Goal: Task Accomplishment & Management: Complete application form

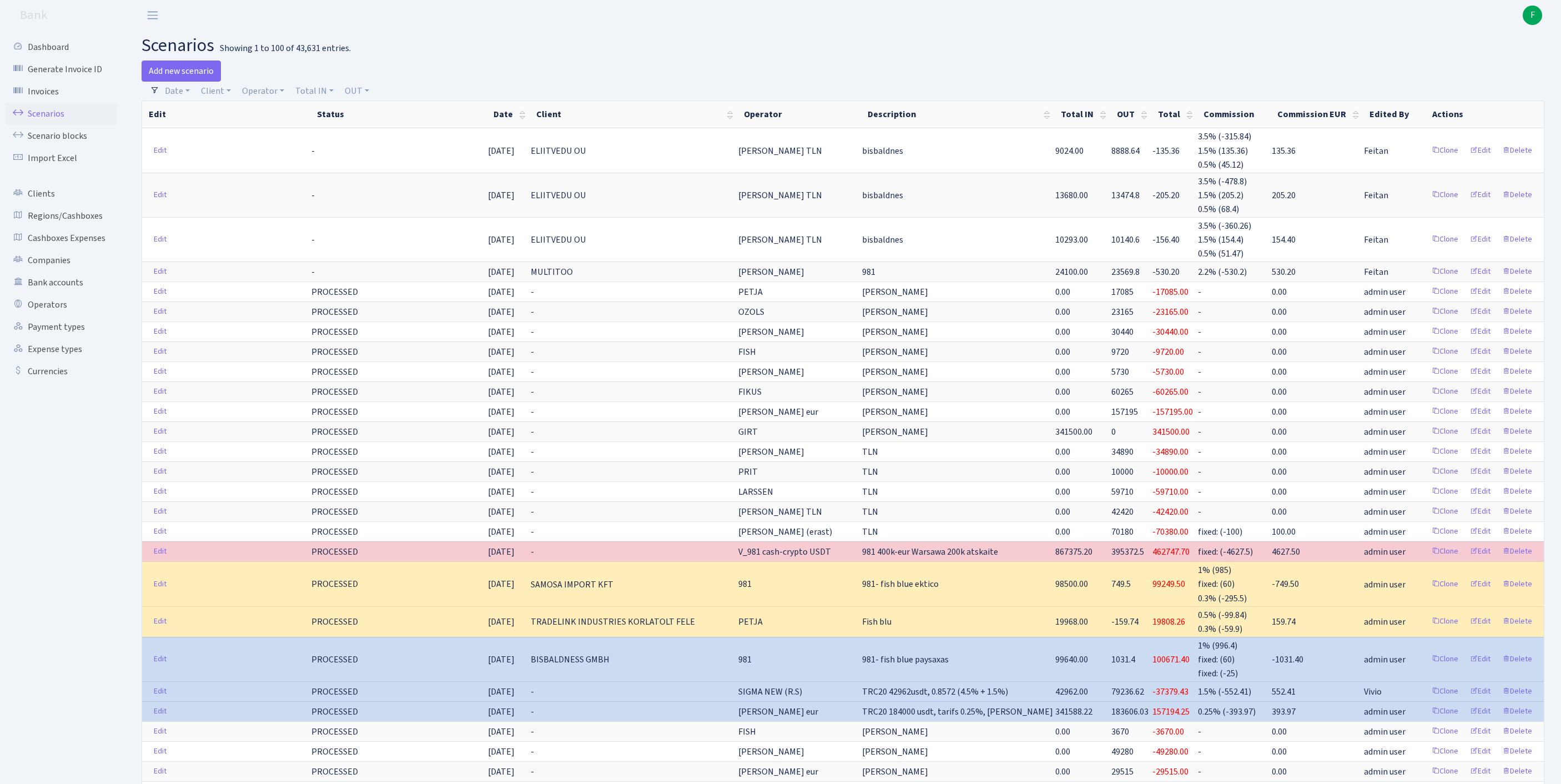
select select "100"
click at [60, 316] on link "Operators" at bounding box center [61, 305] width 111 height 22
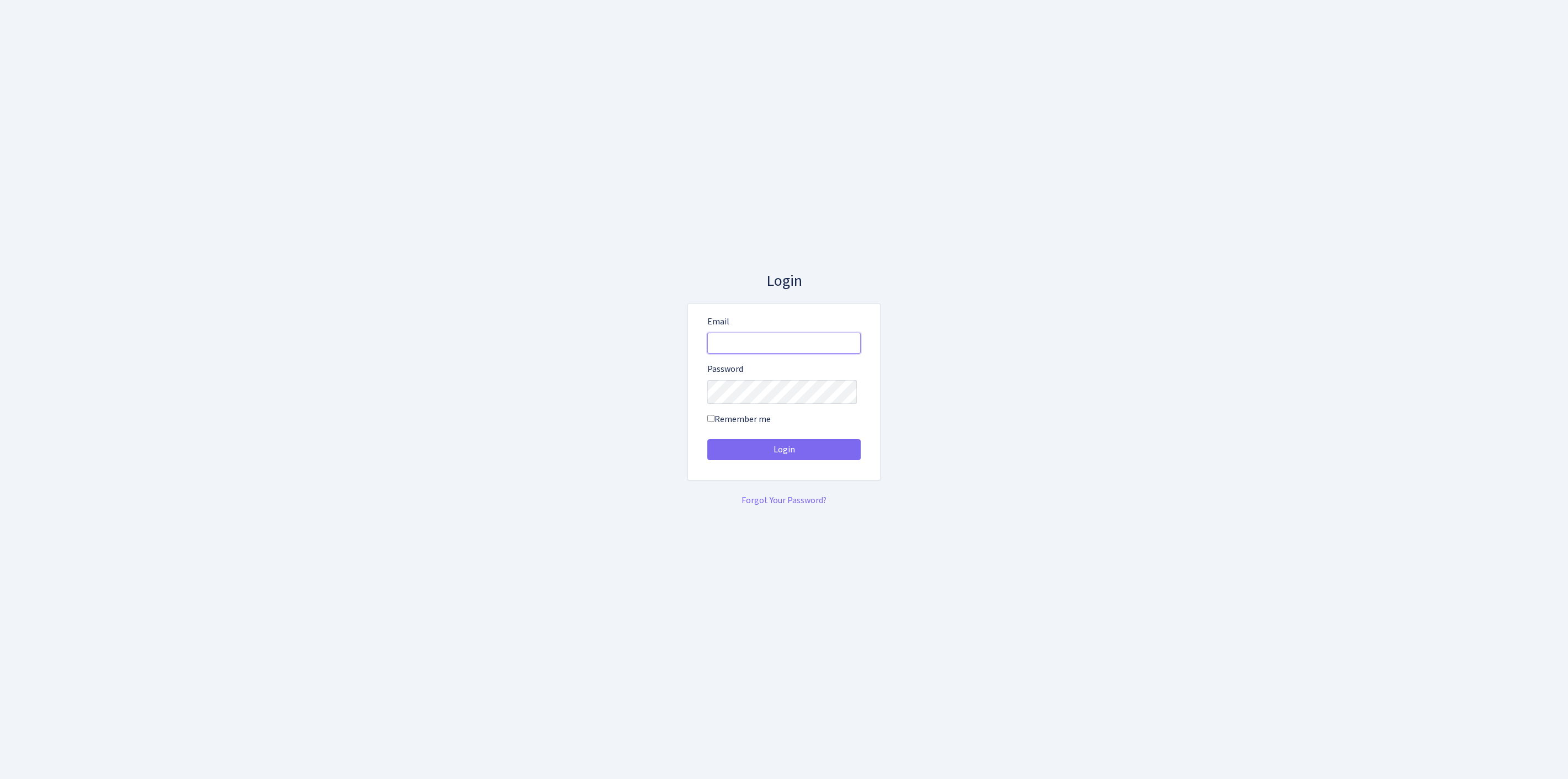
type input "[EMAIL_ADDRESS][DOMAIN_NAME]"
click at [784, 454] on button "Login" at bounding box center [784, 449] width 154 height 21
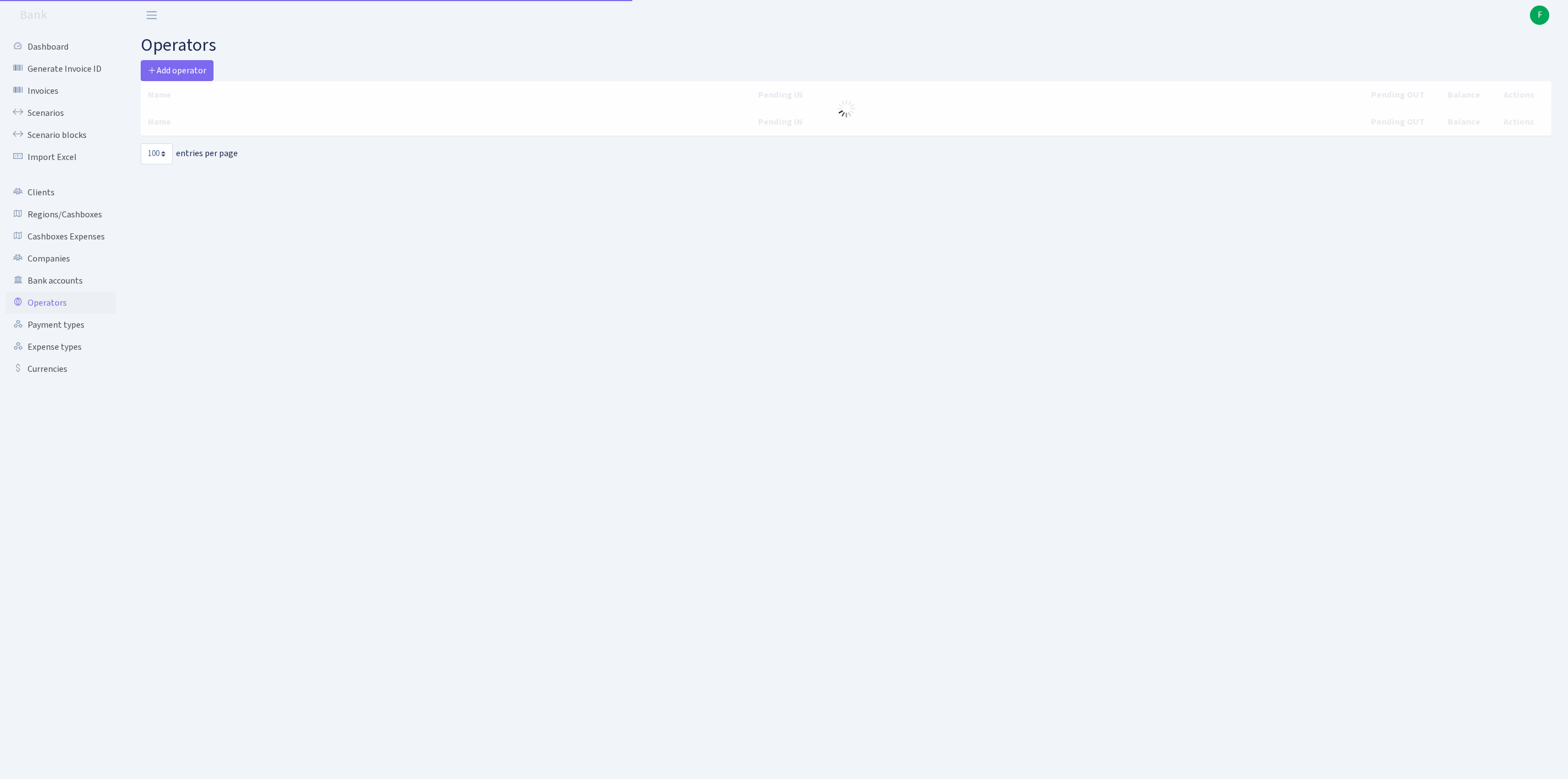
select select "100"
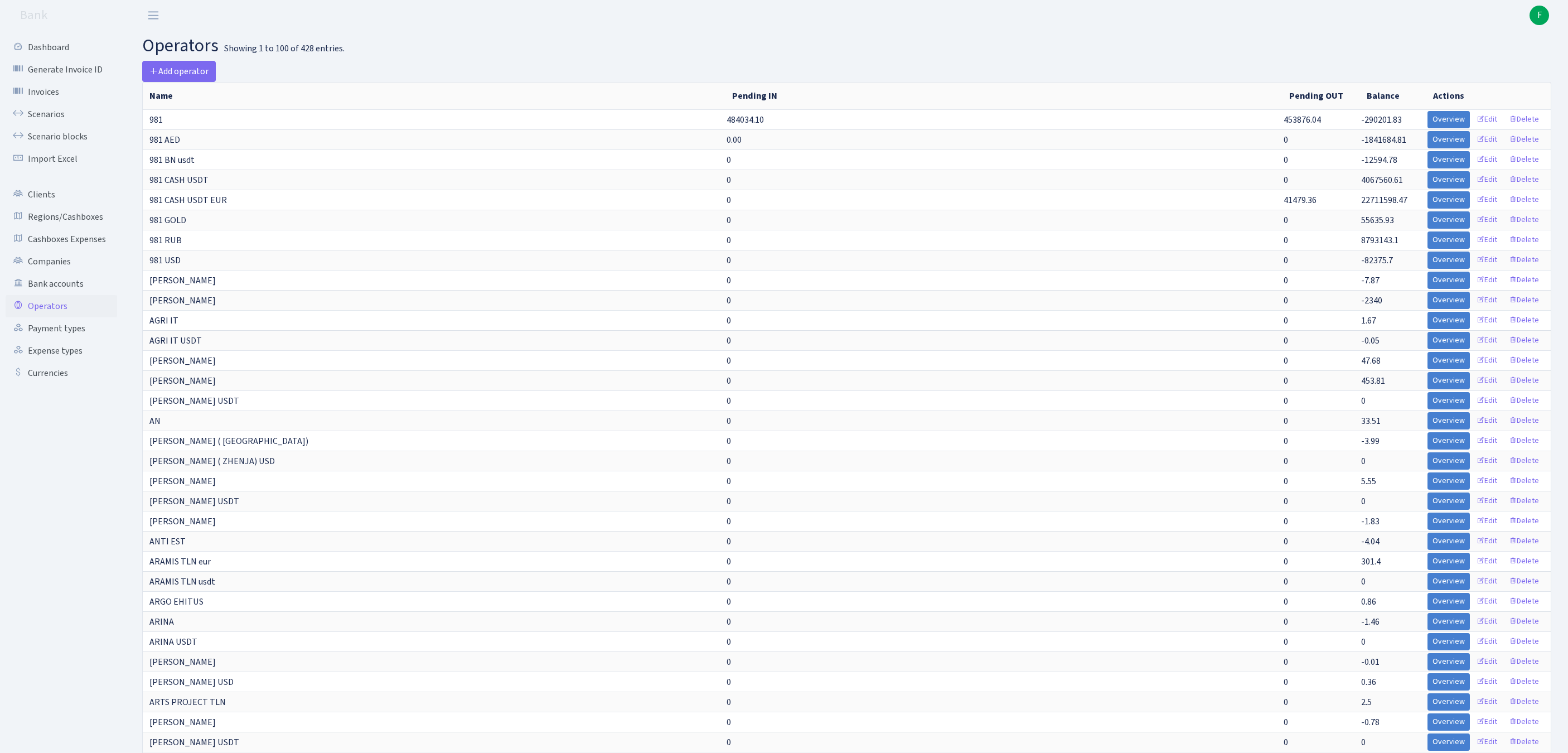
scroll to position [1862, 0]
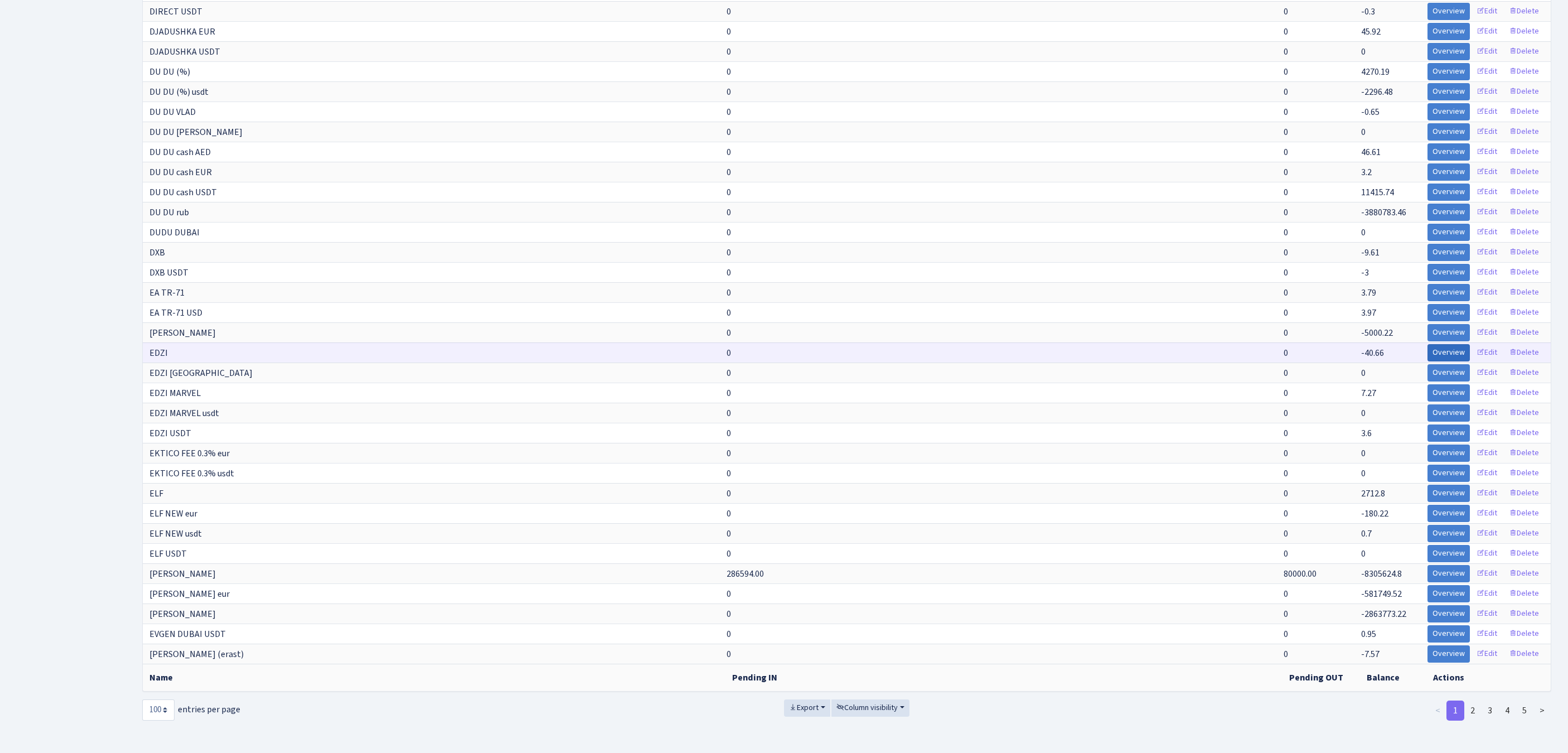
click at [1428, 361] on link "Overview" at bounding box center [1449, 353] width 43 height 17
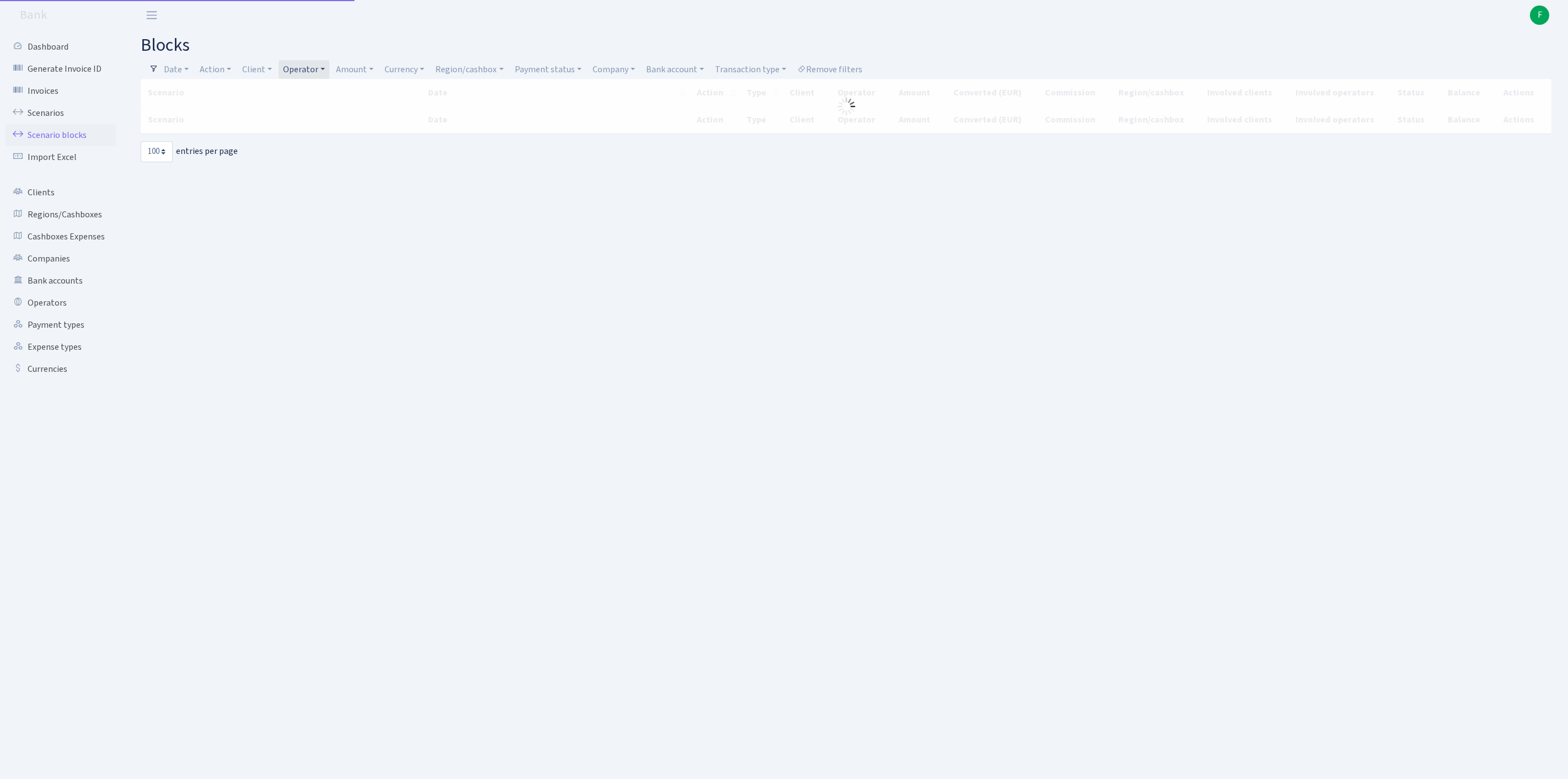
select select "100"
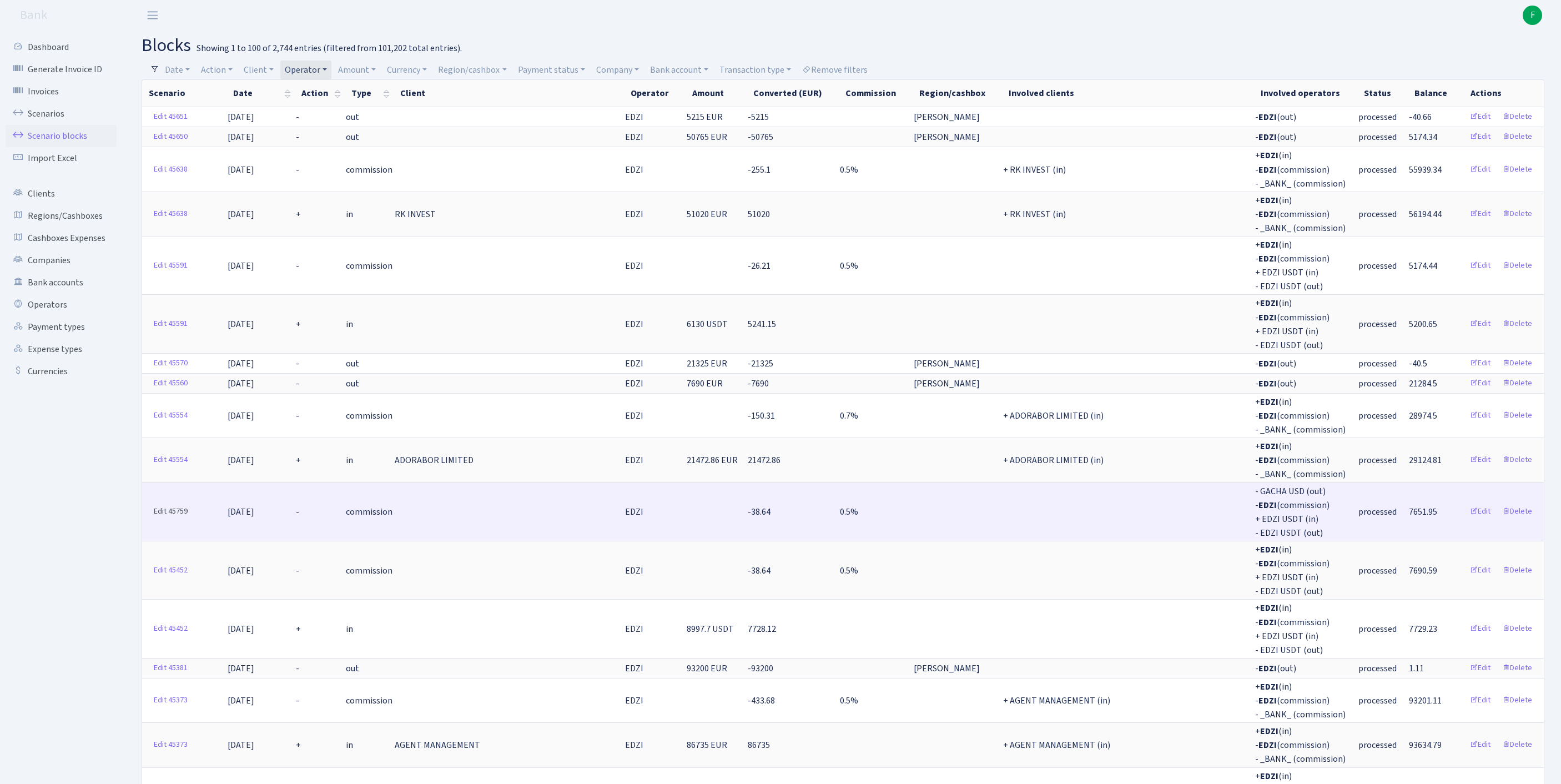
click at [164, 520] on link "Edit 45759" at bounding box center [170, 511] width 44 height 17
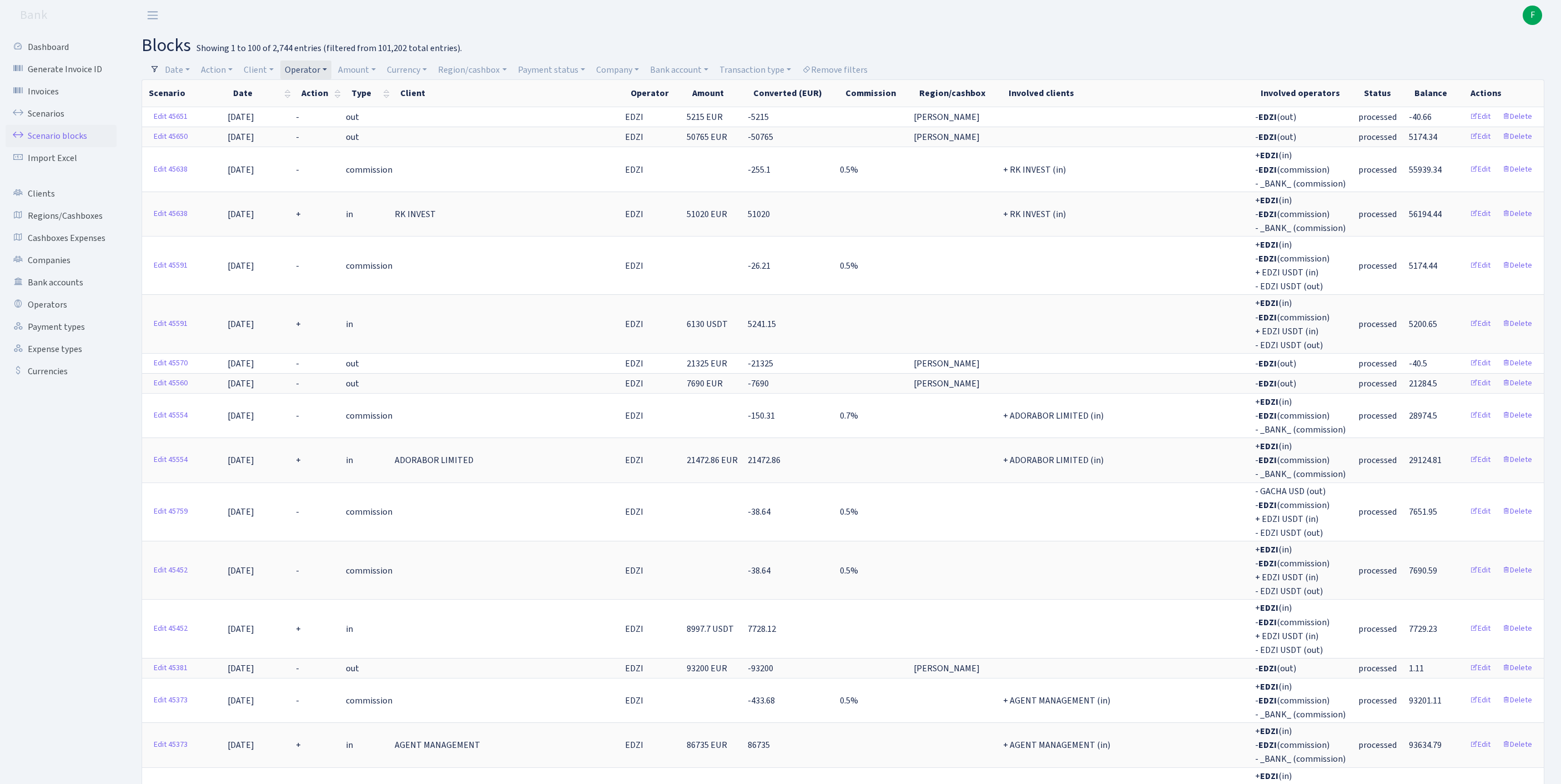
click at [1053, 54] on h2 "blocks Showing 1 to 100 of 2,744 entries (filtered from 101,202 total entries)." at bounding box center [843, 46] width 1403 height 21
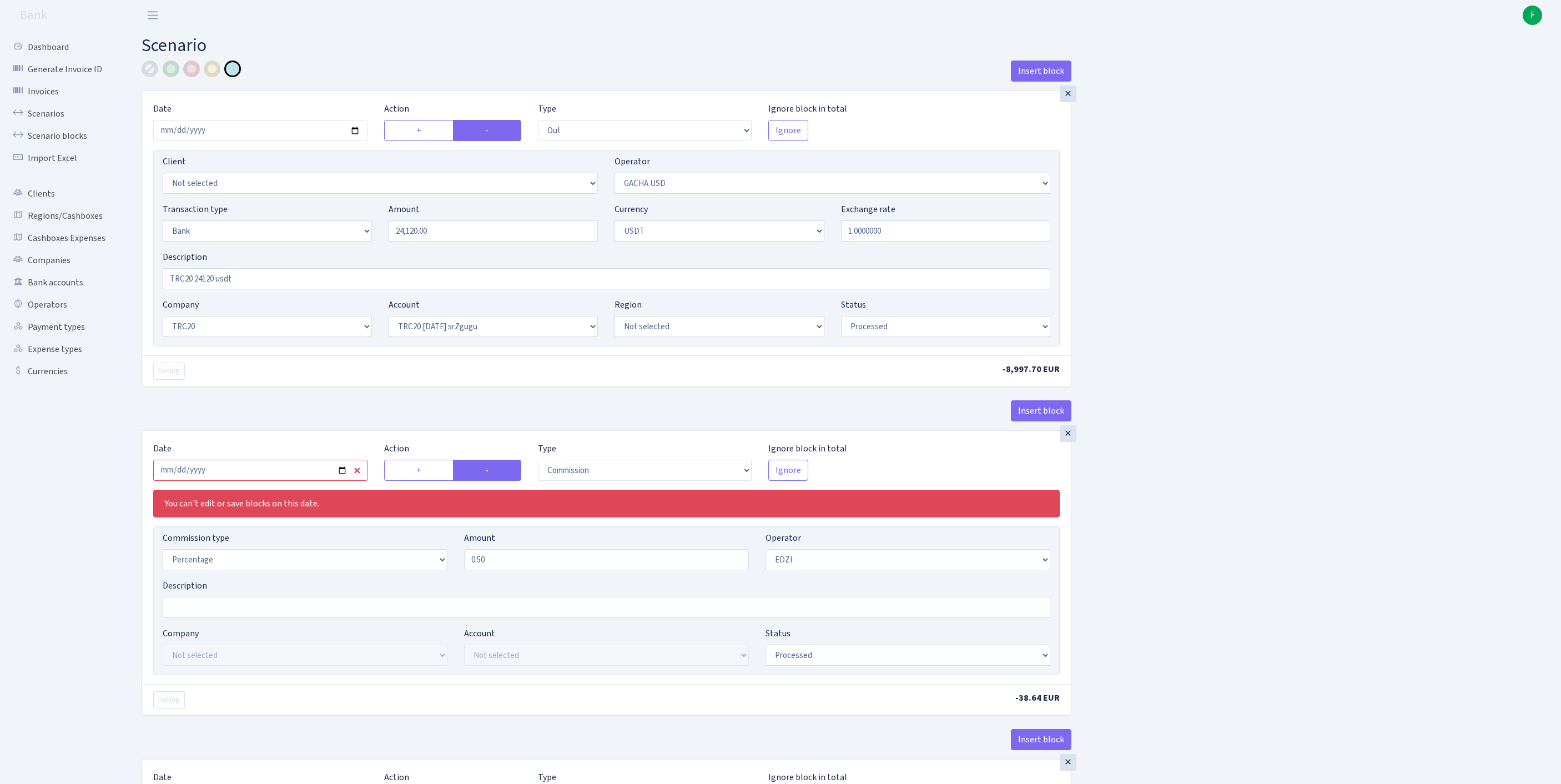
select select "out"
select select "316"
select select "2"
select select "6"
select select "20"
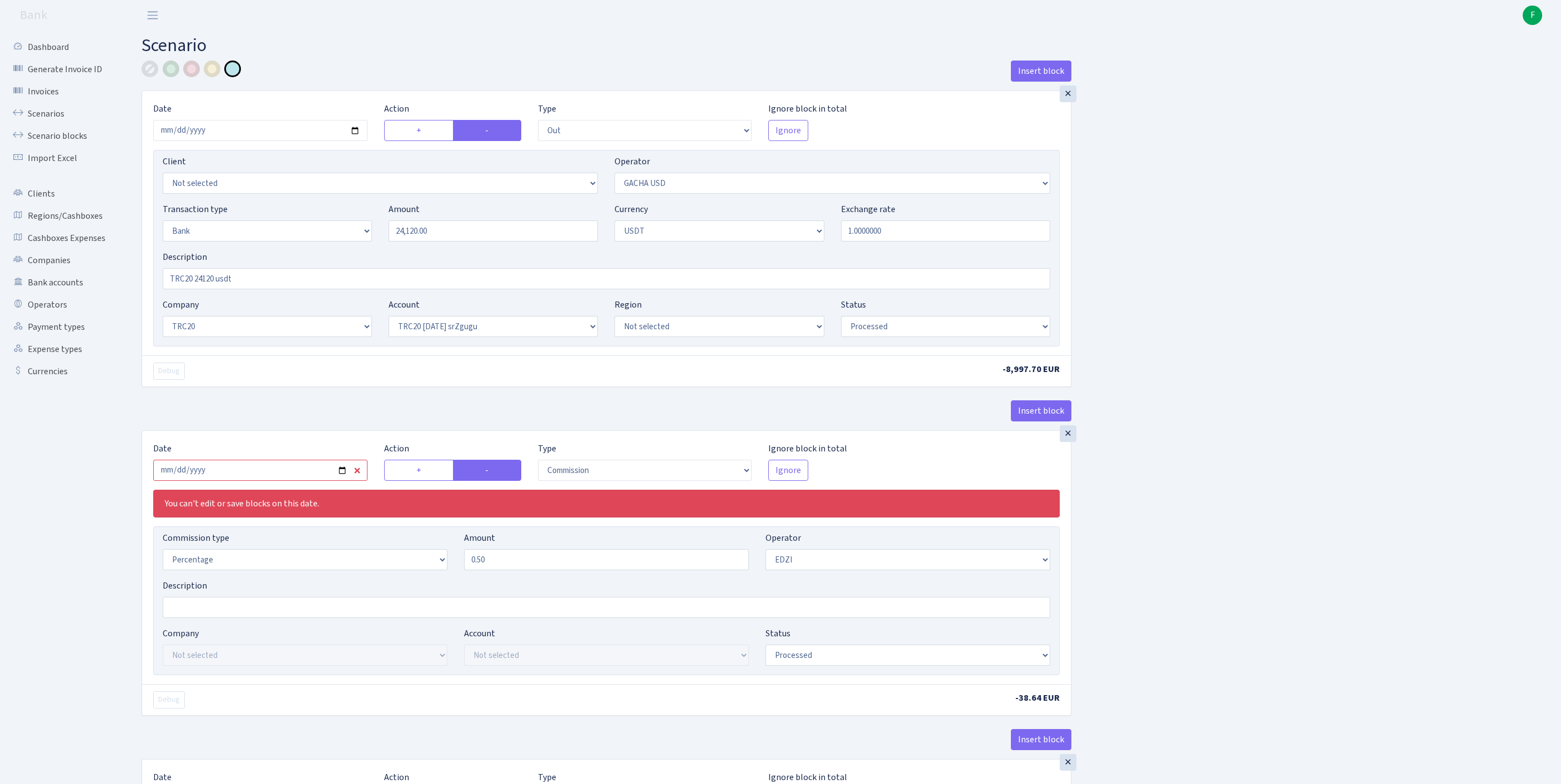
select select "61"
select select "processed"
select select "commission"
select select "11"
select select "processed"
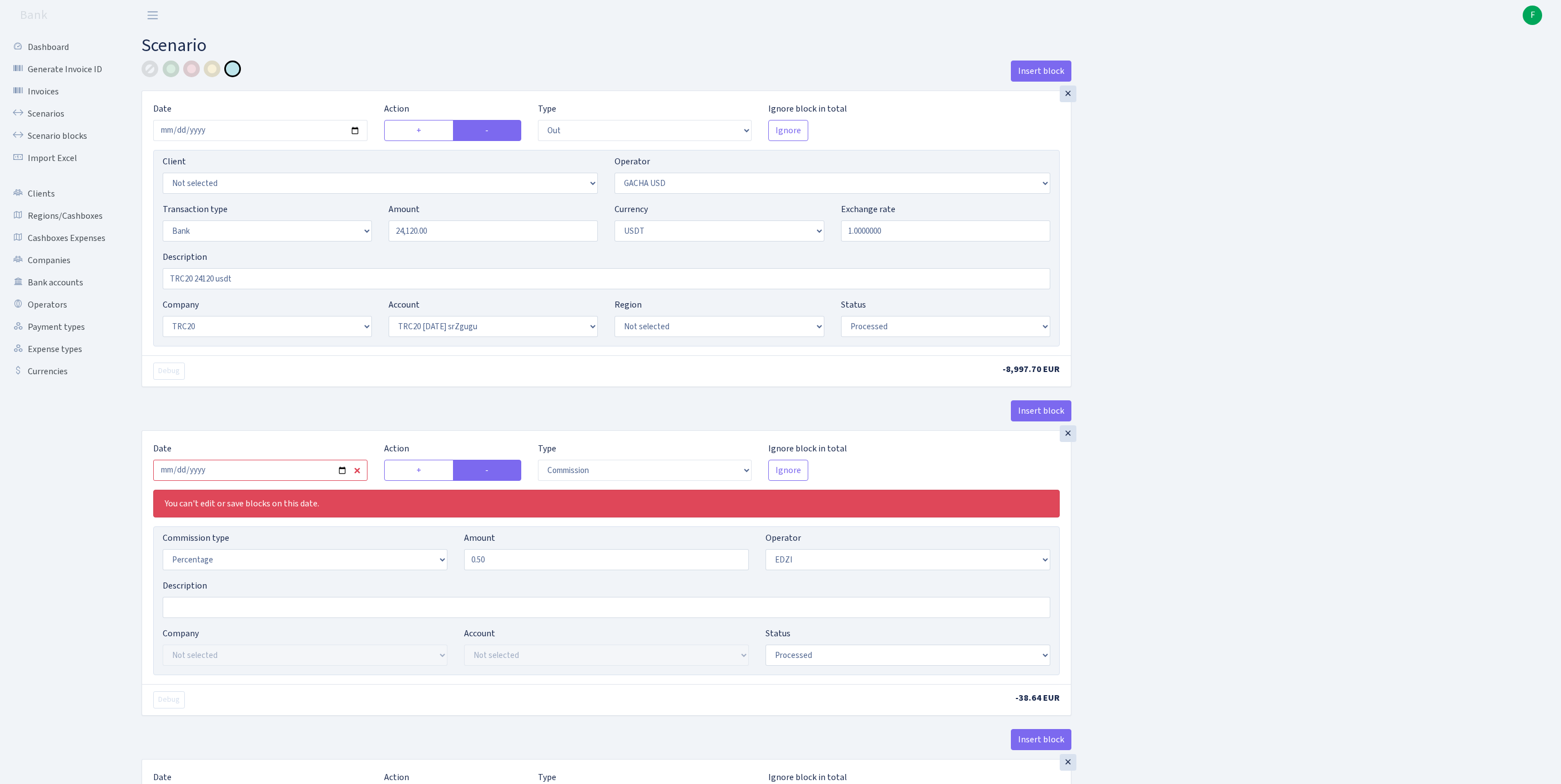
select select "in"
select select "212"
select select "2"
select select "6"
select select "20"
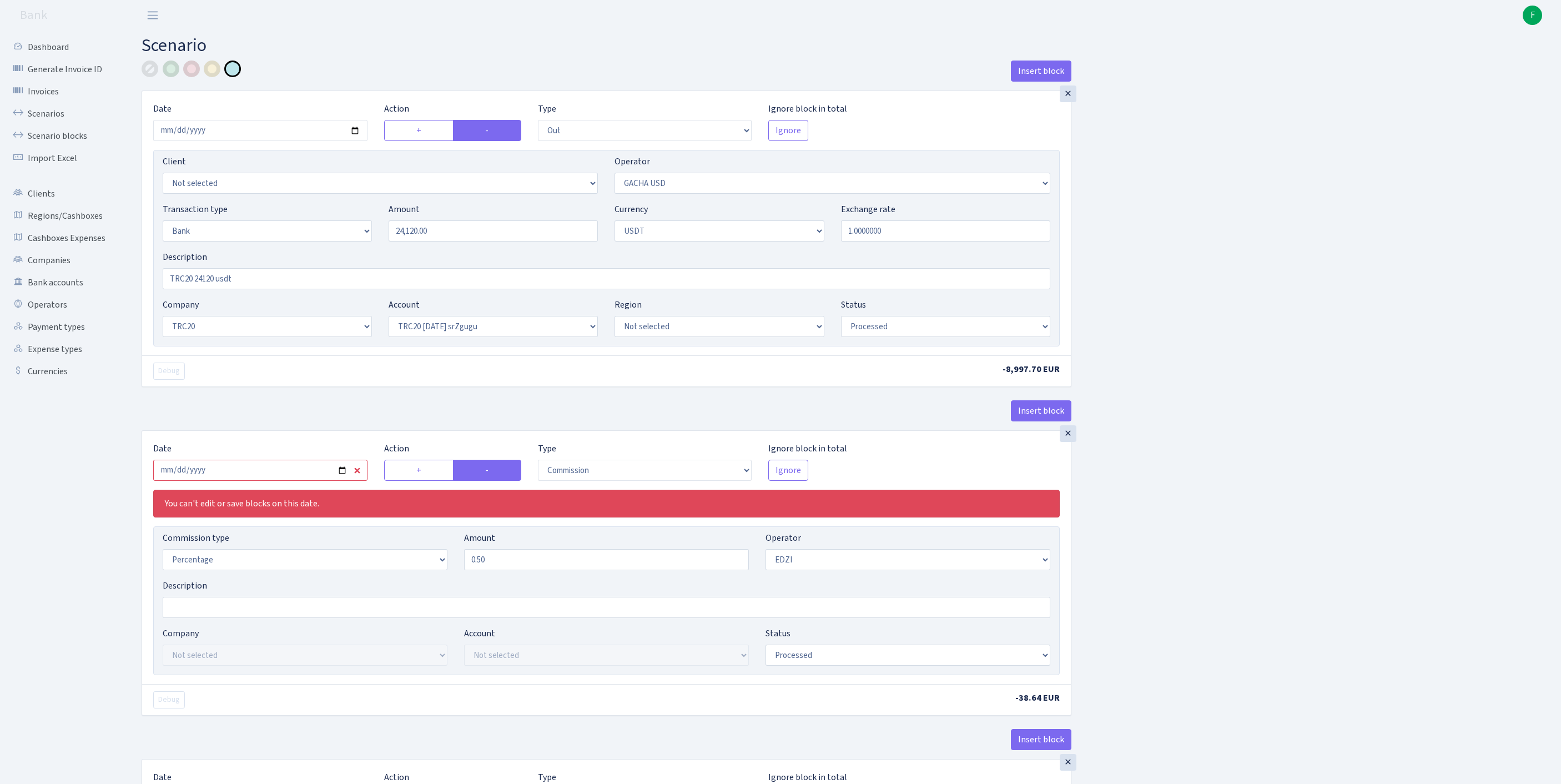
select select "66"
select select "processed"
select select "out"
select select "212"
select select "15"
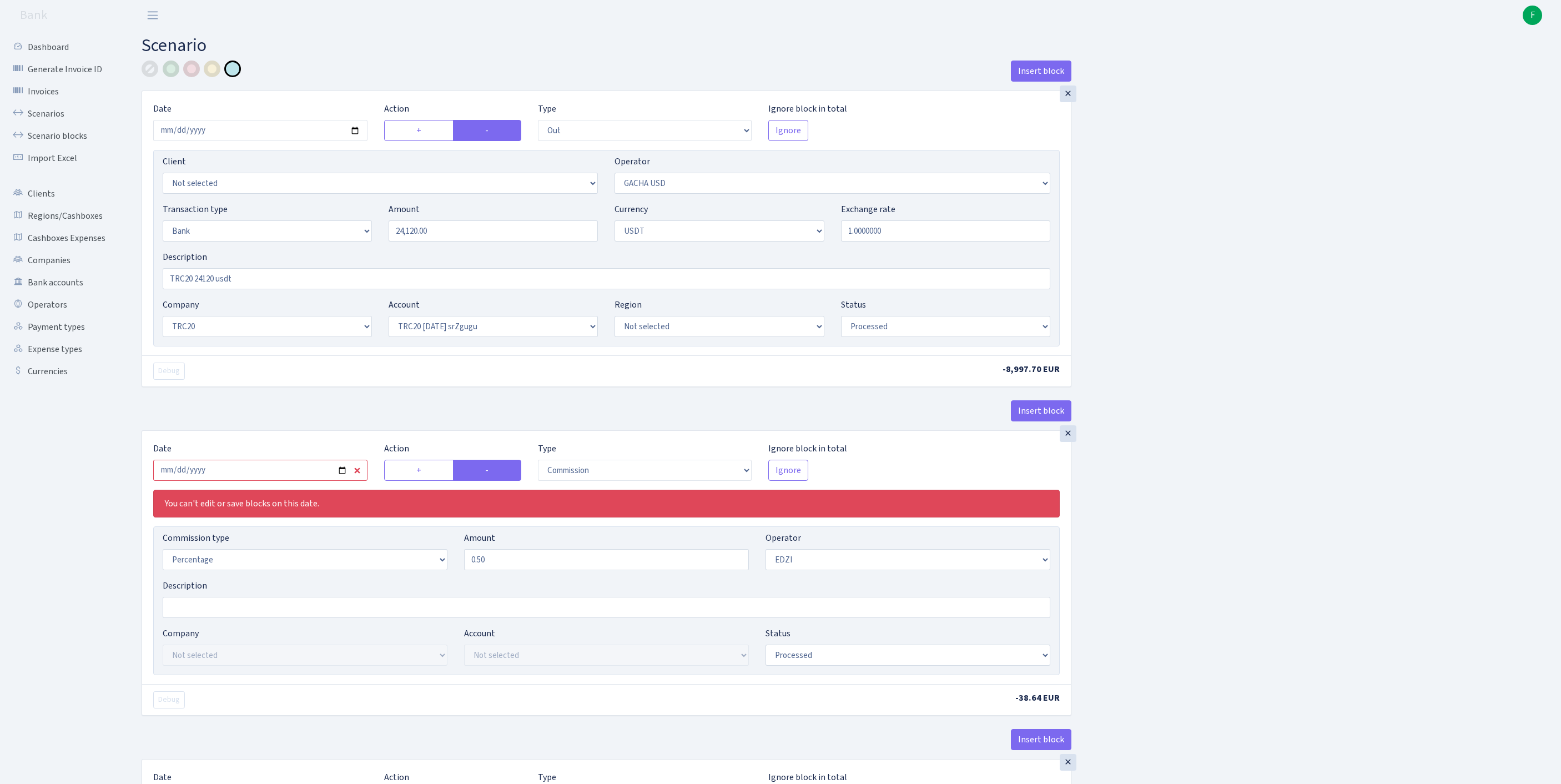
select select "6"
select select "processed"
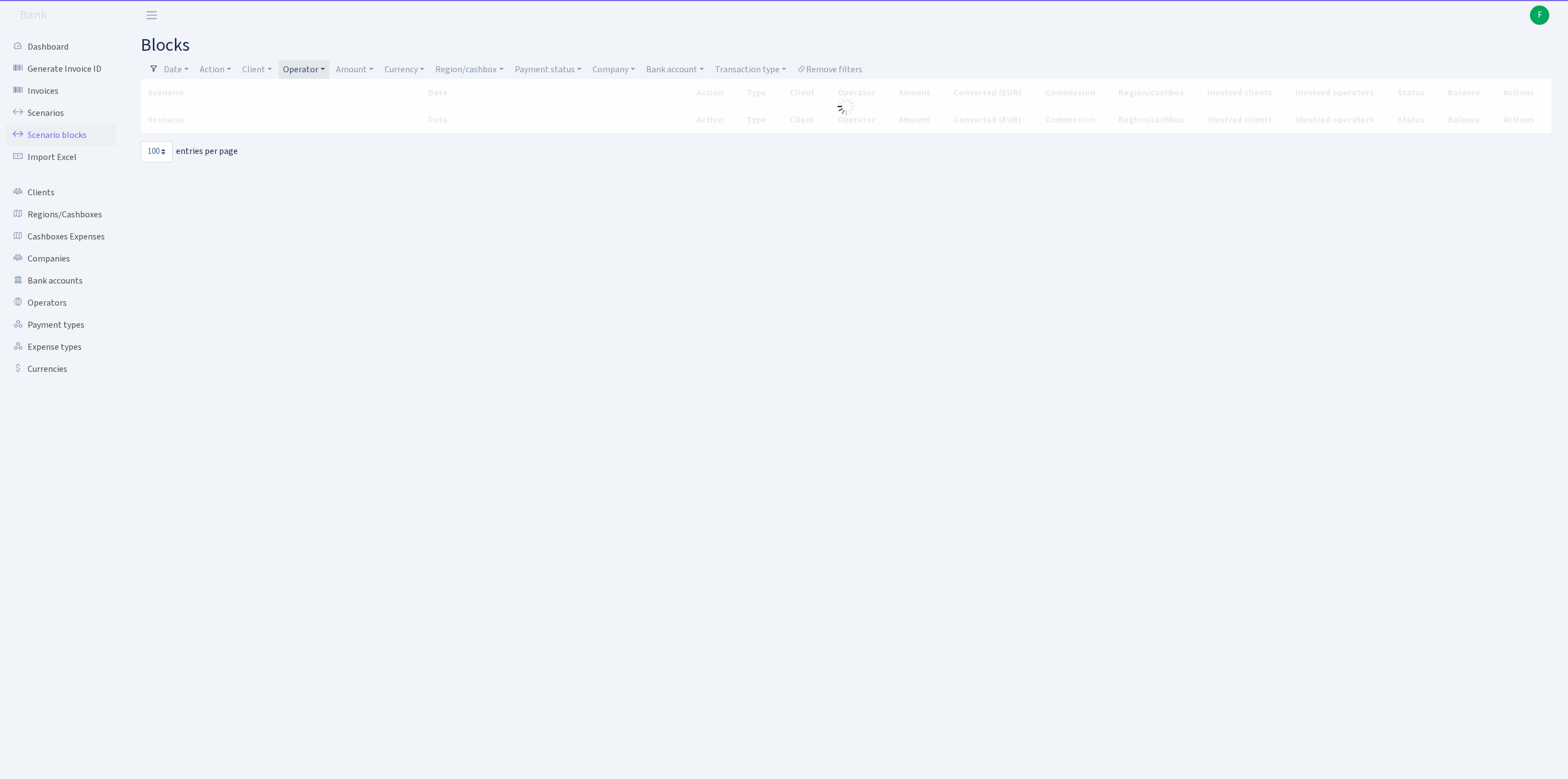
select select "100"
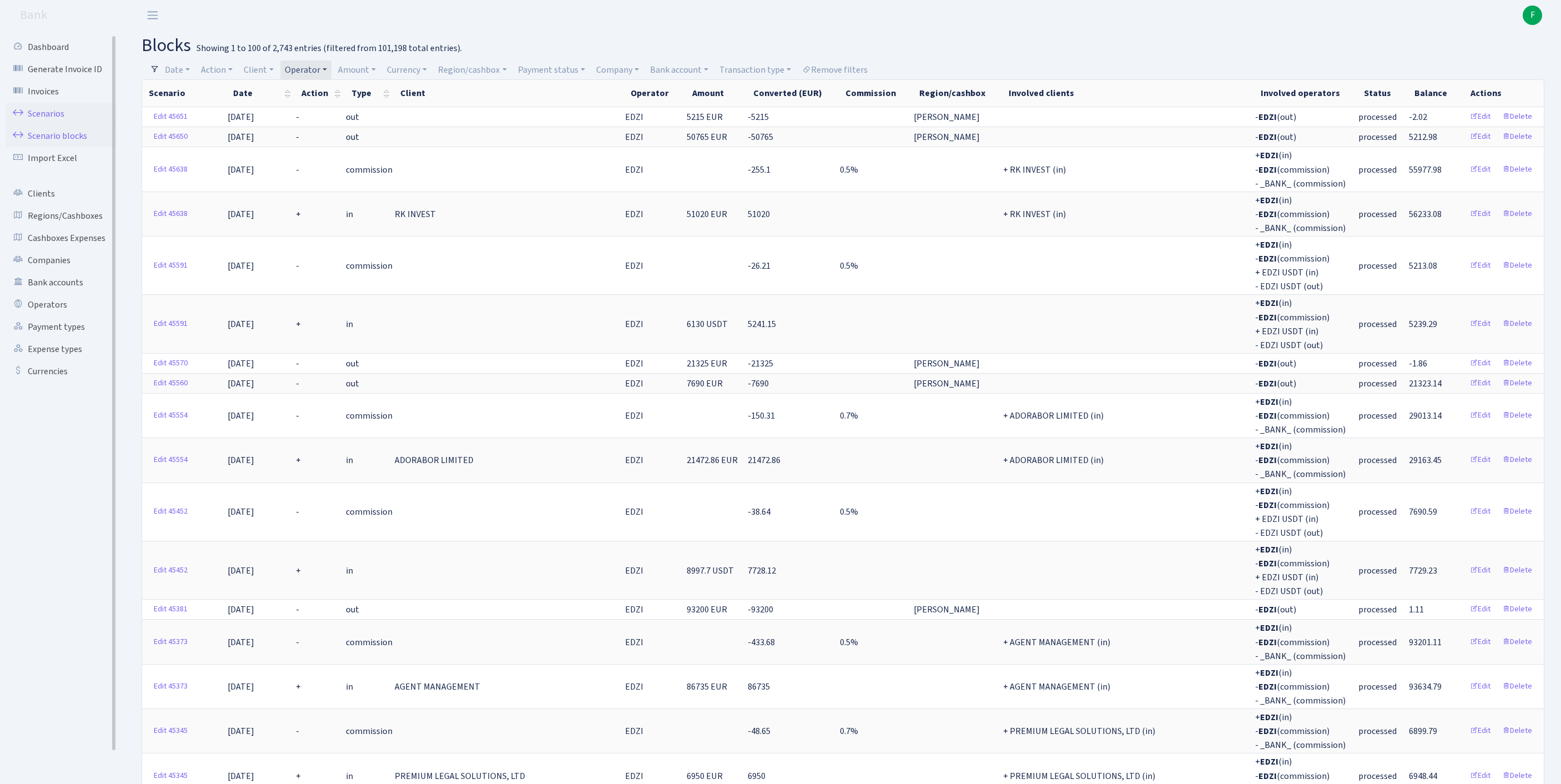
click at [55, 117] on link "Scenarios" at bounding box center [61, 113] width 111 height 22
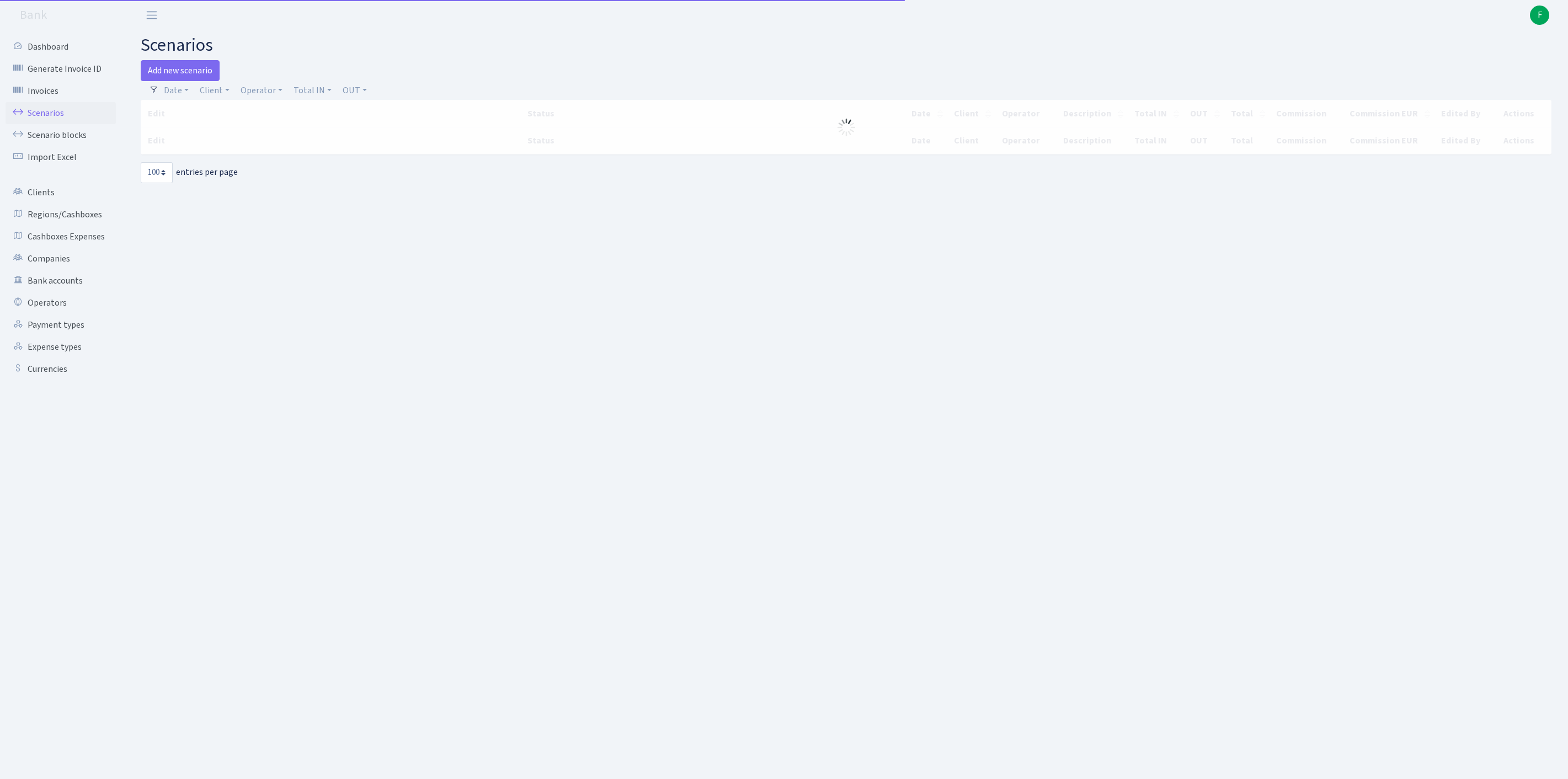
select select "100"
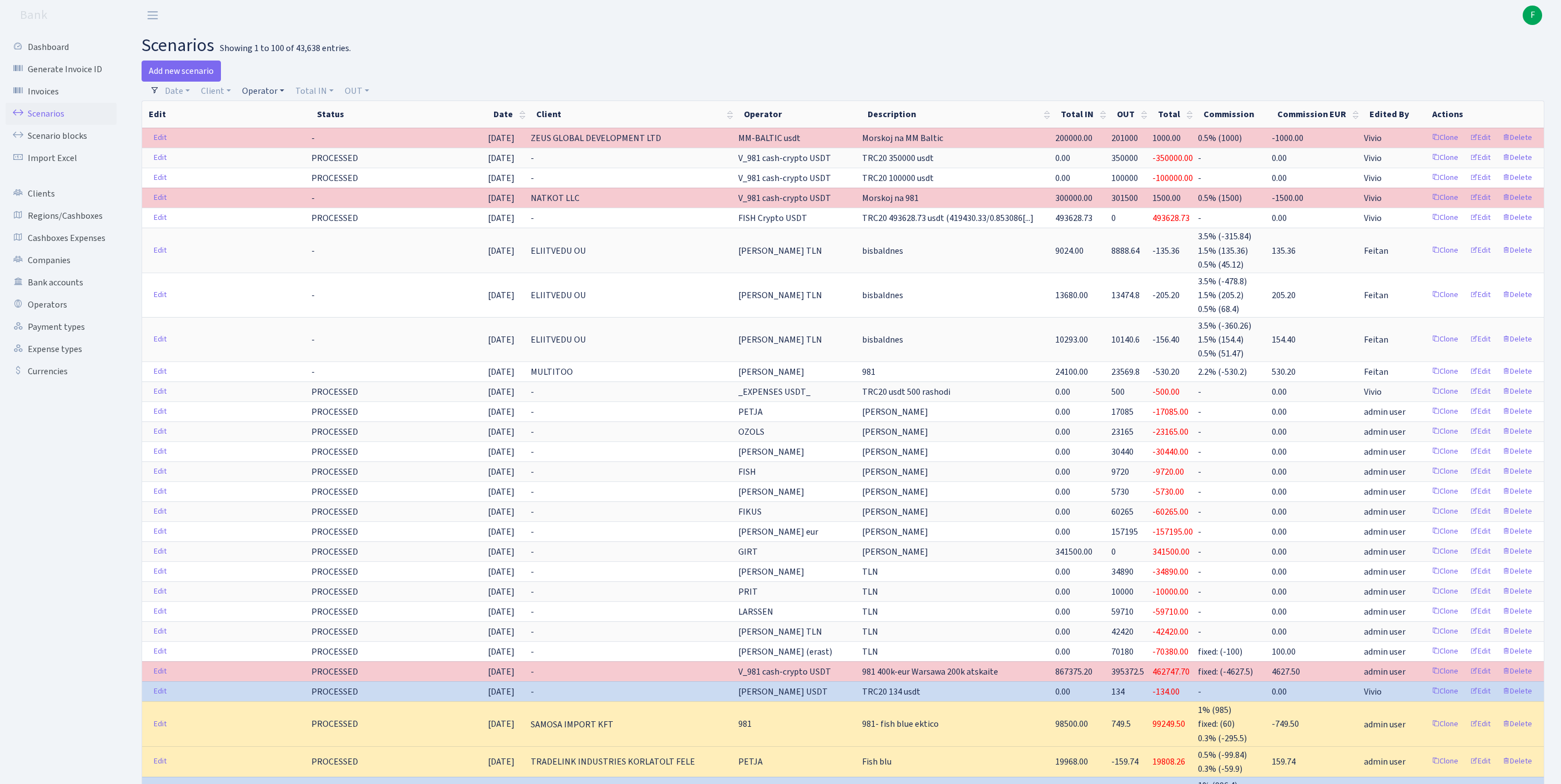
click at [283, 97] on link "Operator" at bounding box center [263, 91] width 51 height 19
click at [292, 140] on input "search" at bounding box center [287, 130] width 92 height 17
type input "edz"
click at [296, 158] on li "EDZI" at bounding box center [287, 151] width 95 height 20
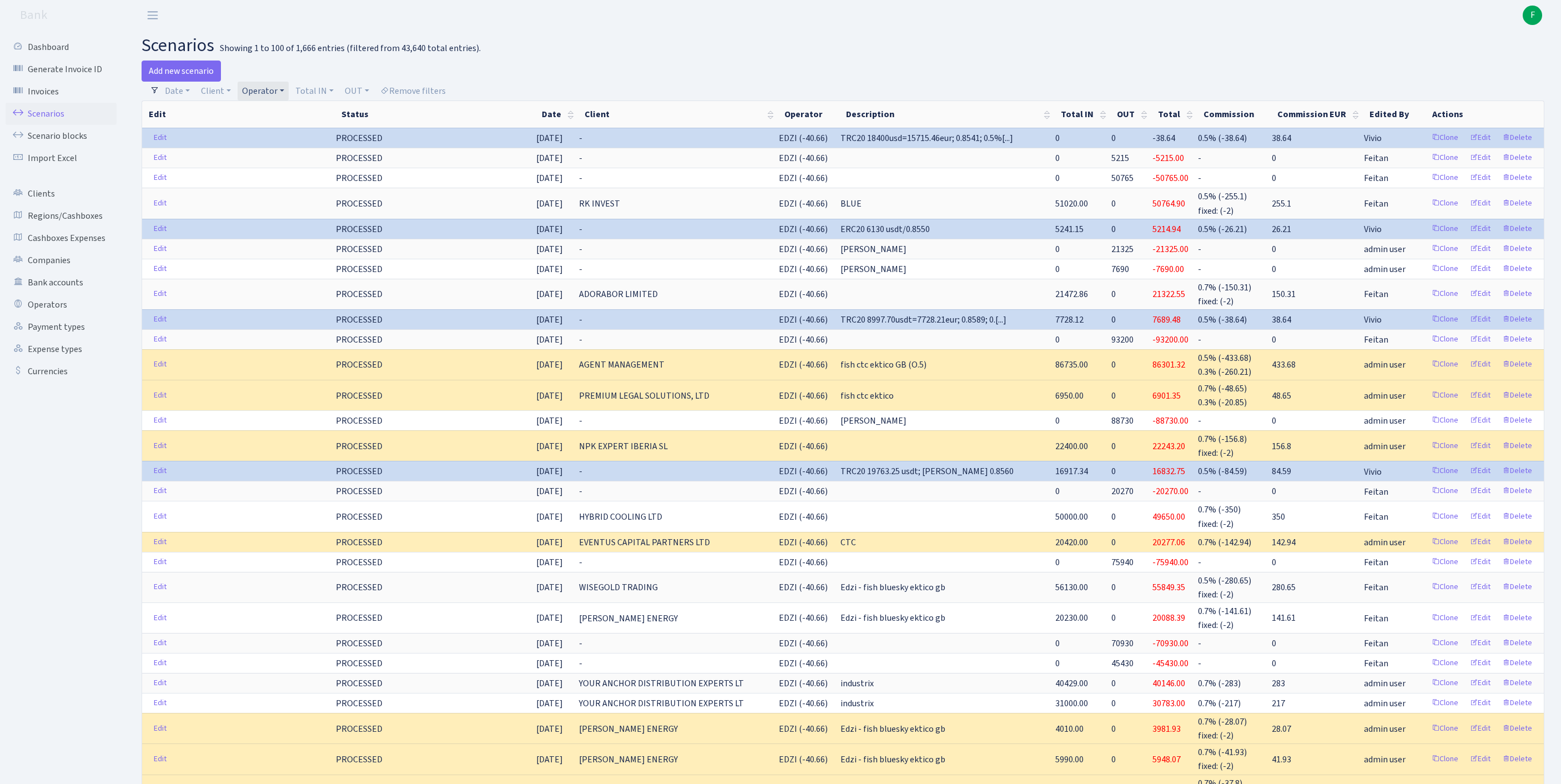
click at [289, 92] on link "Operator" at bounding box center [263, 91] width 51 height 19
drag, startPoint x: 320, startPoint y: 134, endPoint x: 302, endPoint y: 139, distance: 18.7
click at [320, 134] on input "search" at bounding box center [287, 130] width 92 height 17
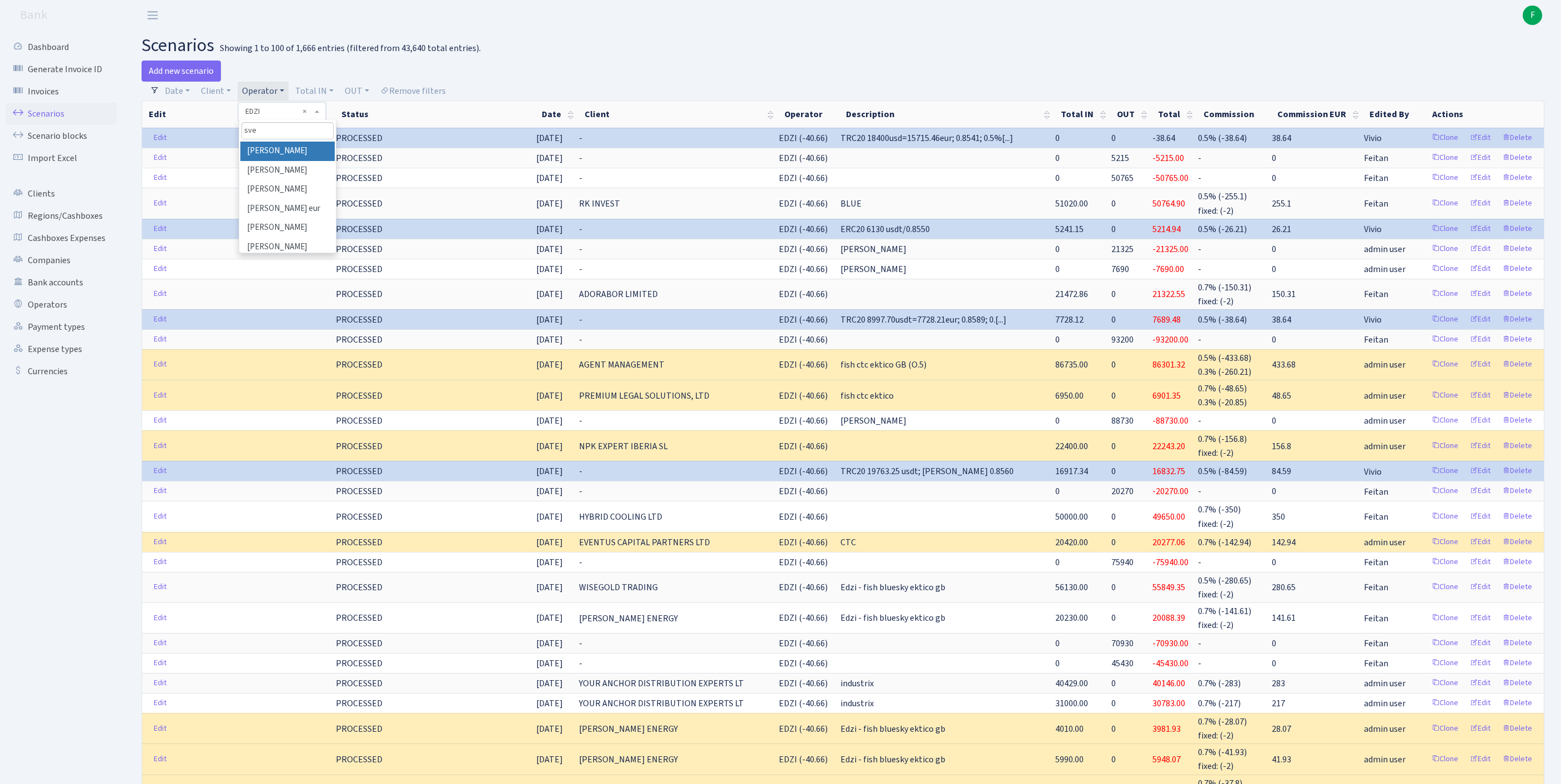
type input "sve"
click at [314, 161] on li "[PERSON_NAME]" at bounding box center [287, 151] width 95 height 20
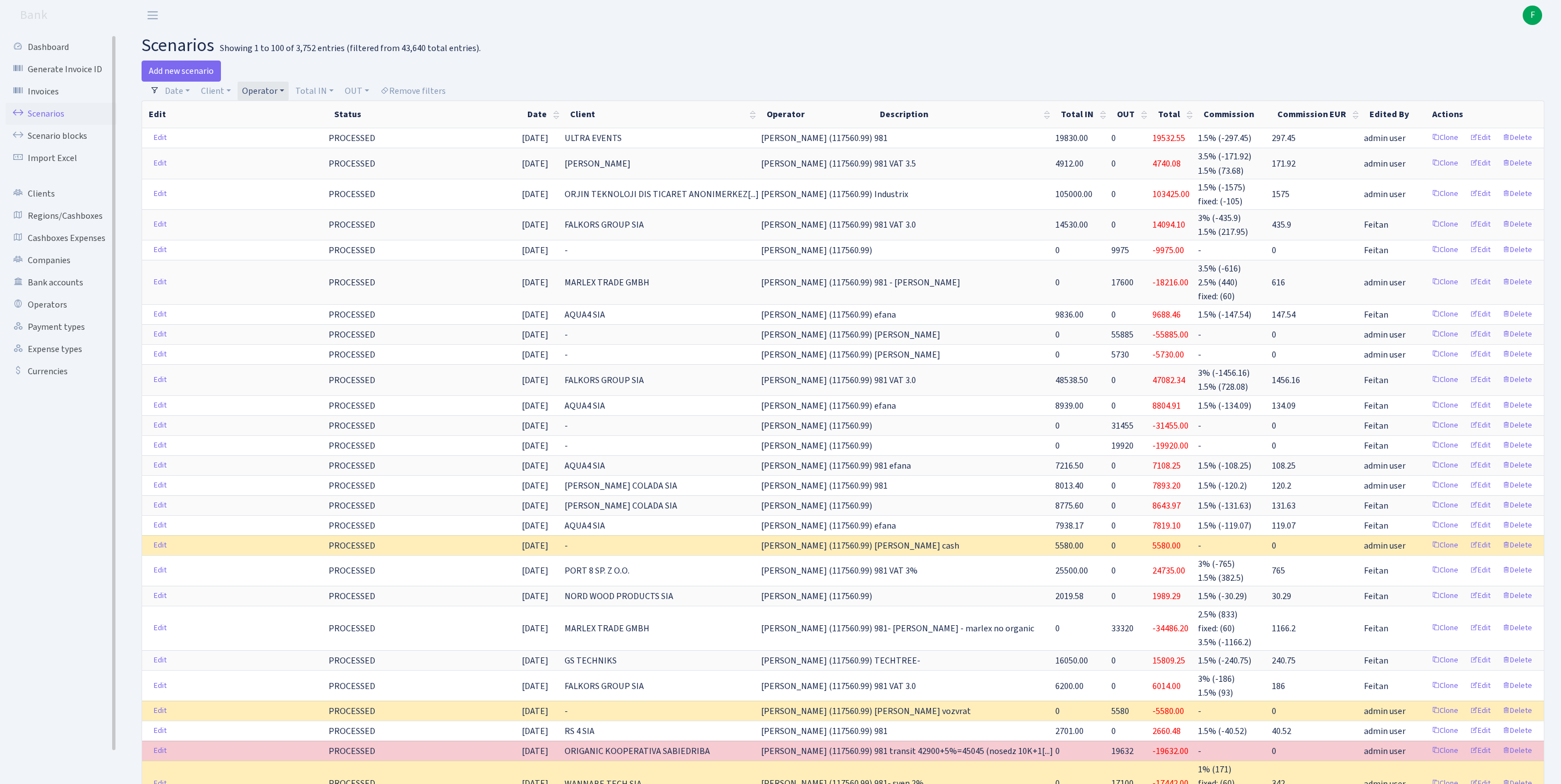
click at [49, 120] on link "Scenarios" at bounding box center [61, 113] width 111 height 22
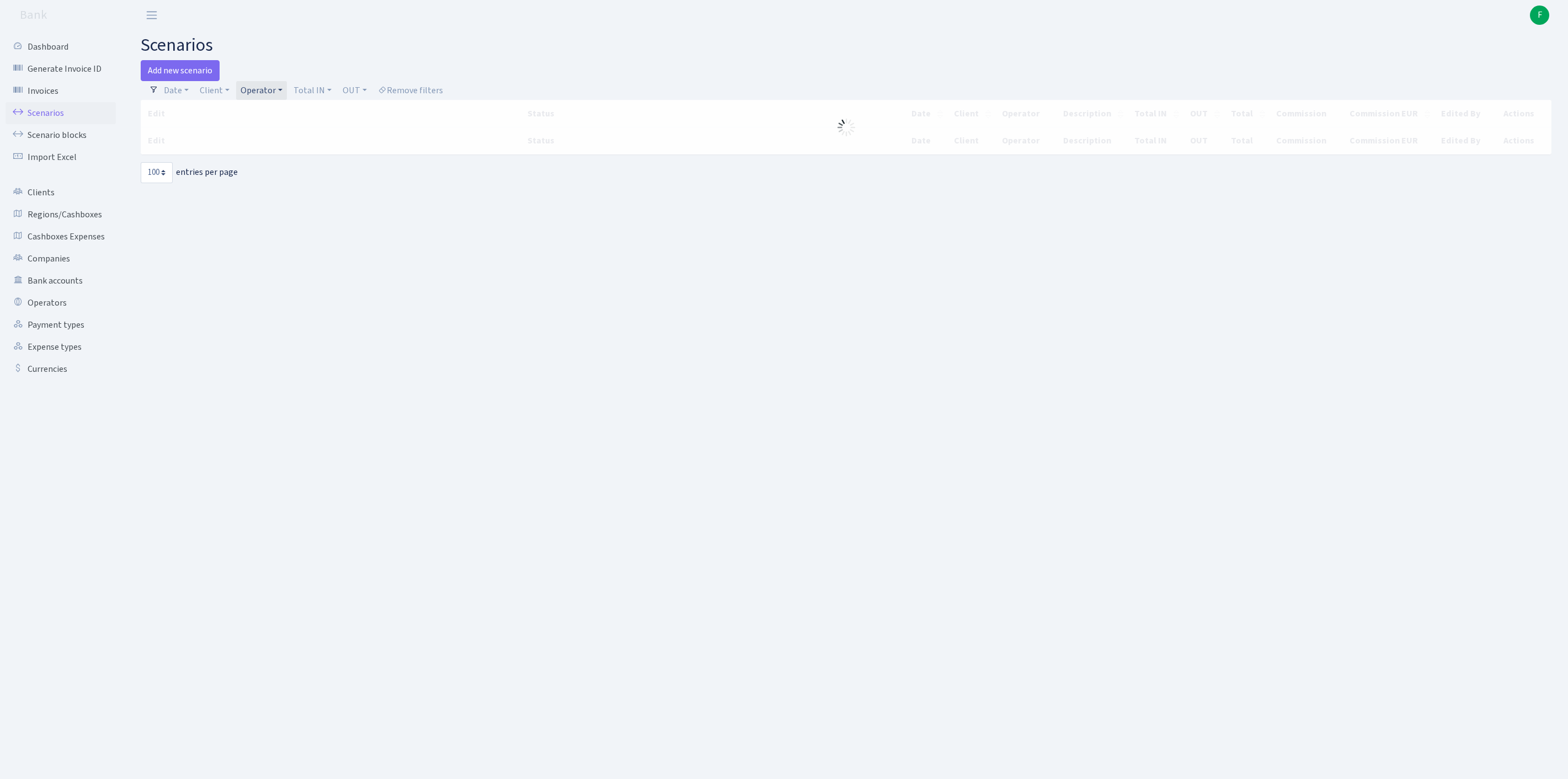
select select "100"
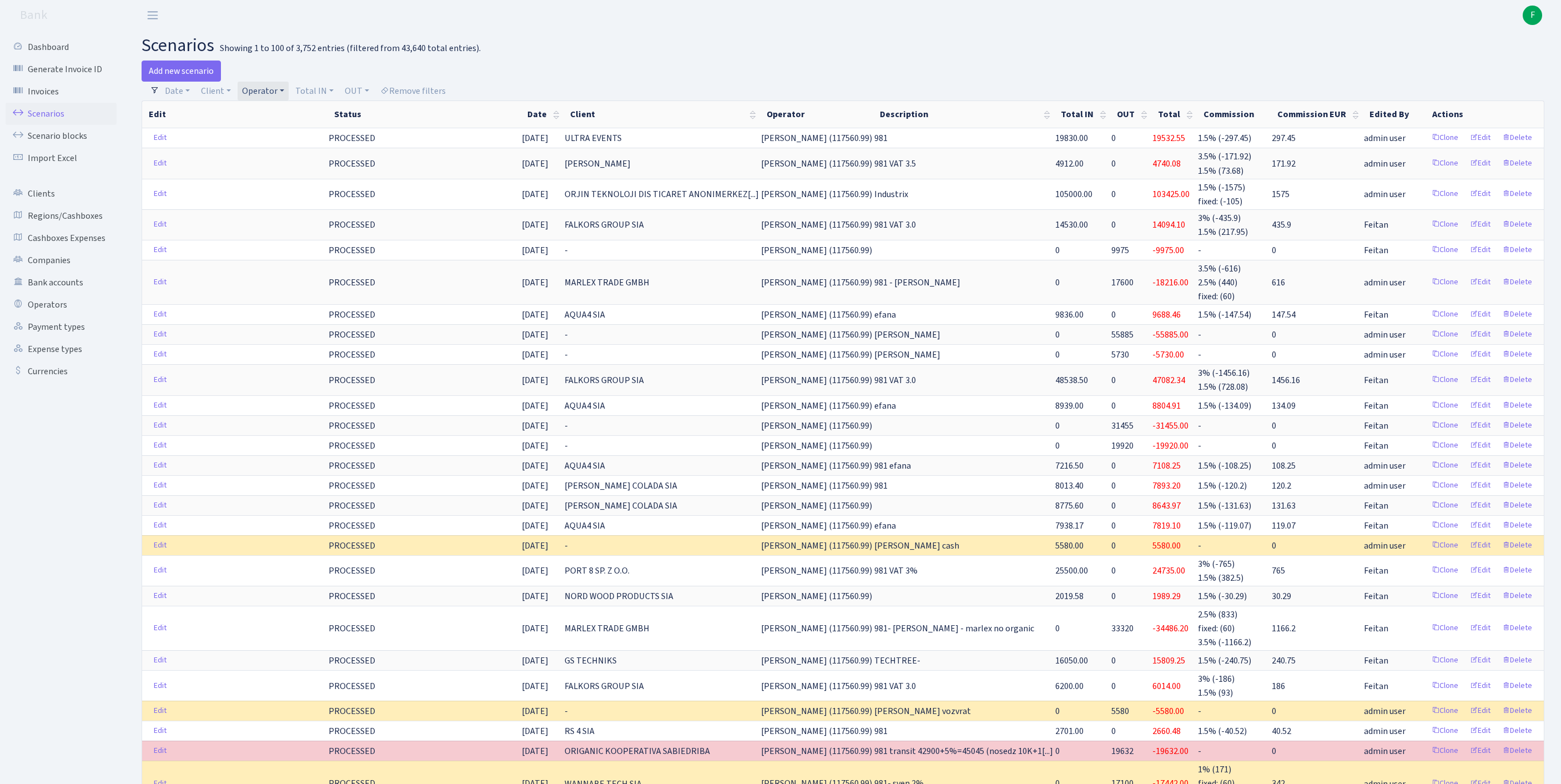
click at [289, 90] on link "Operator" at bounding box center [263, 91] width 51 height 19
click at [296, 130] on input "search" at bounding box center [287, 130] width 92 height 17
type input "vanj"
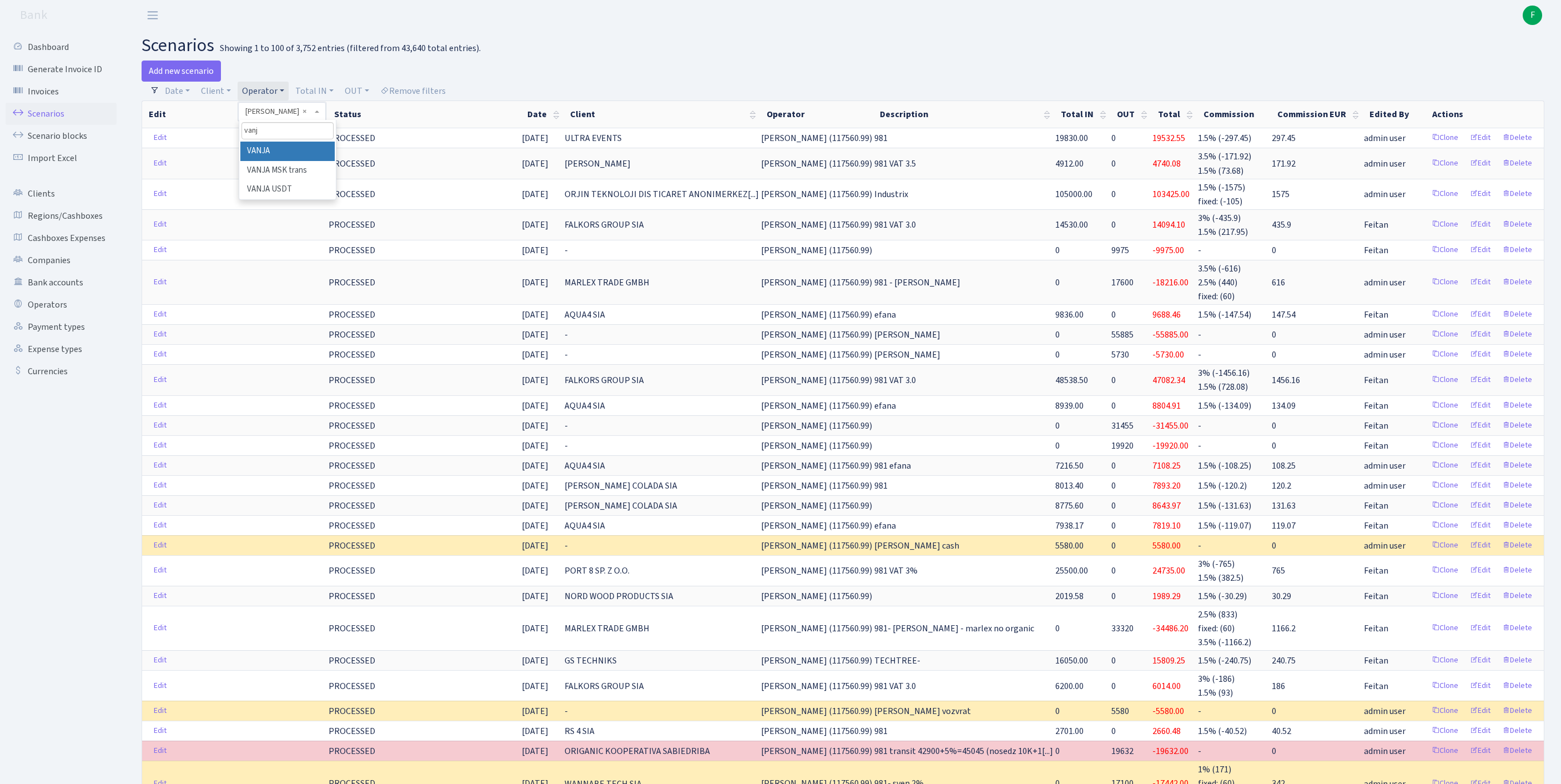
click at [300, 161] on li "VANJA" at bounding box center [287, 151] width 95 height 20
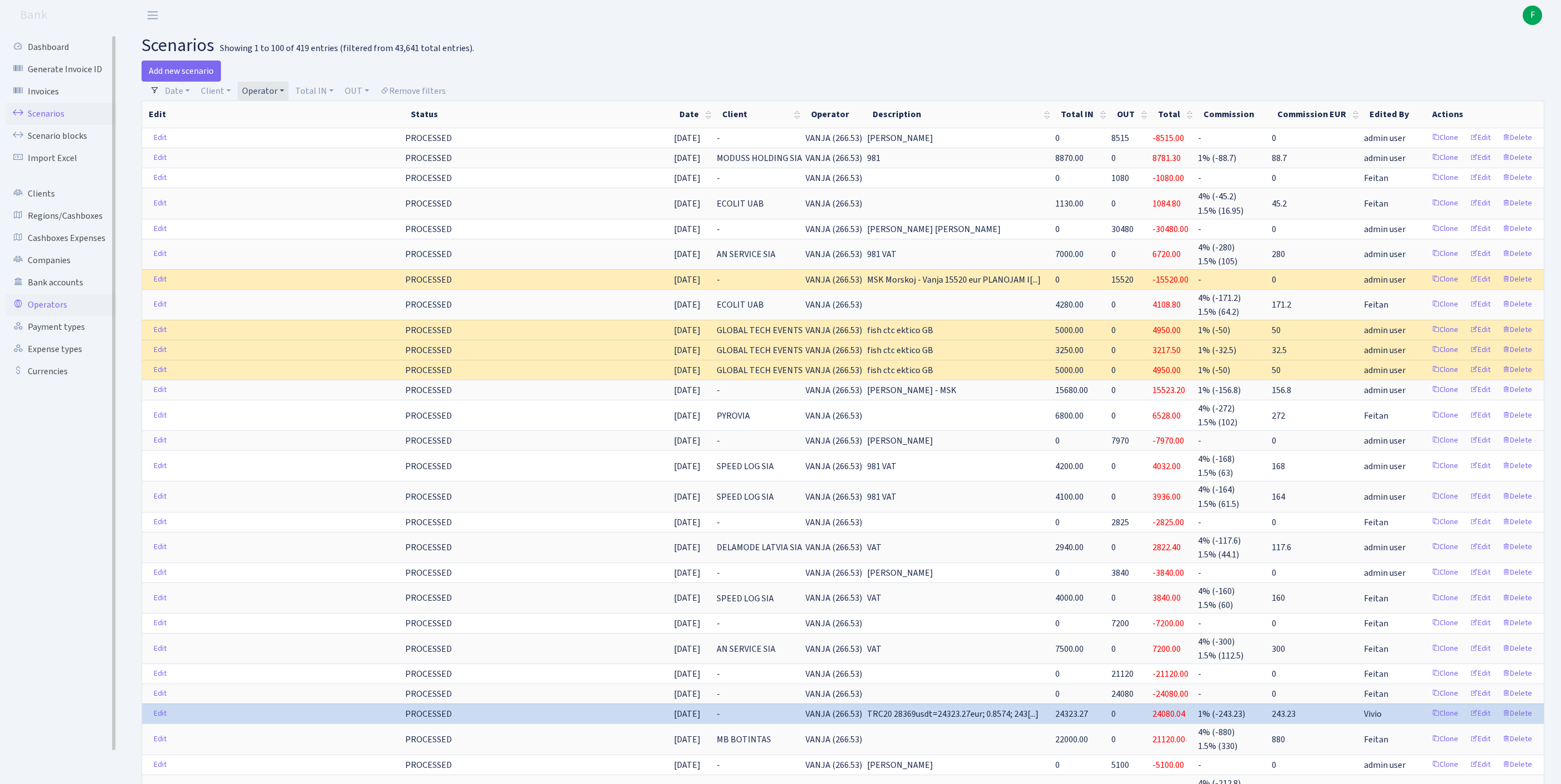
click at [59, 316] on link "Operators" at bounding box center [61, 305] width 111 height 22
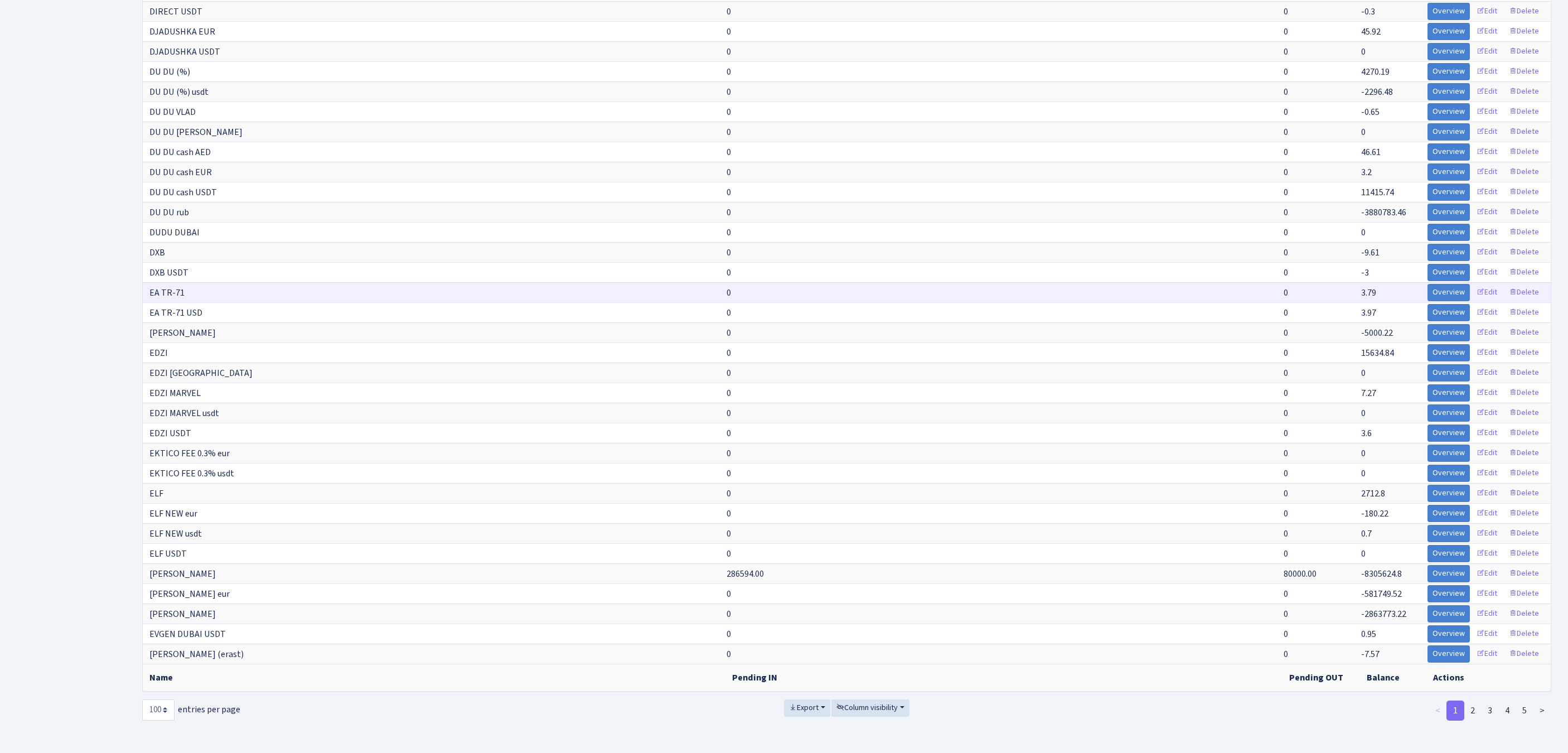
scroll to position [1988, 0]
select select "-1"
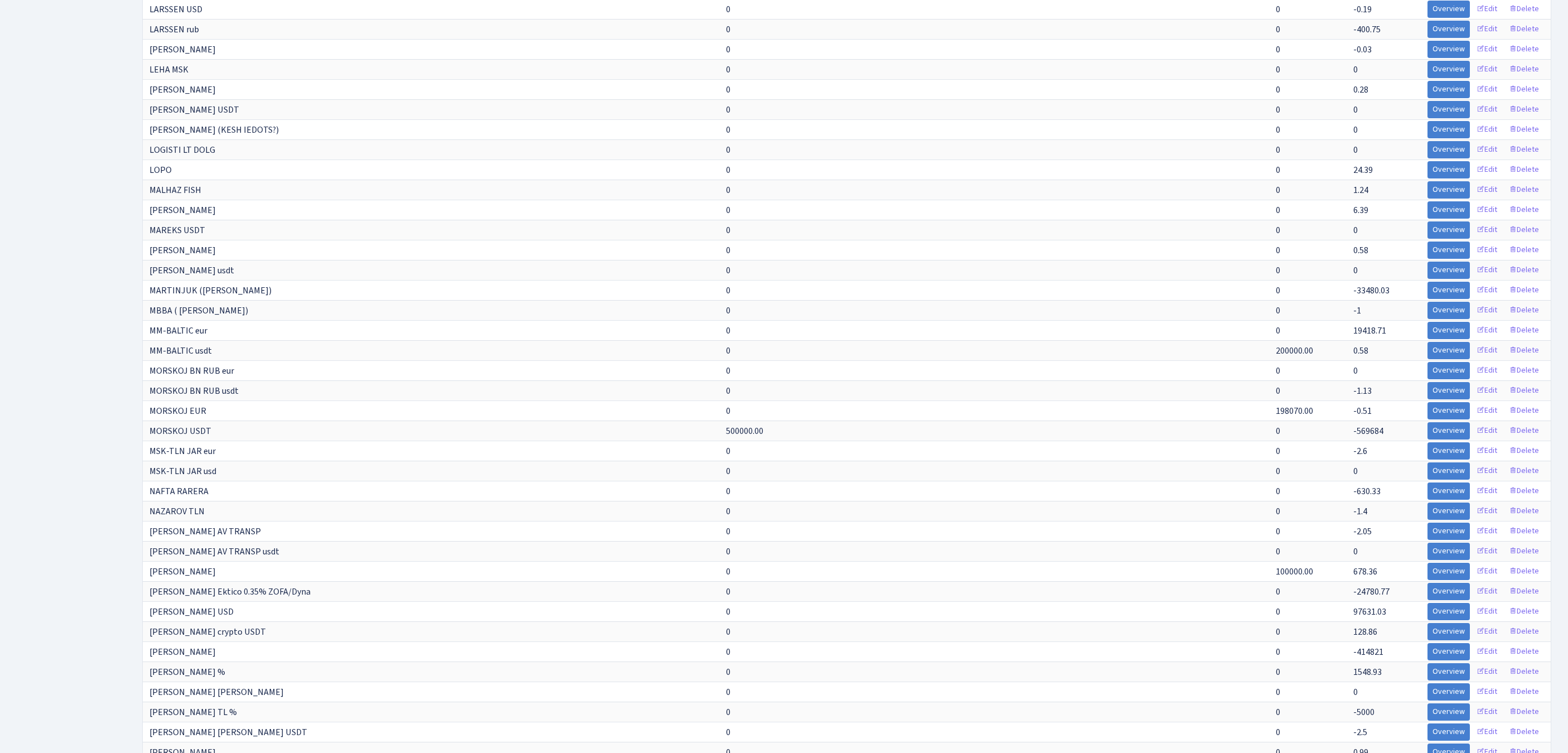
scroll to position [7533, 0]
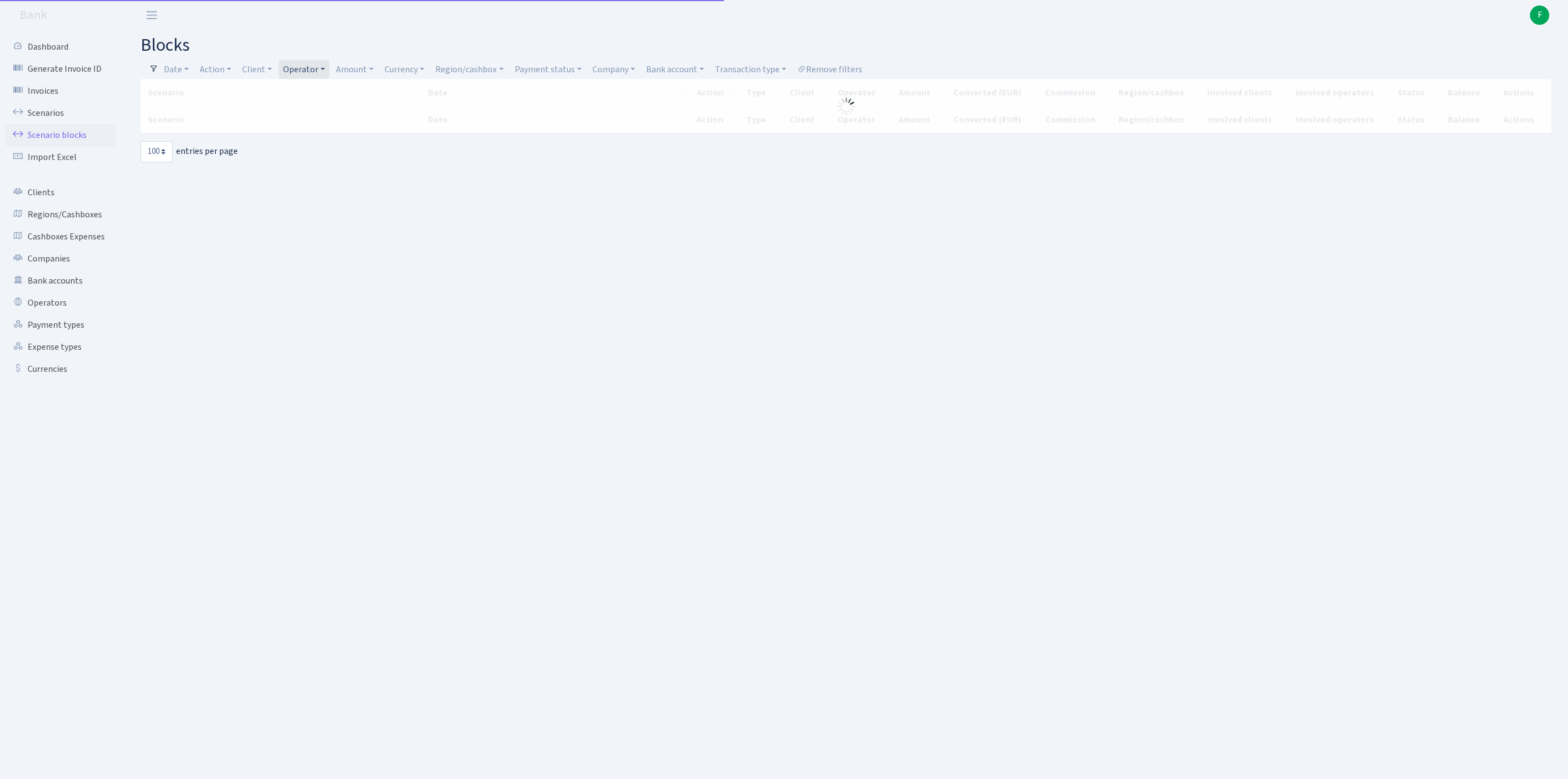
select select "100"
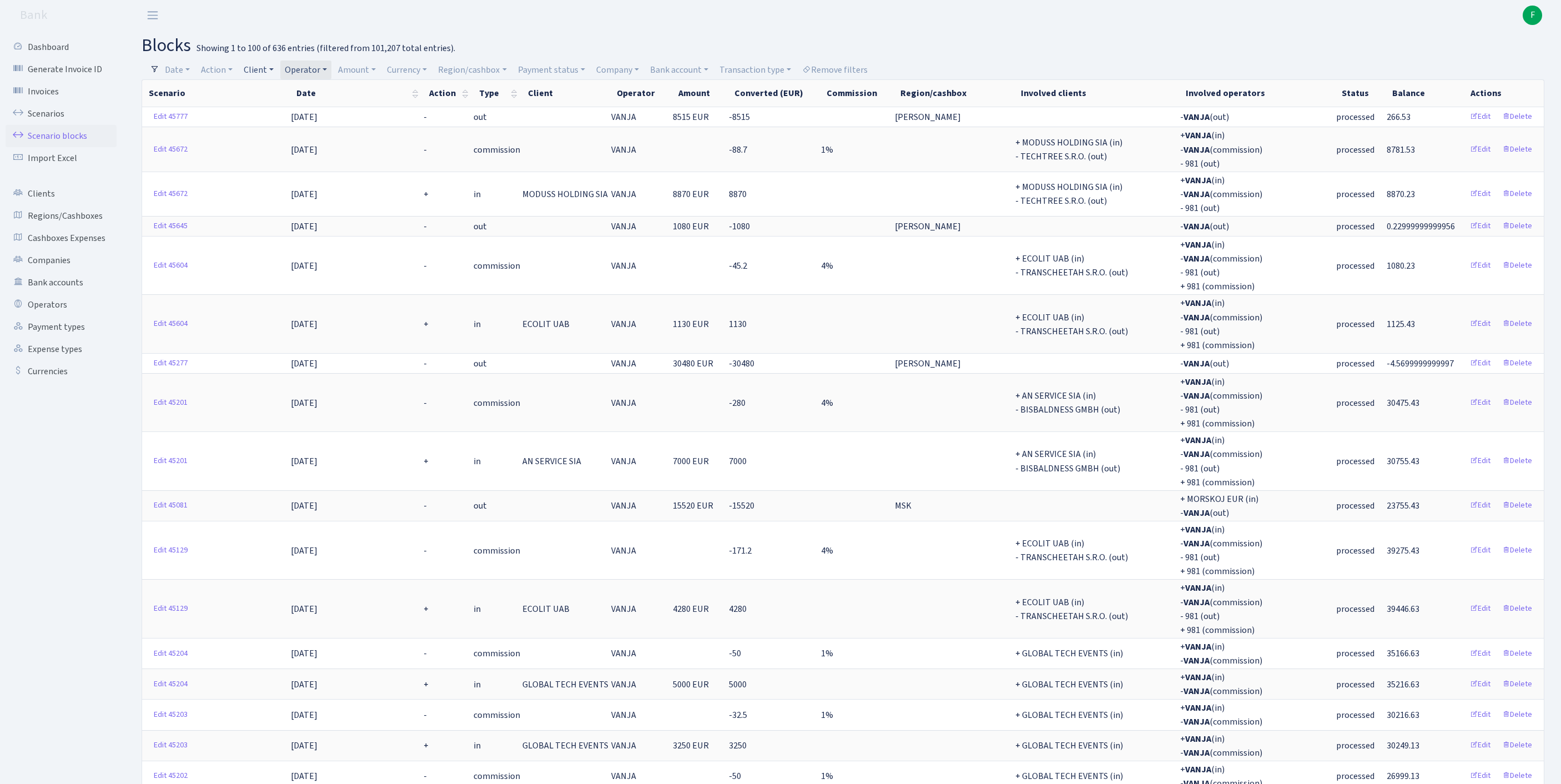
click at [269, 71] on link "Client" at bounding box center [259, 70] width 39 height 19
click at [294, 106] on input "search" at bounding box center [289, 110] width 92 height 17
type input "modus"
click at [291, 159] on li "MODUSS HOLDING SIA" at bounding box center [289, 149] width 95 height 20
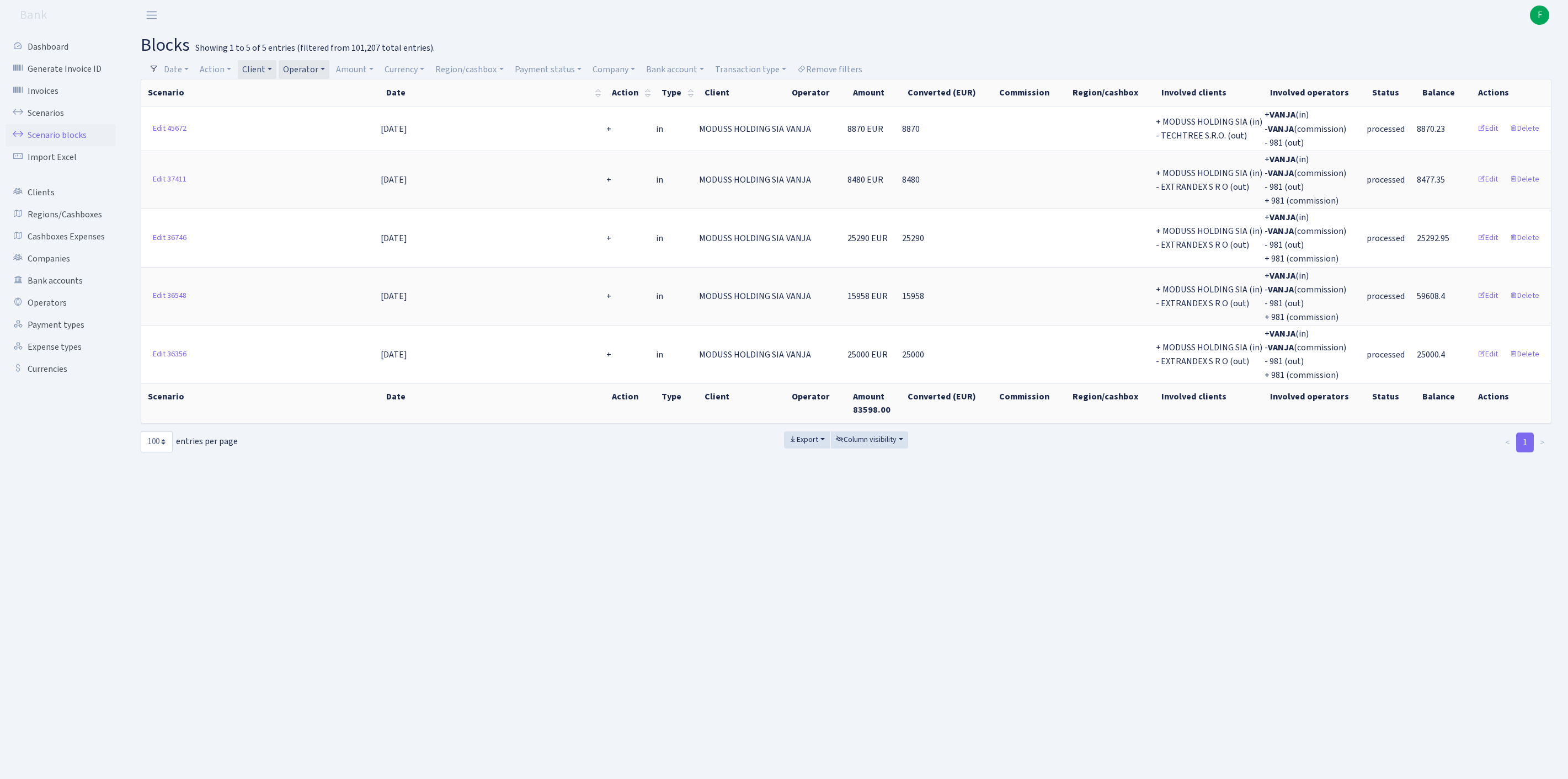
click at [276, 71] on link "Client" at bounding box center [257, 69] width 39 height 19
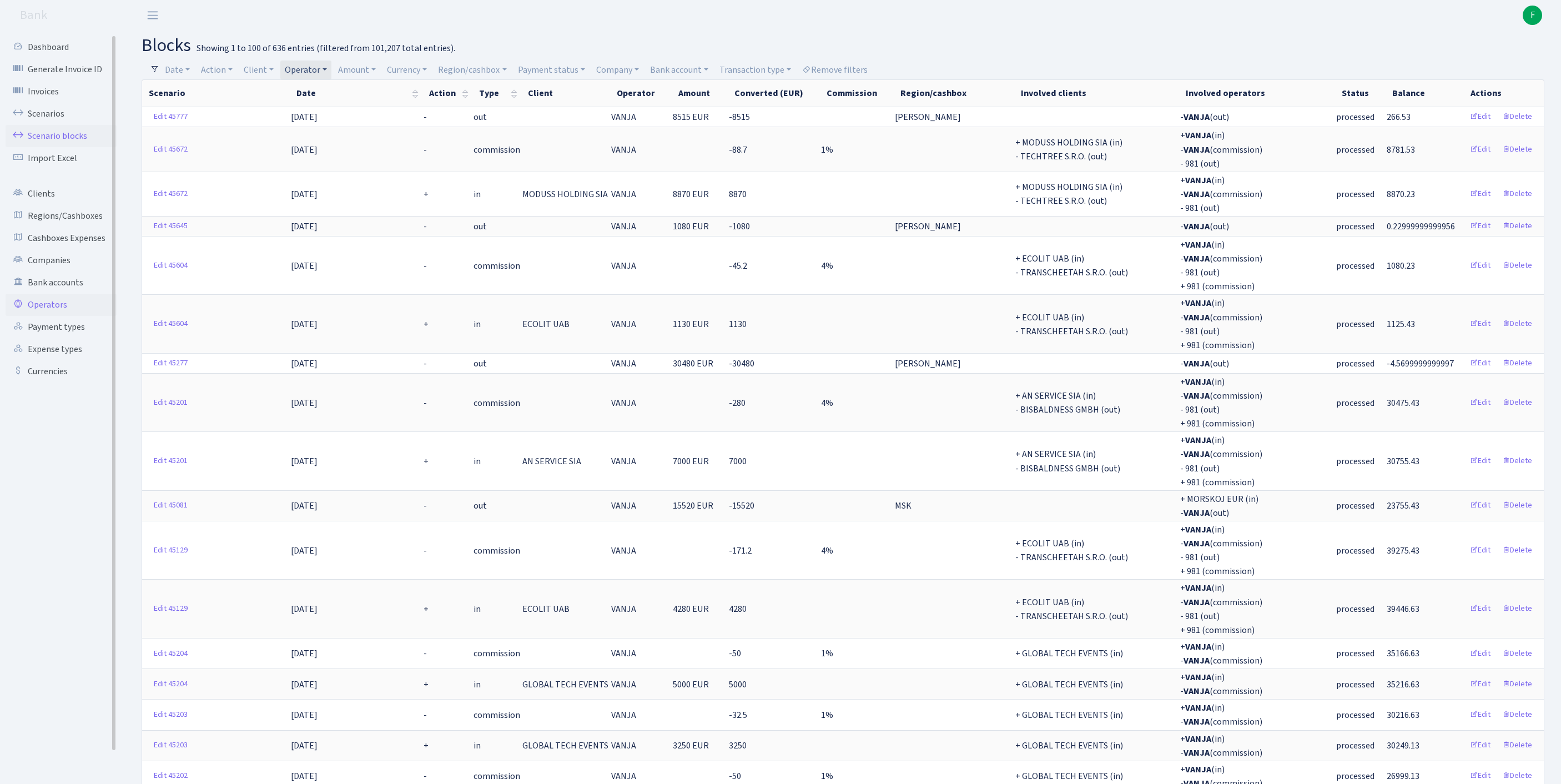
click at [58, 316] on link "Operators" at bounding box center [61, 305] width 111 height 22
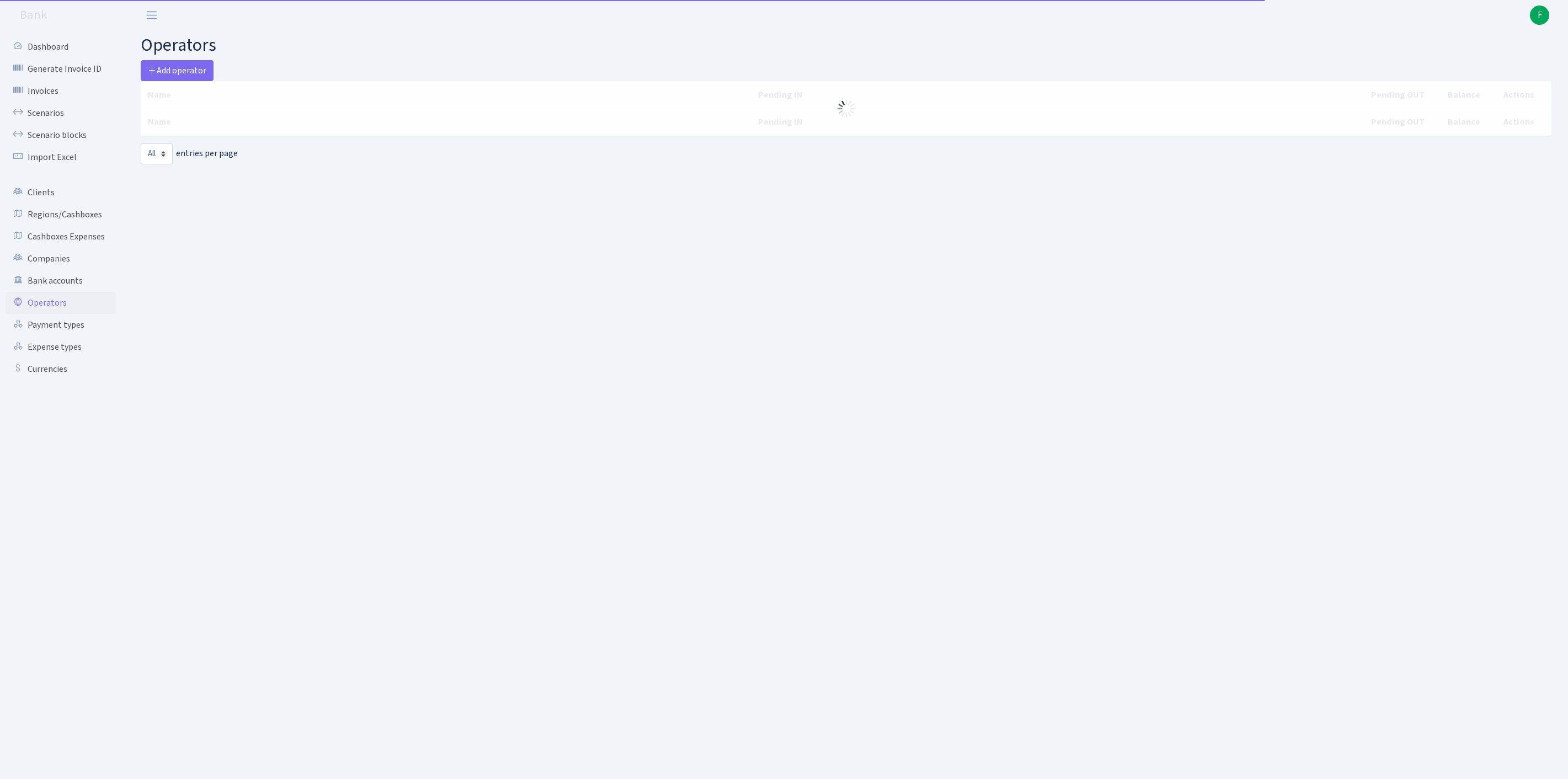
select select "-1"
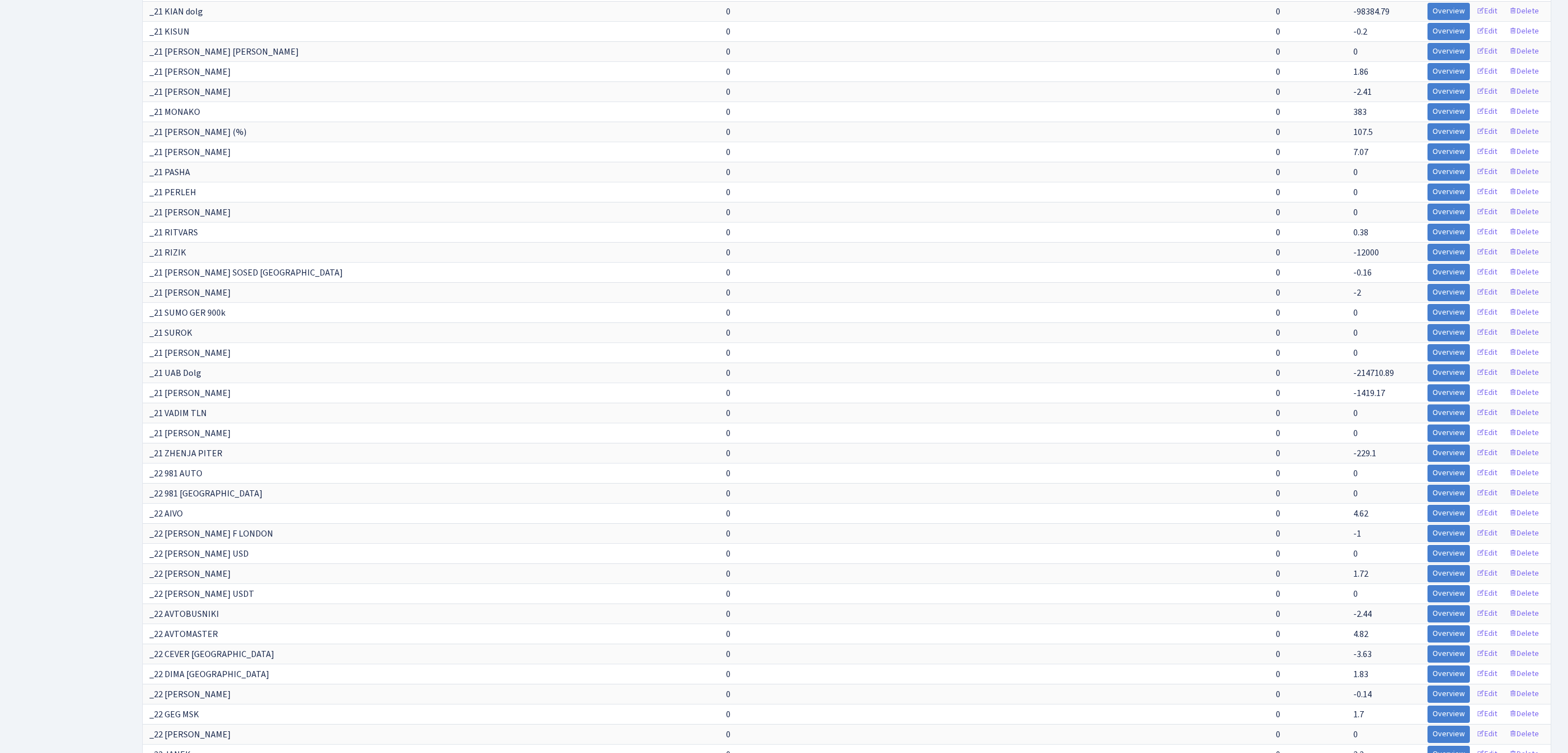
scroll to position [2263, 0]
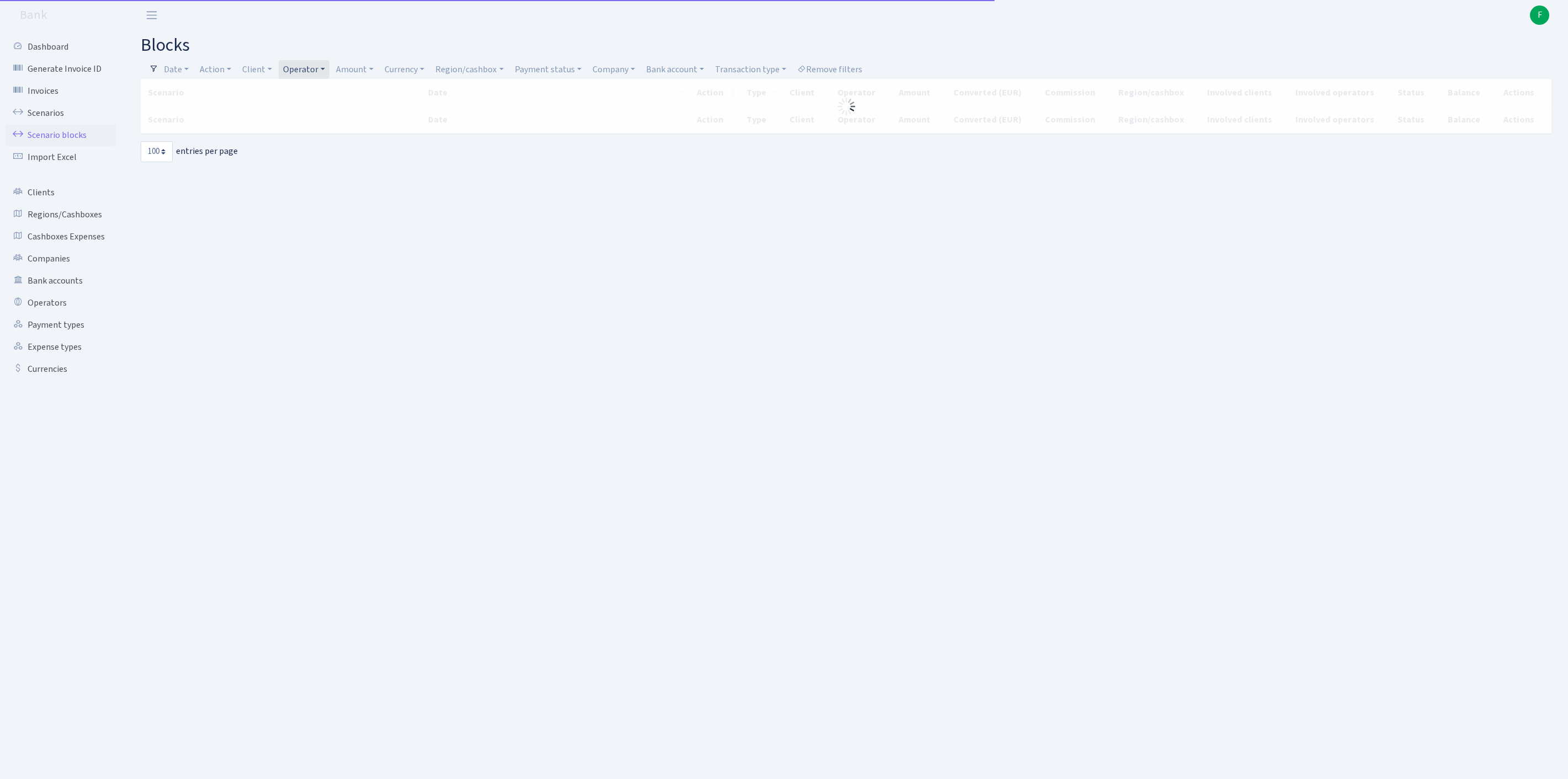
select select "100"
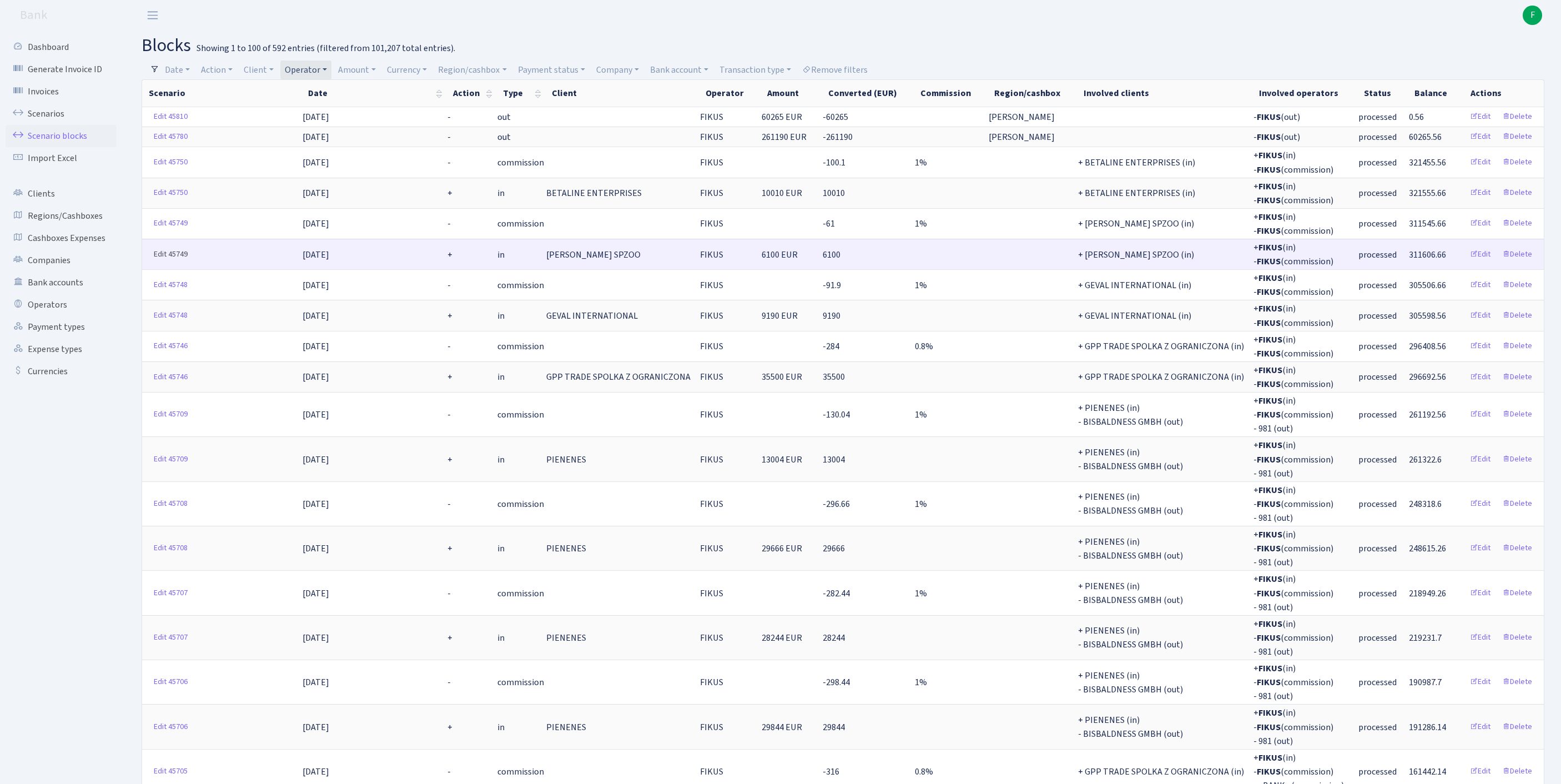
click at [166, 263] on link "Edit 45749" at bounding box center [170, 254] width 44 height 17
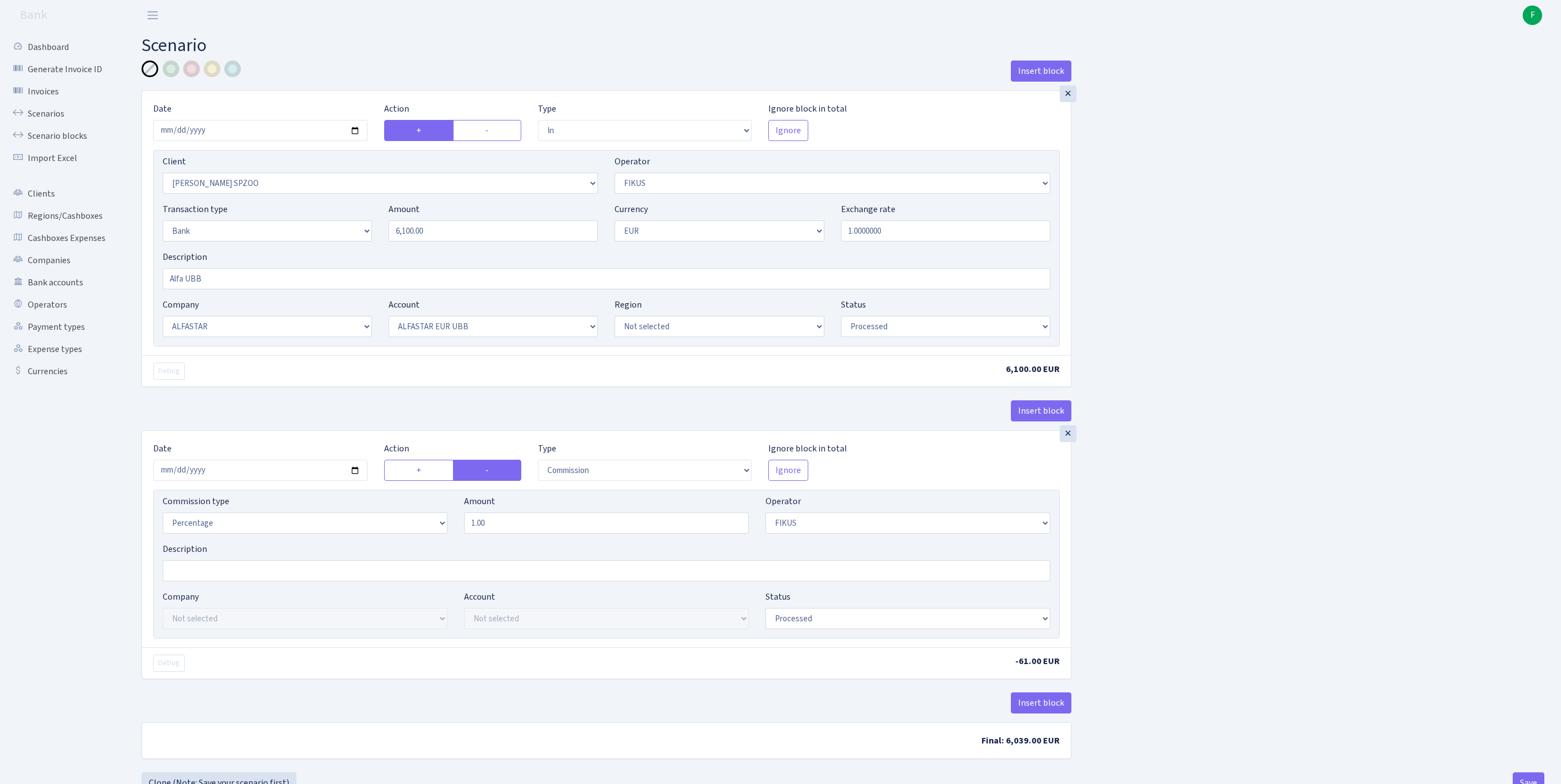
select select "in"
select select "3328"
select select "388"
select select "2"
select select "1"
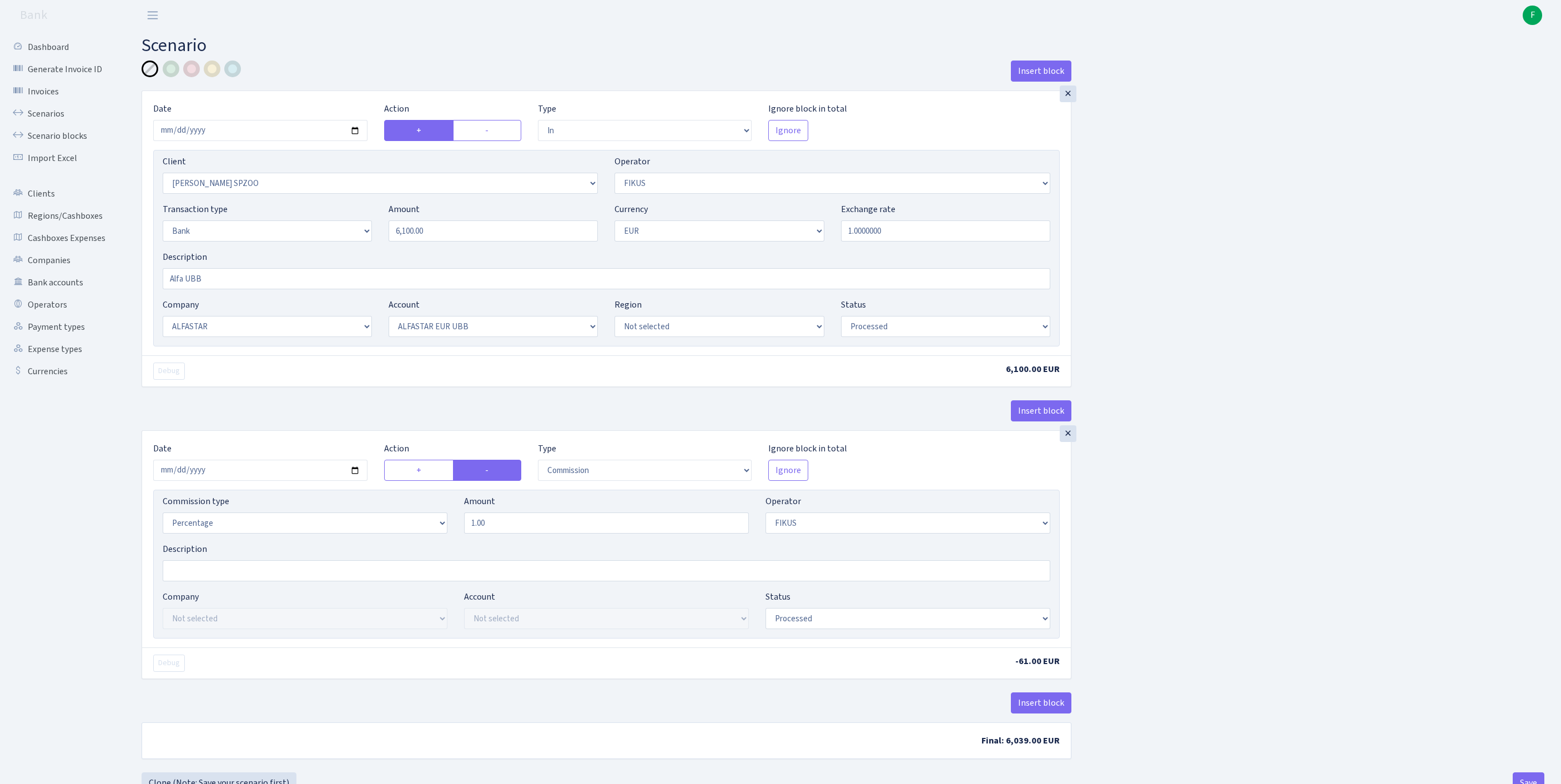
select select "14"
select select "42"
select select "processed"
select select "commission"
select select "388"
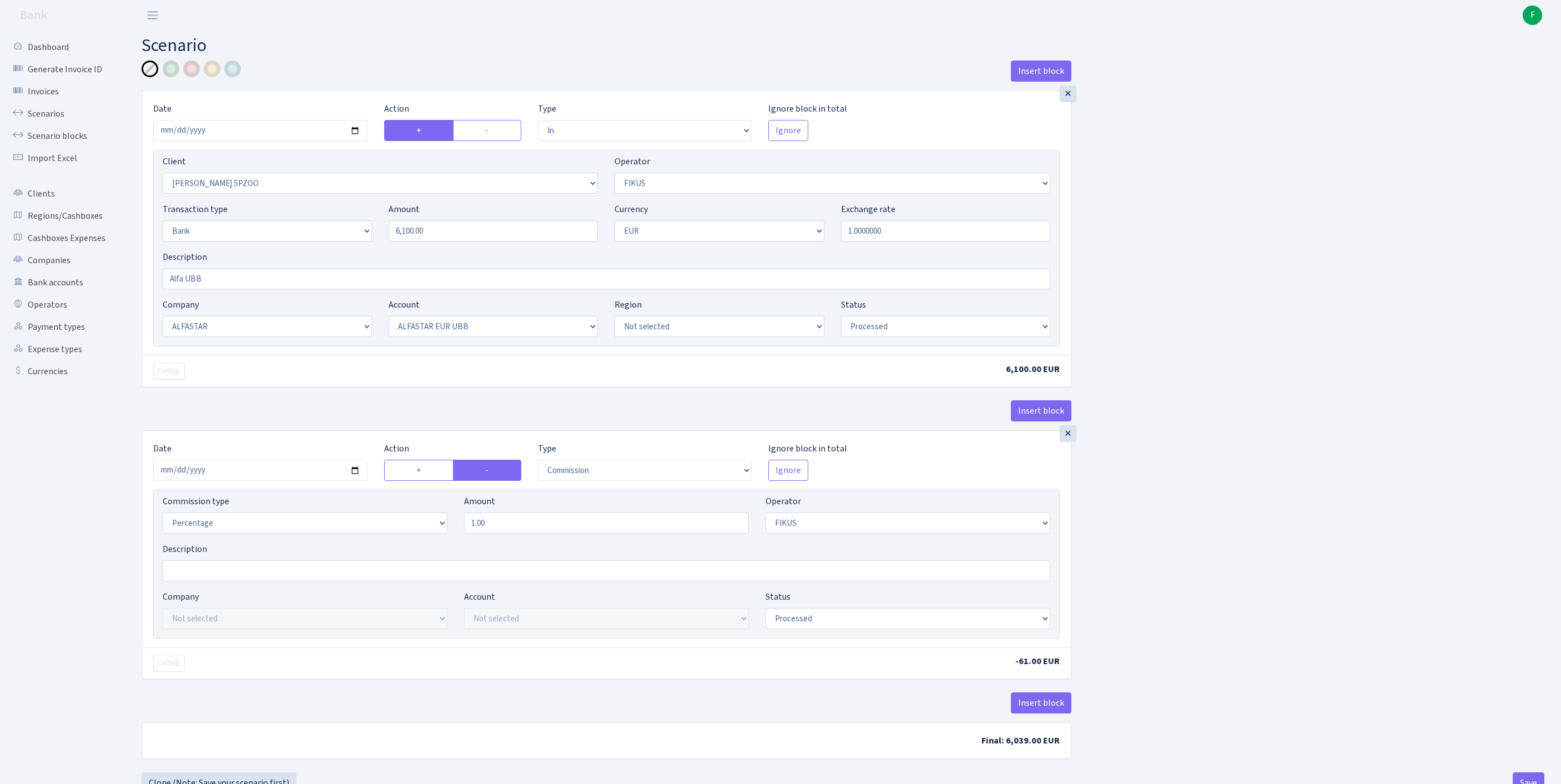
select select "processed"
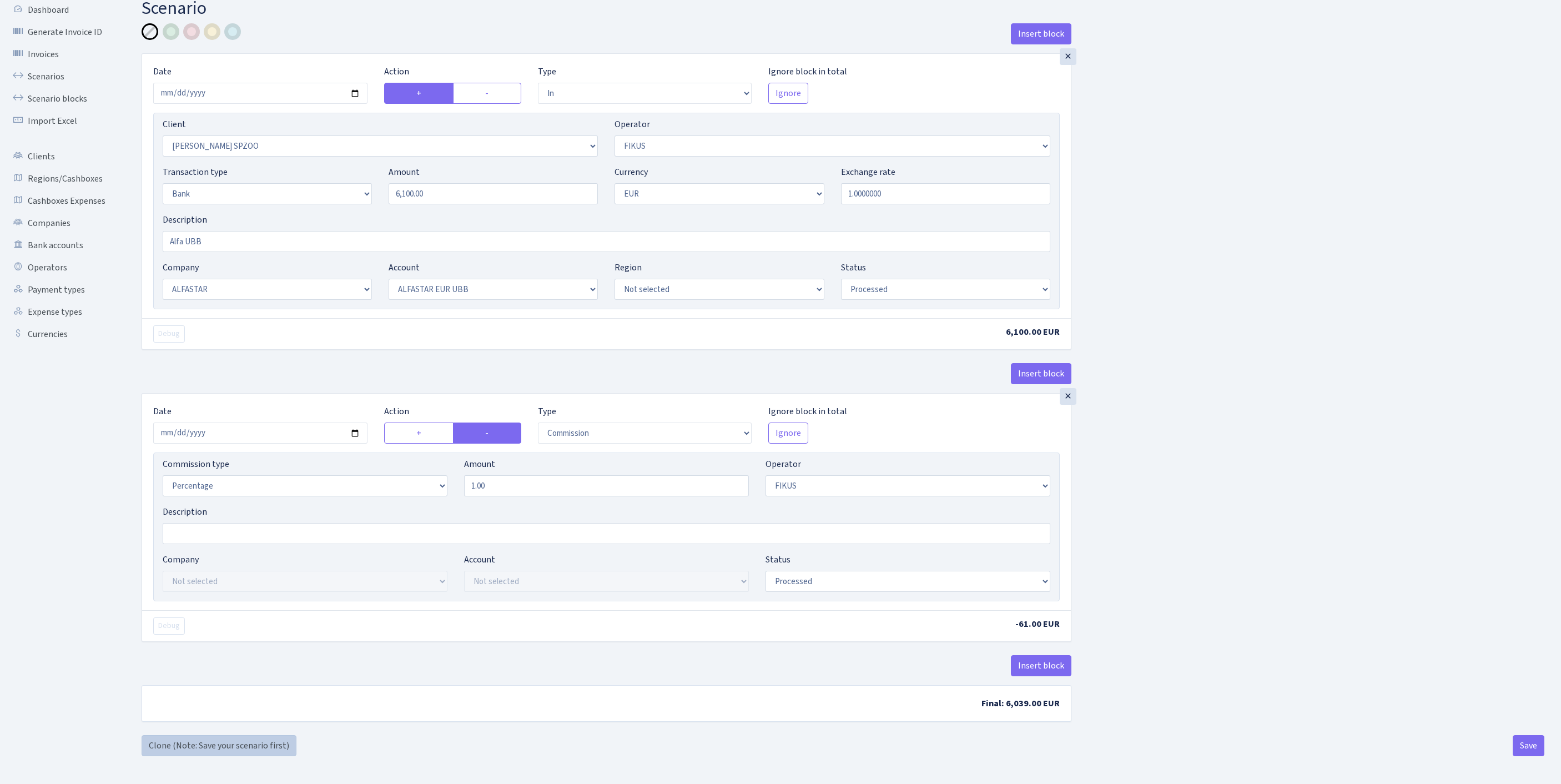
click at [203, 746] on link "Clone (Note: Save your scenario first)" at bounding box center [219, 746] width 155 height 21
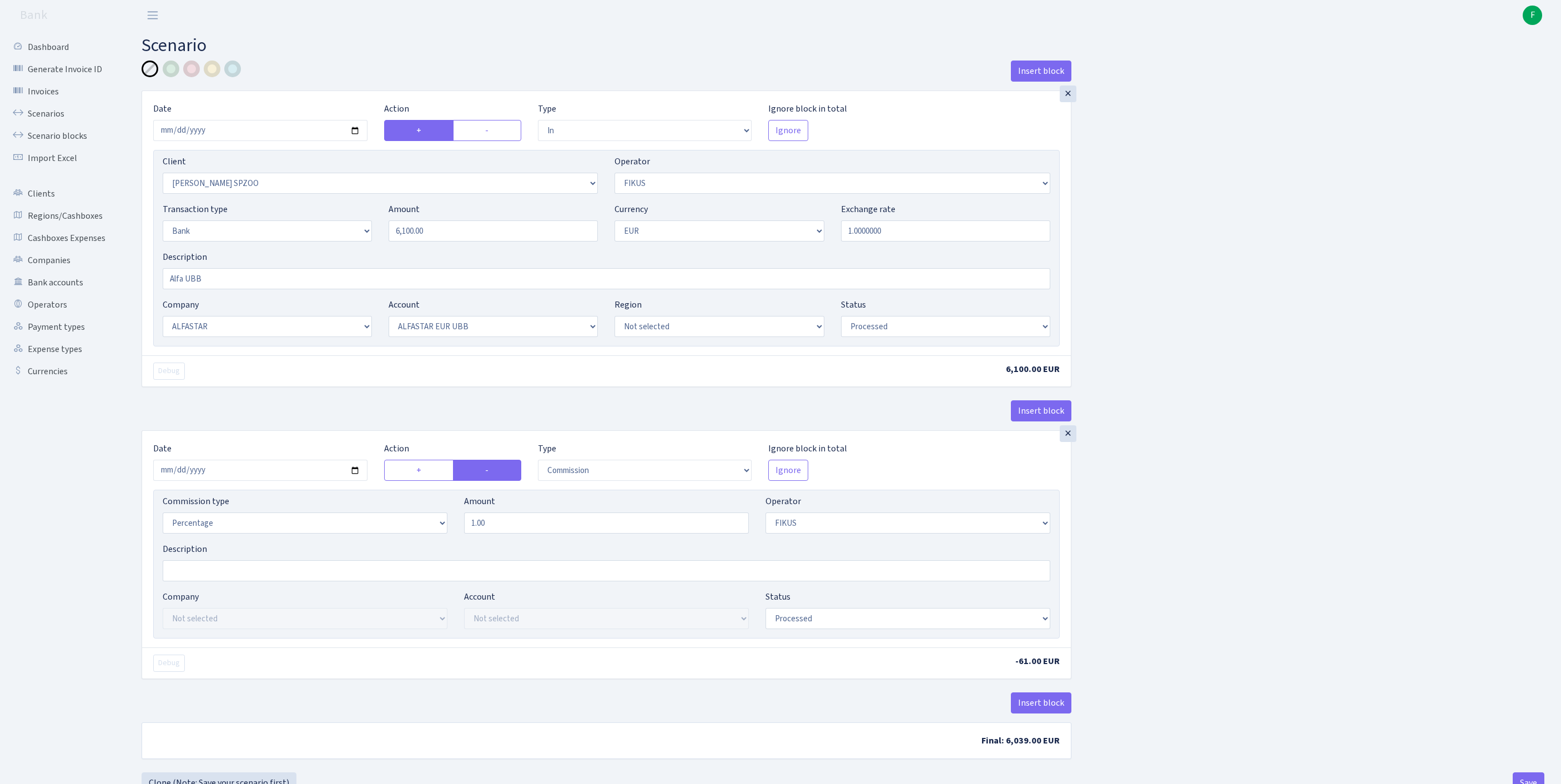
select select "in"
select select "3328"
select select "388"
select select "2"
select select "1"
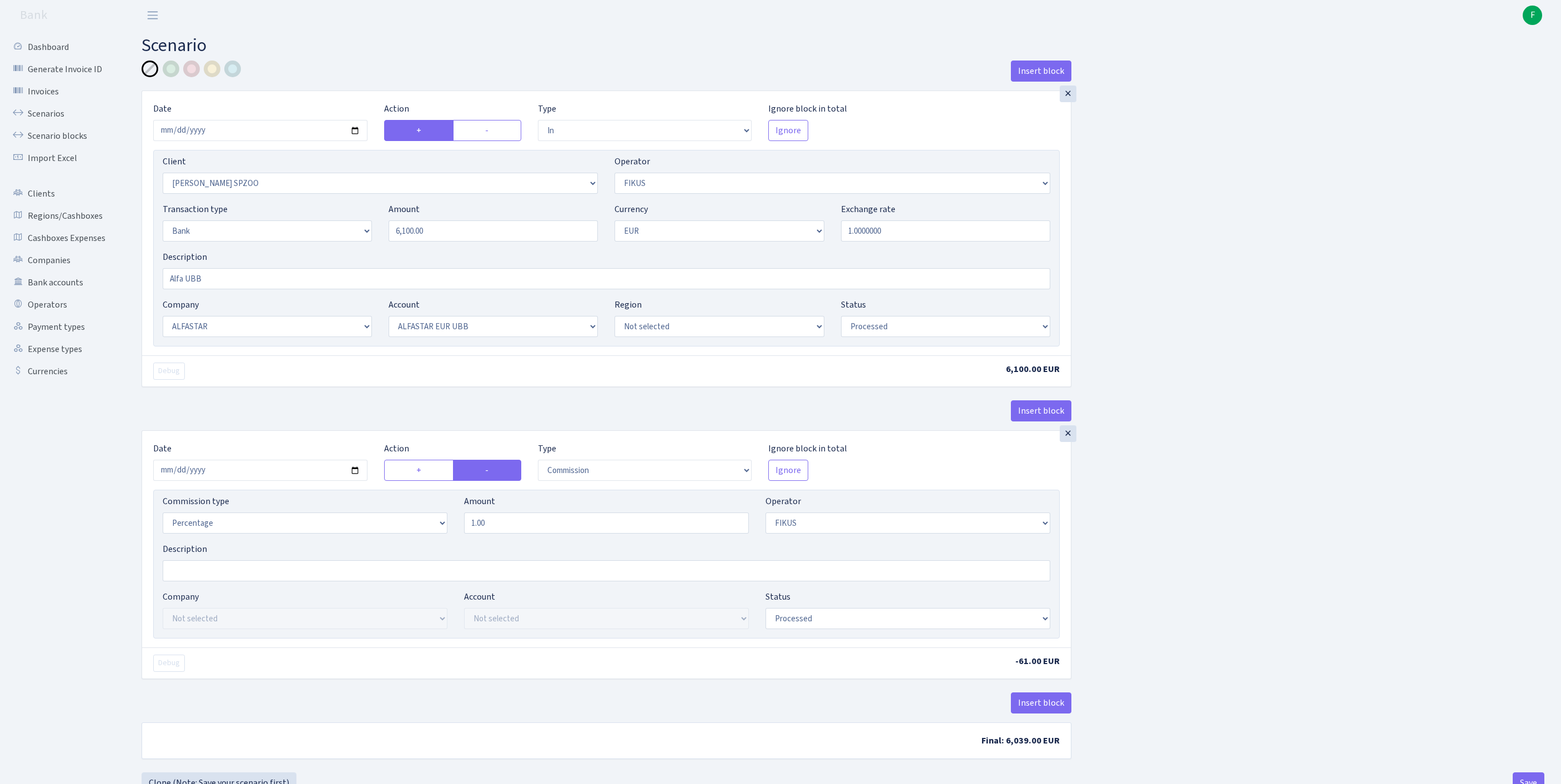
select select "14"
select select "42"
select select "processed"
select select "commission"
select select "388"
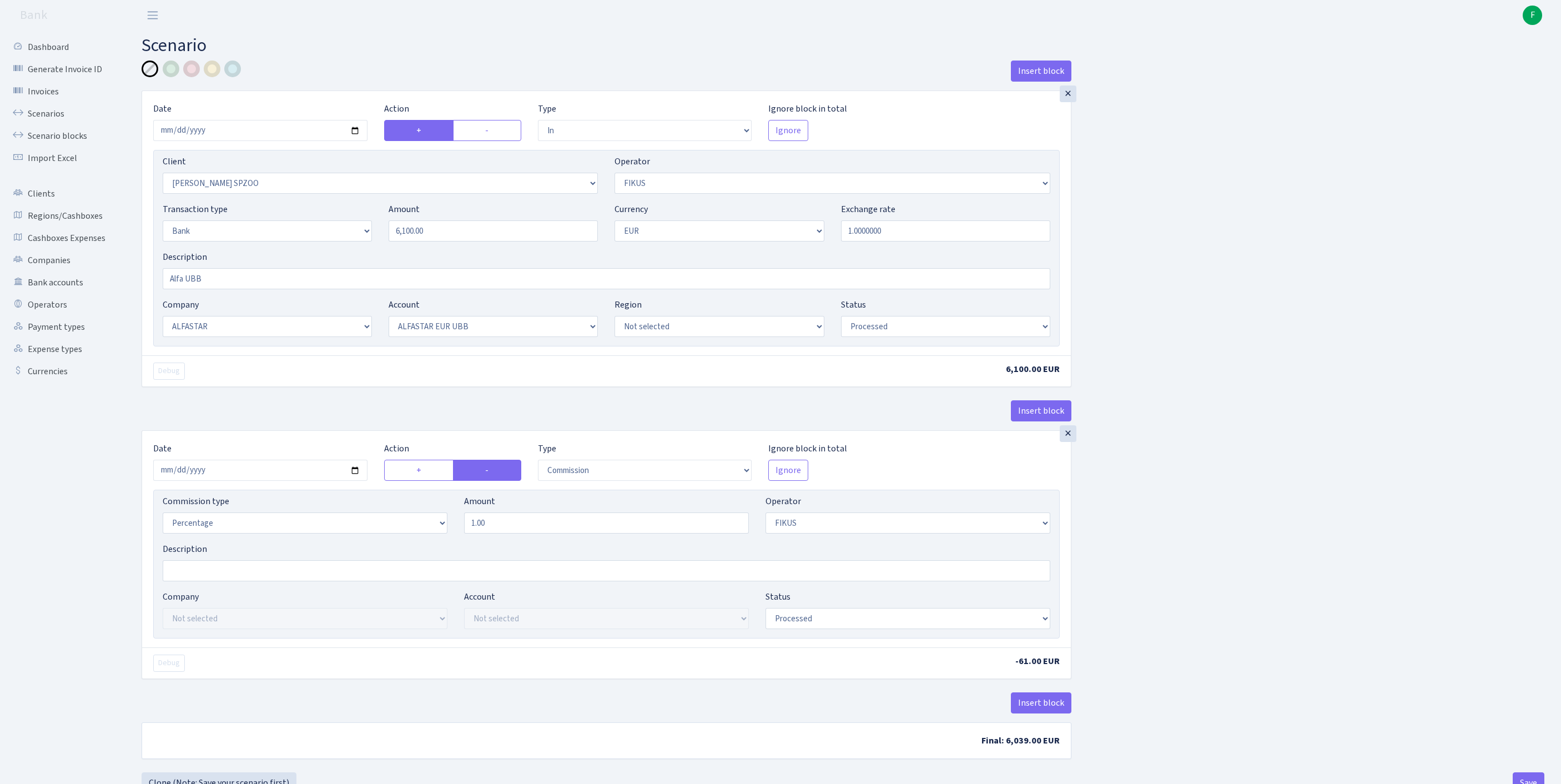
select select "processed"
click at [283, 141] on input "2025-08-29" at bounding box center [260, 130] width 214 height 21
type input "2025-09-01"
drag, startPoint x: 470, startPoint y: 254, endPoint x: 337, endPoint y: 237, distance: 134.1
click at [337, 237] on div "Transaction type Not selected 981 ELF FISH crypto GIRT IVO dekl MM-BALTIC eur U…" at bounding box center [607, 226] width 904 height 48
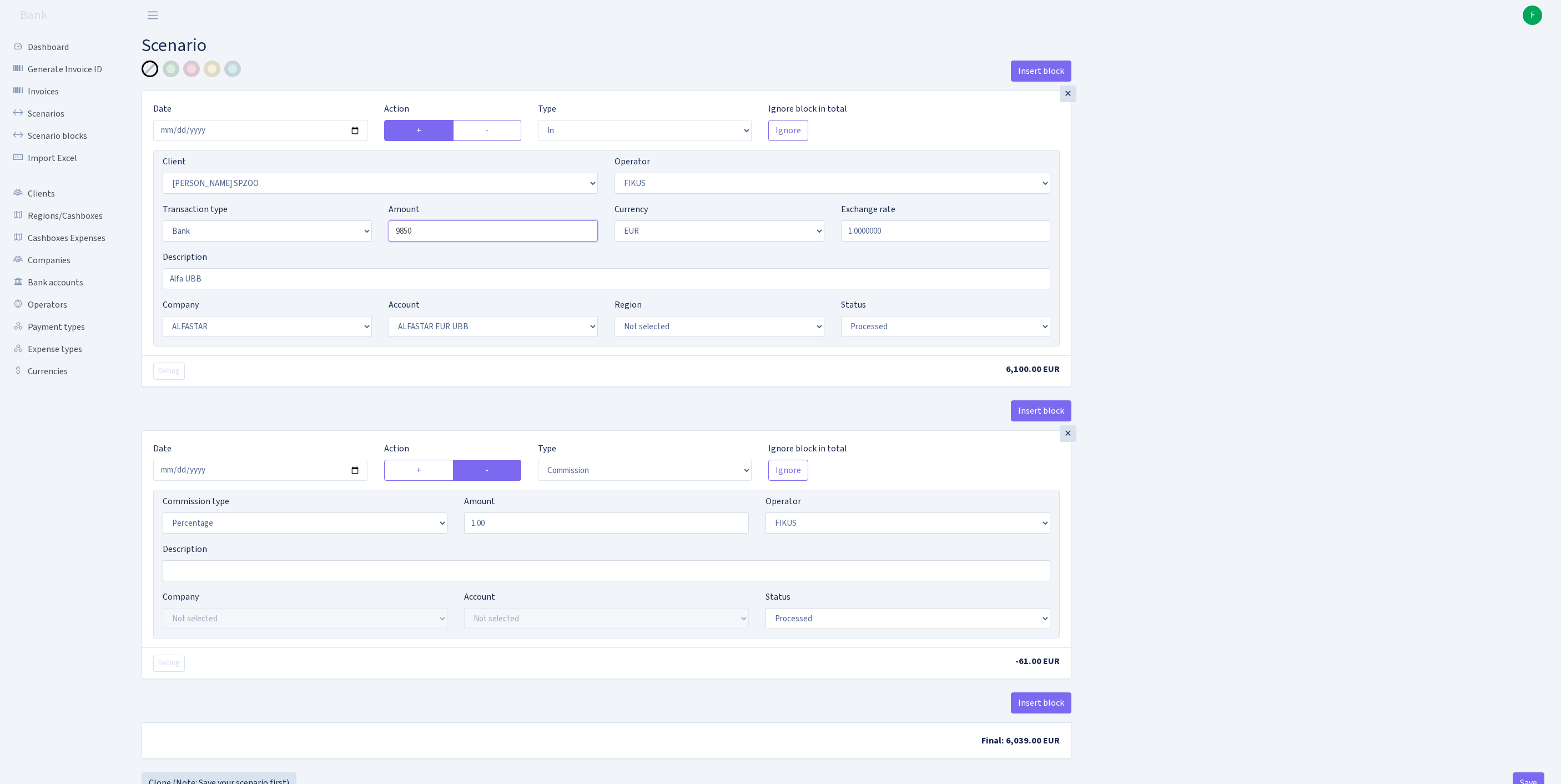
scroll to position [33, 0]
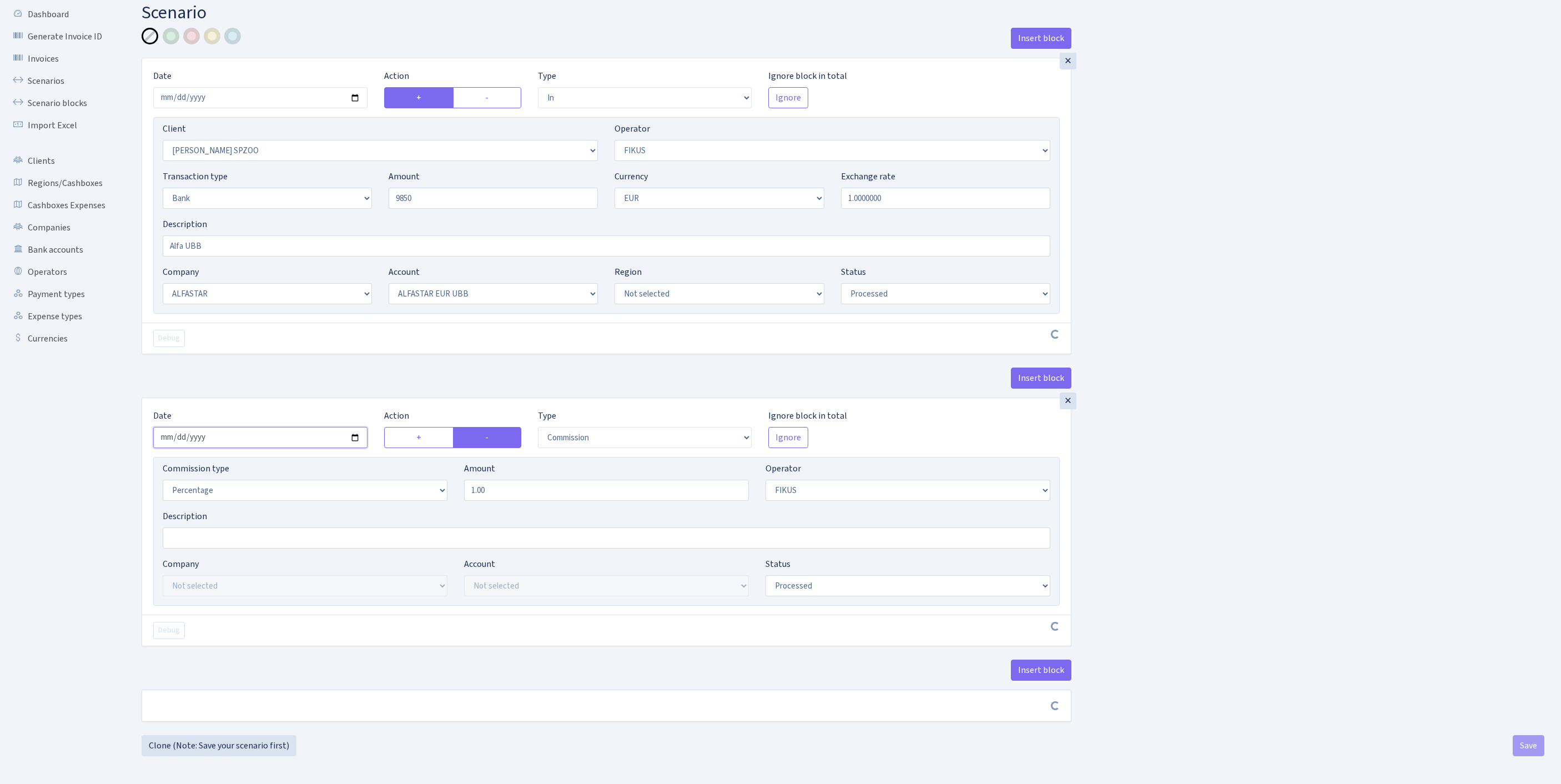
type input "9,850.00"
click at [275, 448] on input "2025-08-29" at bounding box center [260, 437] width 214 height 21
type input "[DATE]"
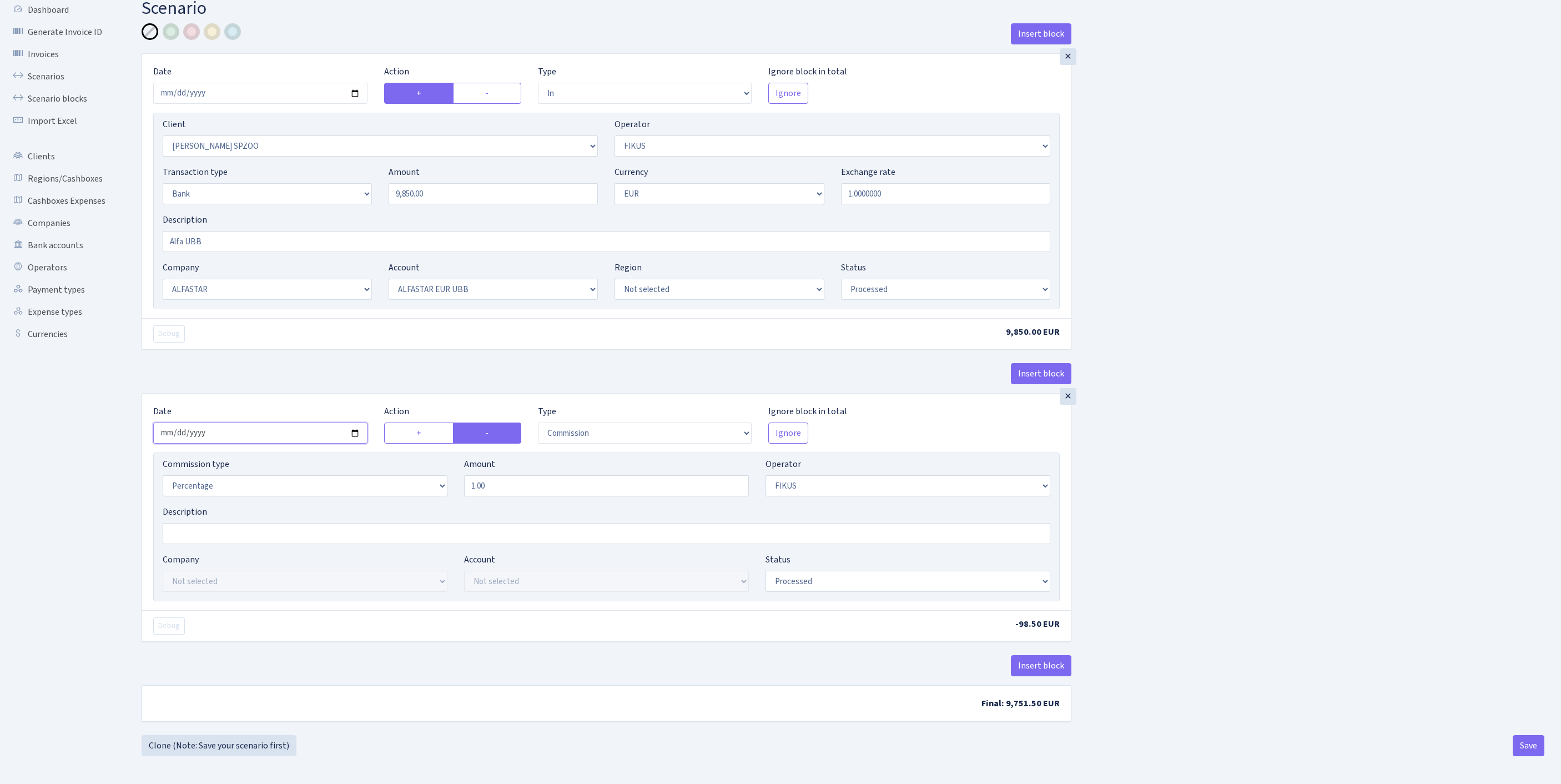
scroll to position [138, 0]
click at [1528, 744] on button "Save" at bounding box center [1528, 746] width 32 height 21
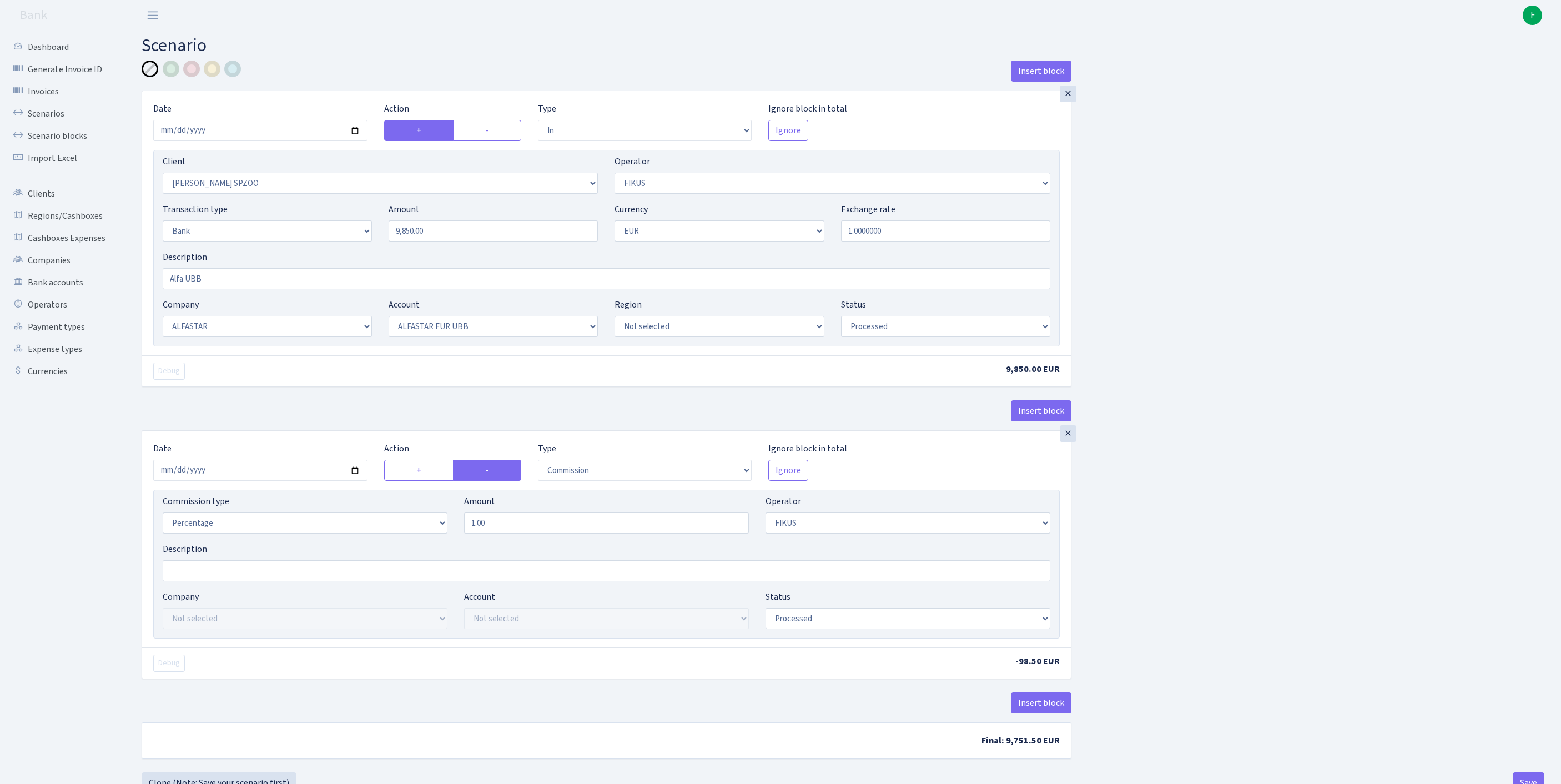
select select "in"
select select "3328"
select select "388"
select select "2"
select select "1"
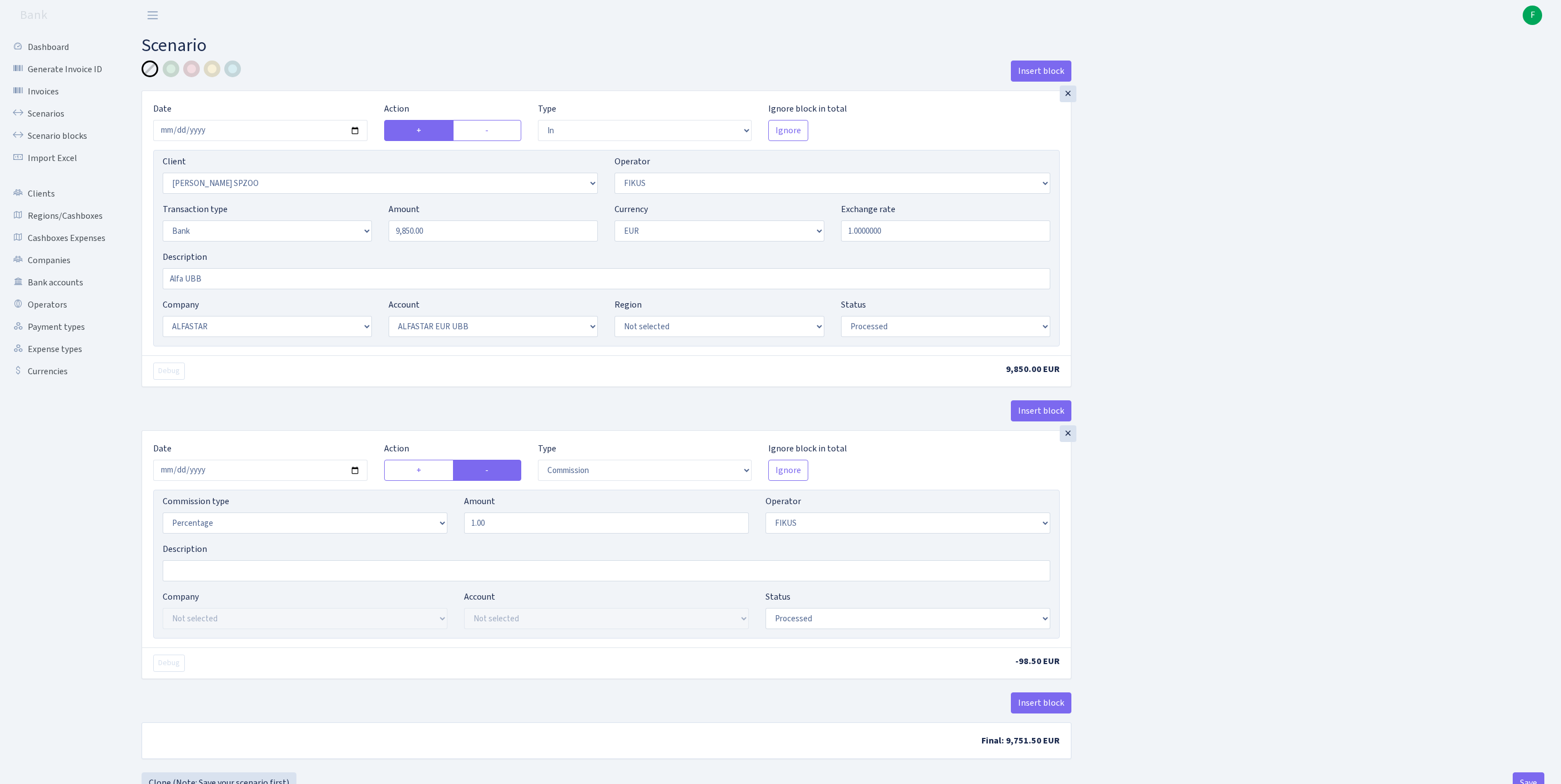
select select "14"
select select "42"
select select "processed"
select select "commission"
select select "388"
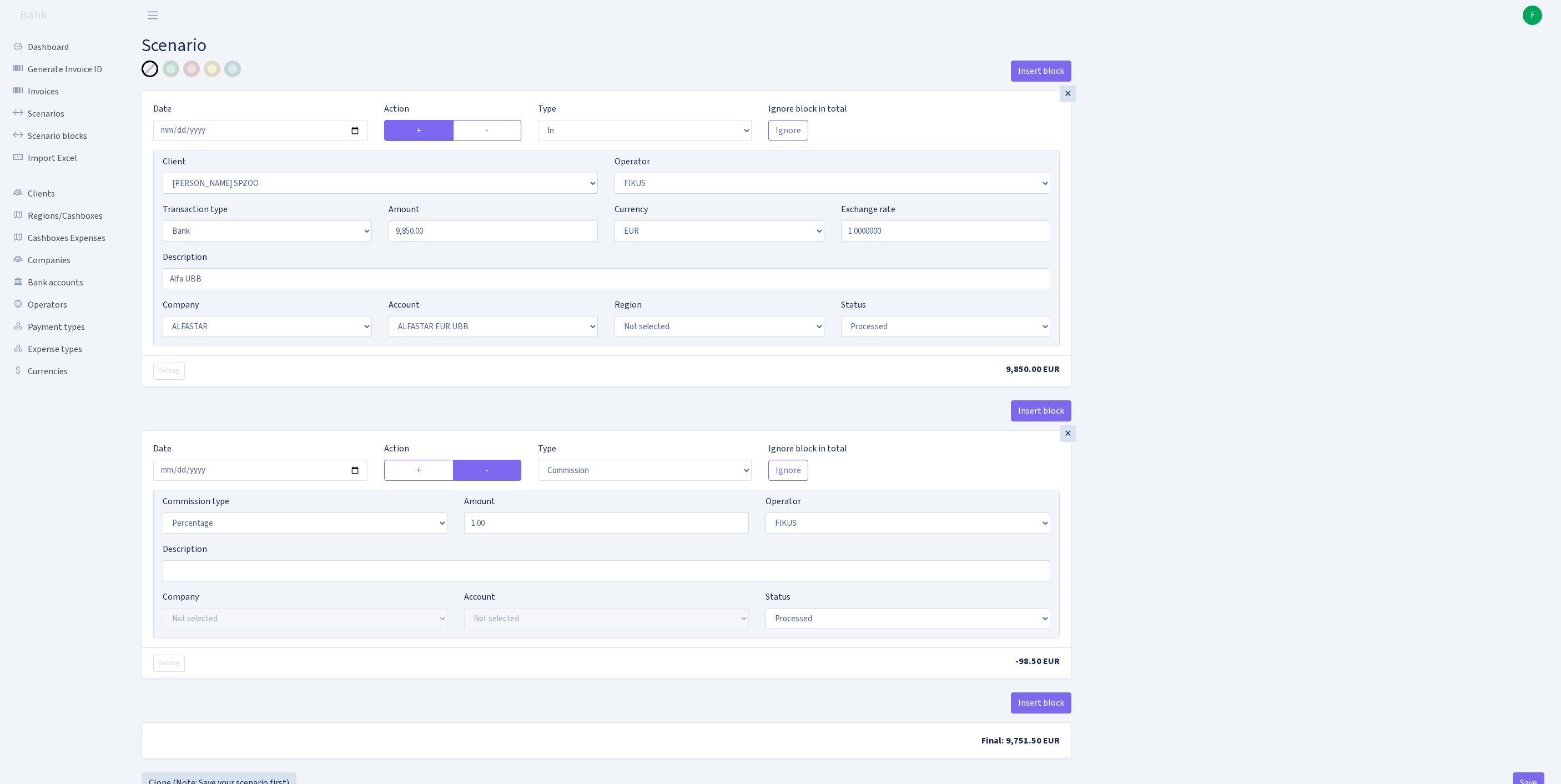
select select "processed"
click at [49, 125] on link "Scenarios" at bounding box center [61, 113] width 111 height 22
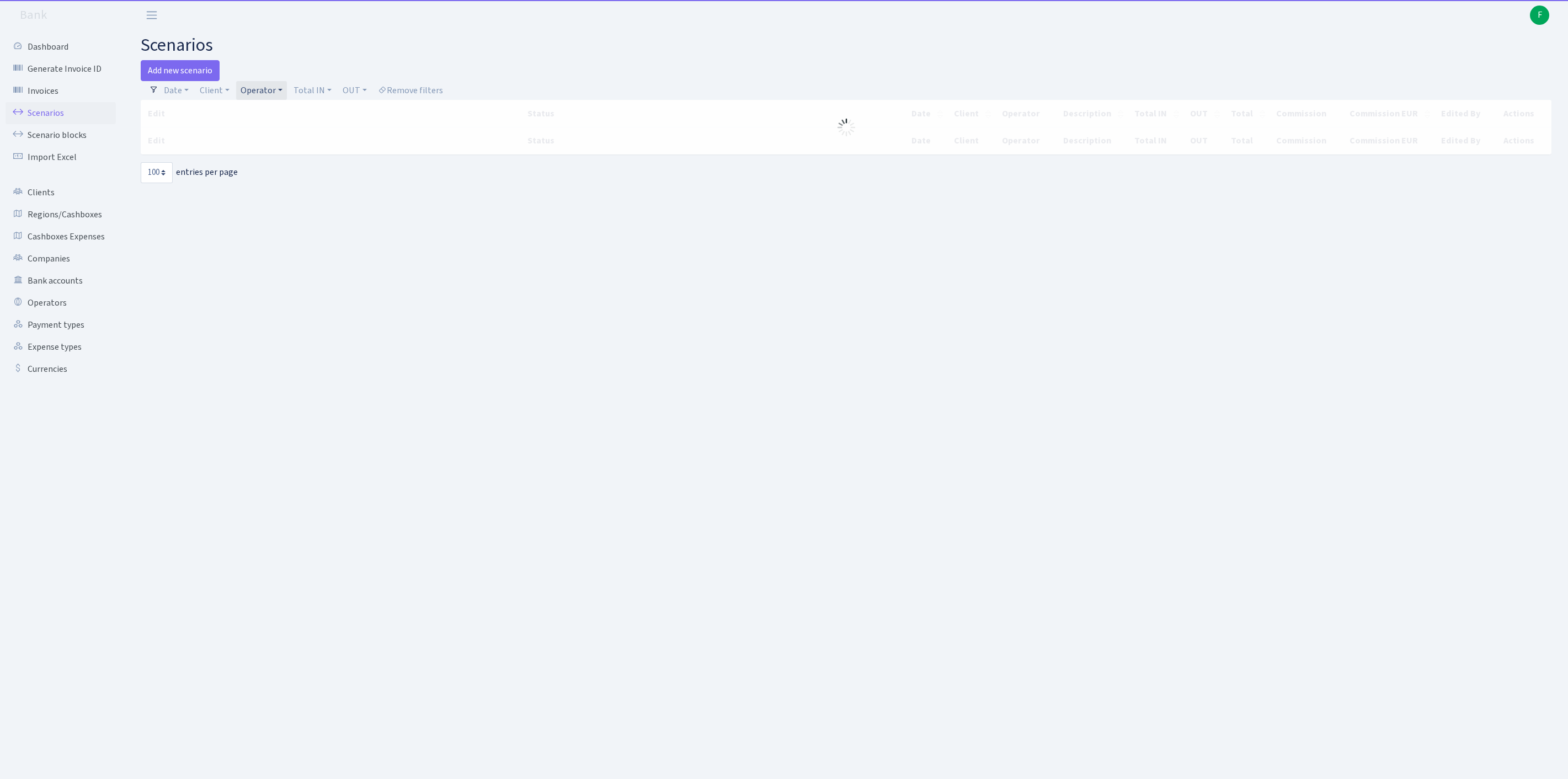
select select "100"
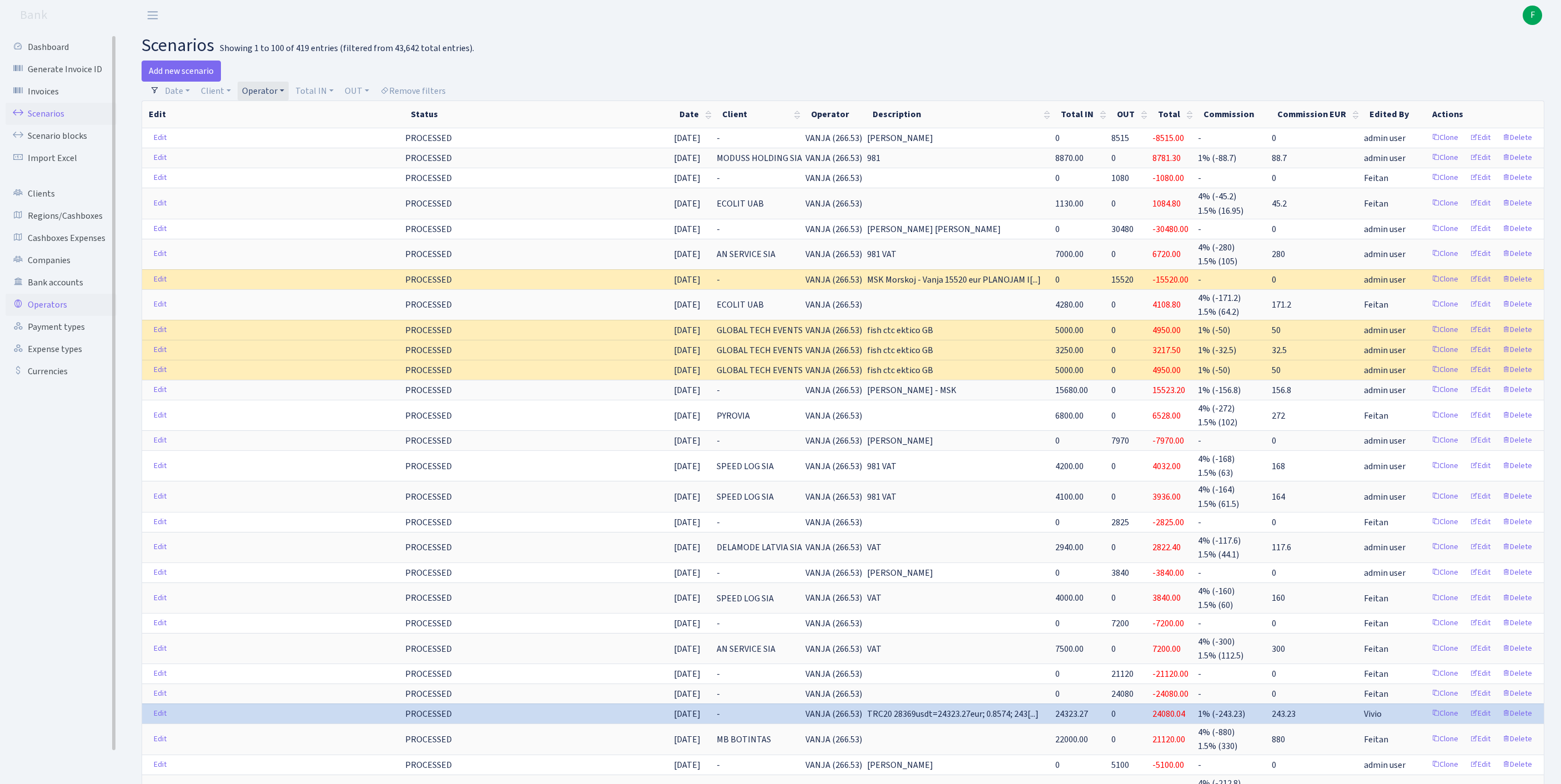
click at [51, 316] on link "Operators" at bounding box center [61, 305] width 111 height 22
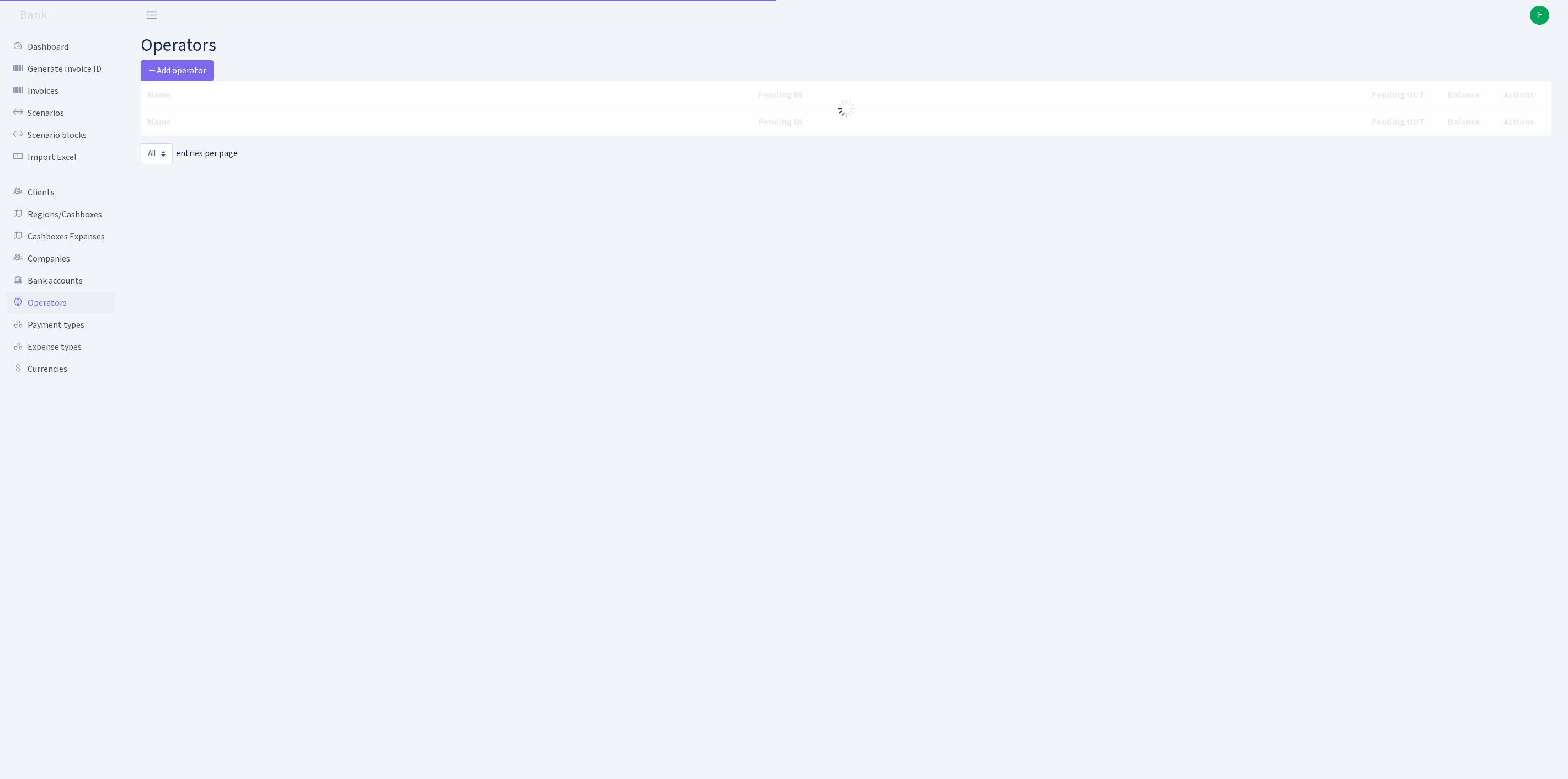
select select "-1"
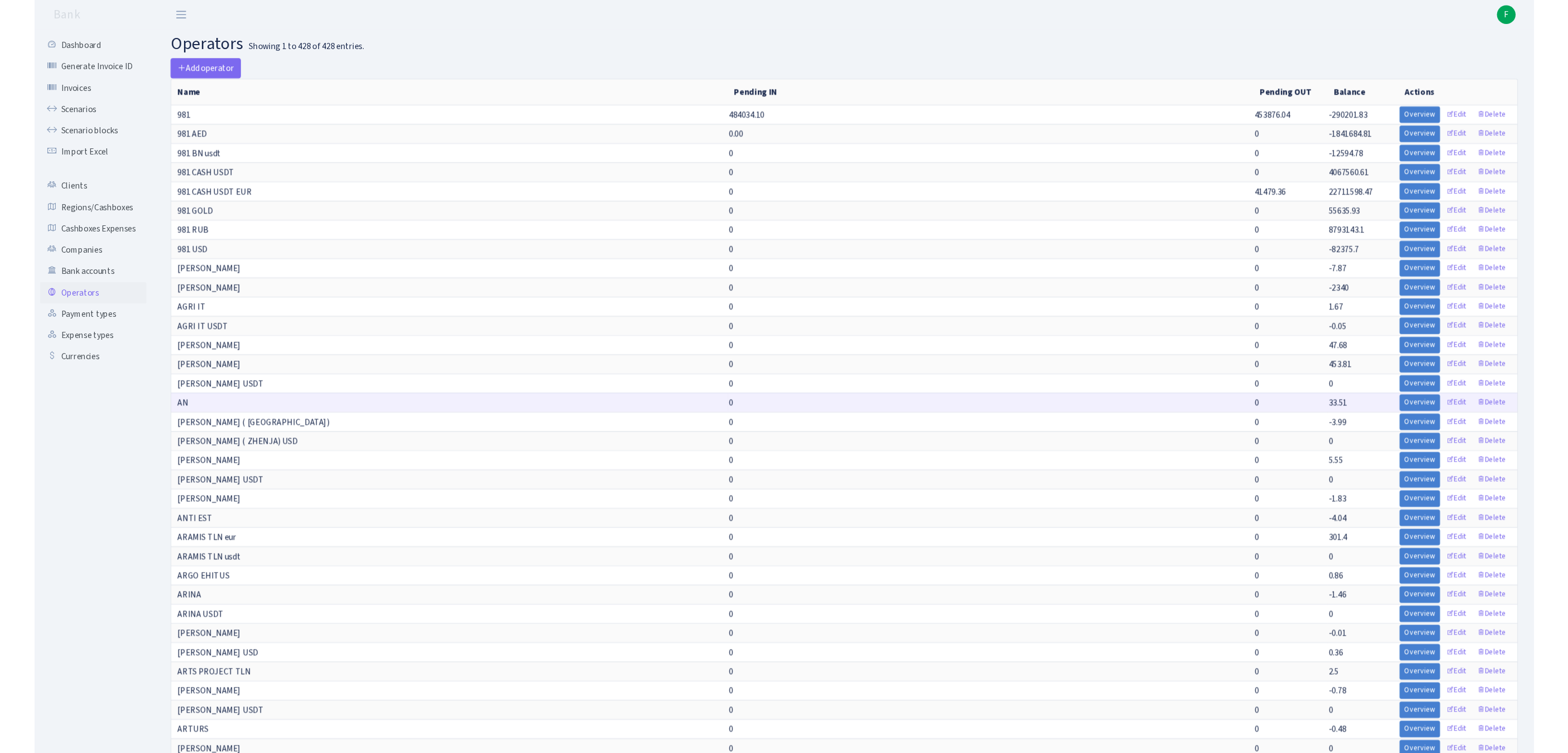
scroll to position [2247, 0]
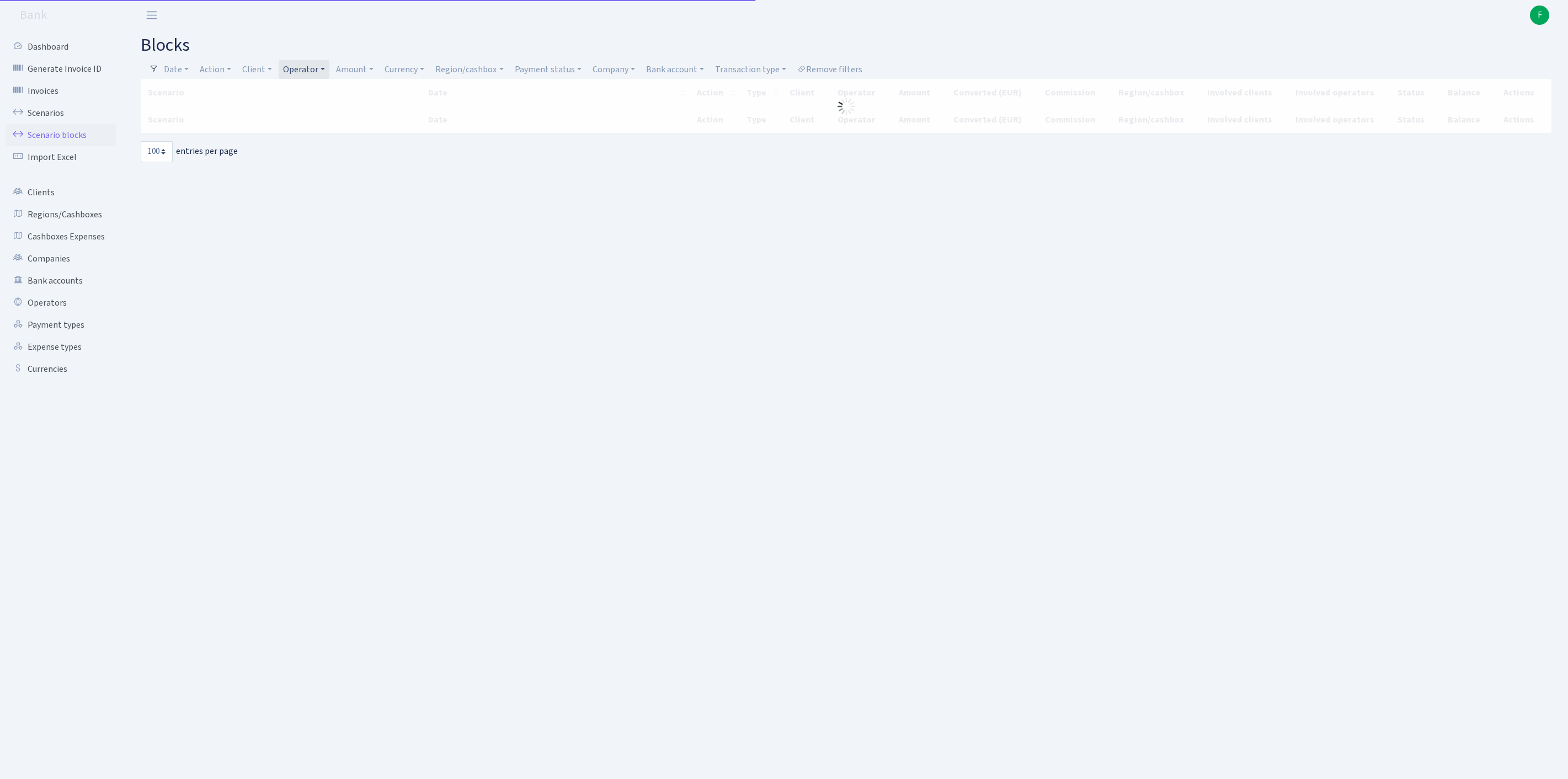
select select "100"
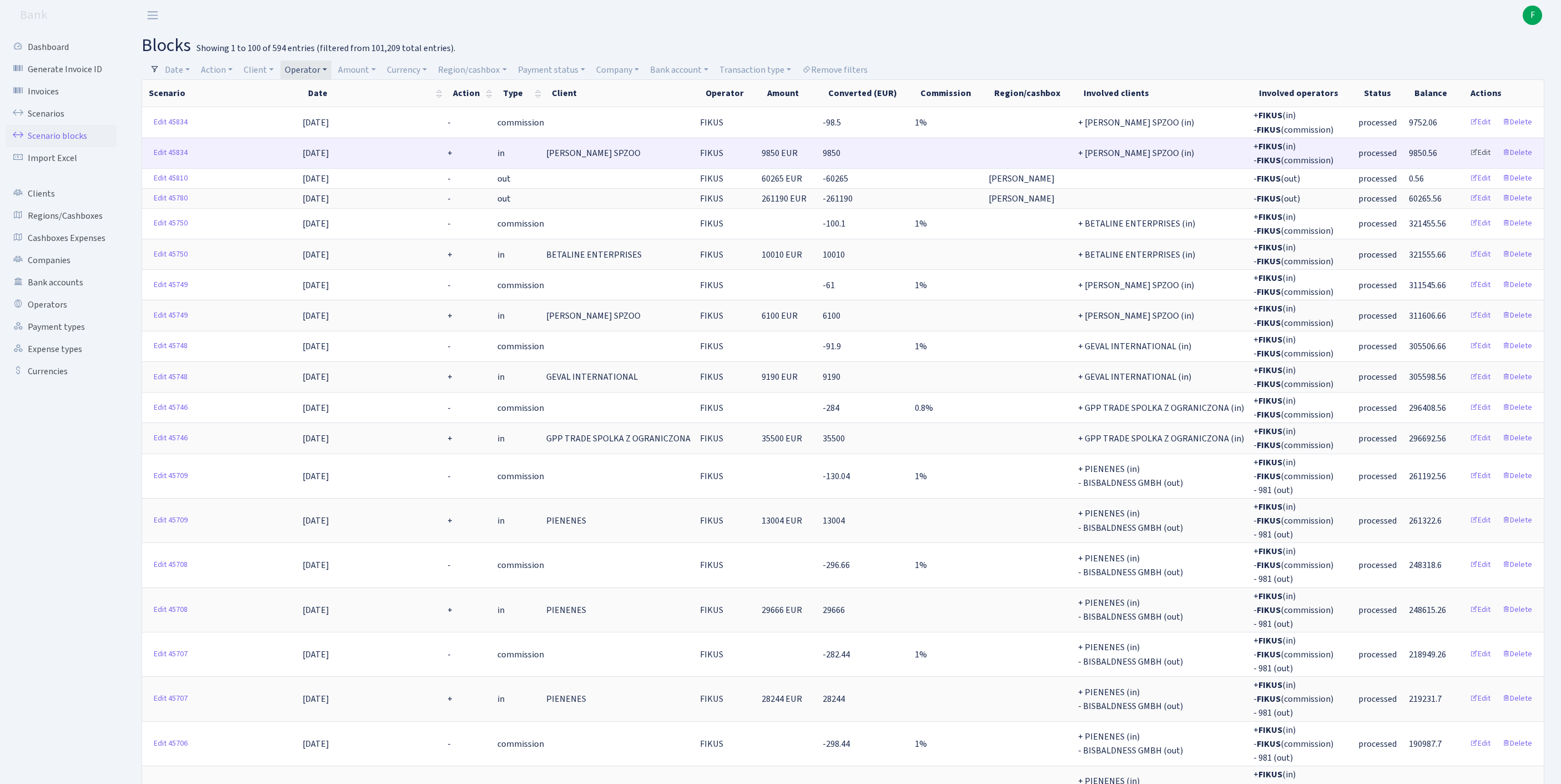
click at [1474, 162] on link "Edit" at bounding box center [1480, 153] width 31 height 17
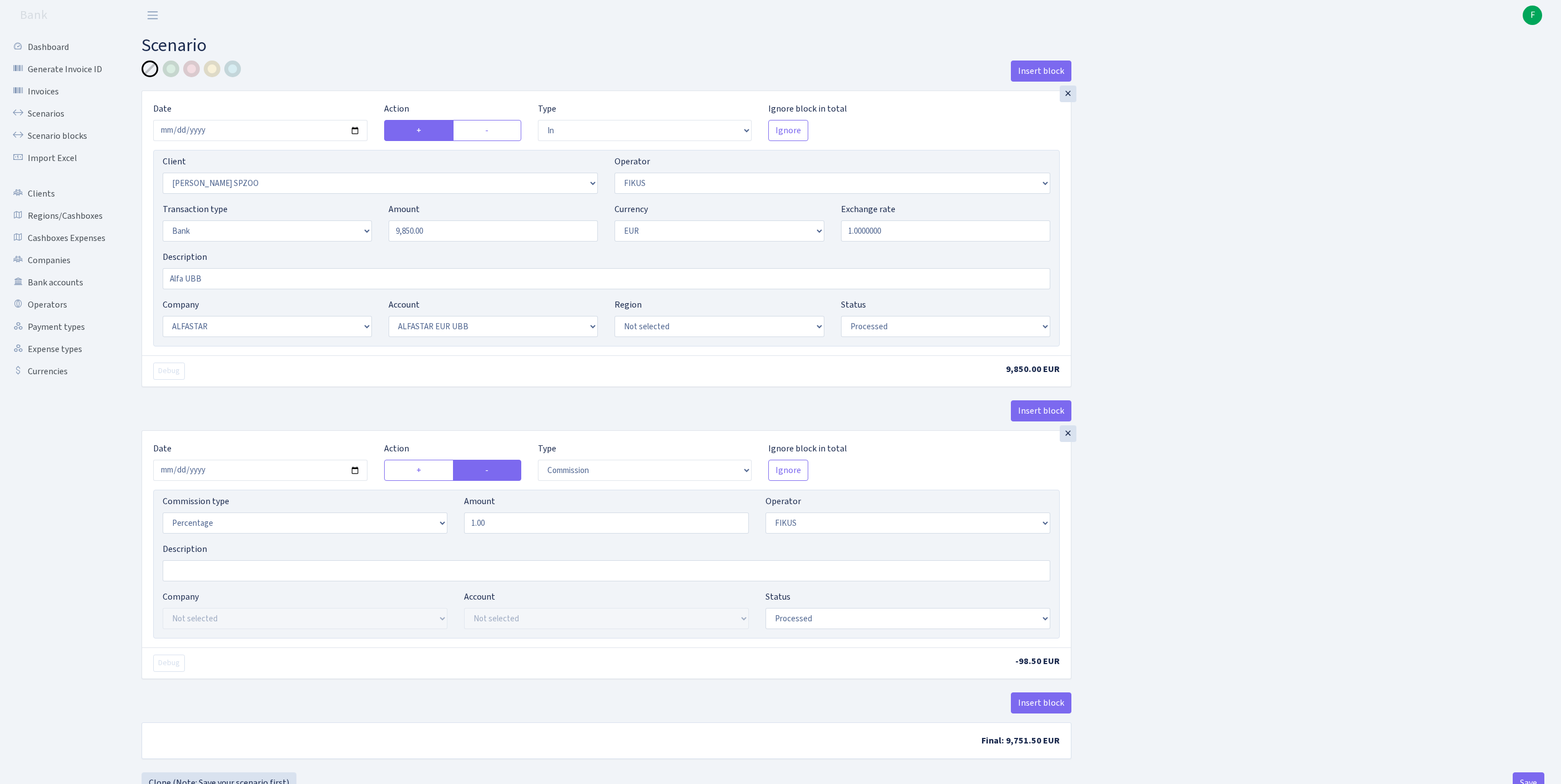
select select "in"
select select "3328"
select select "388"
select select "2"
select select "1"
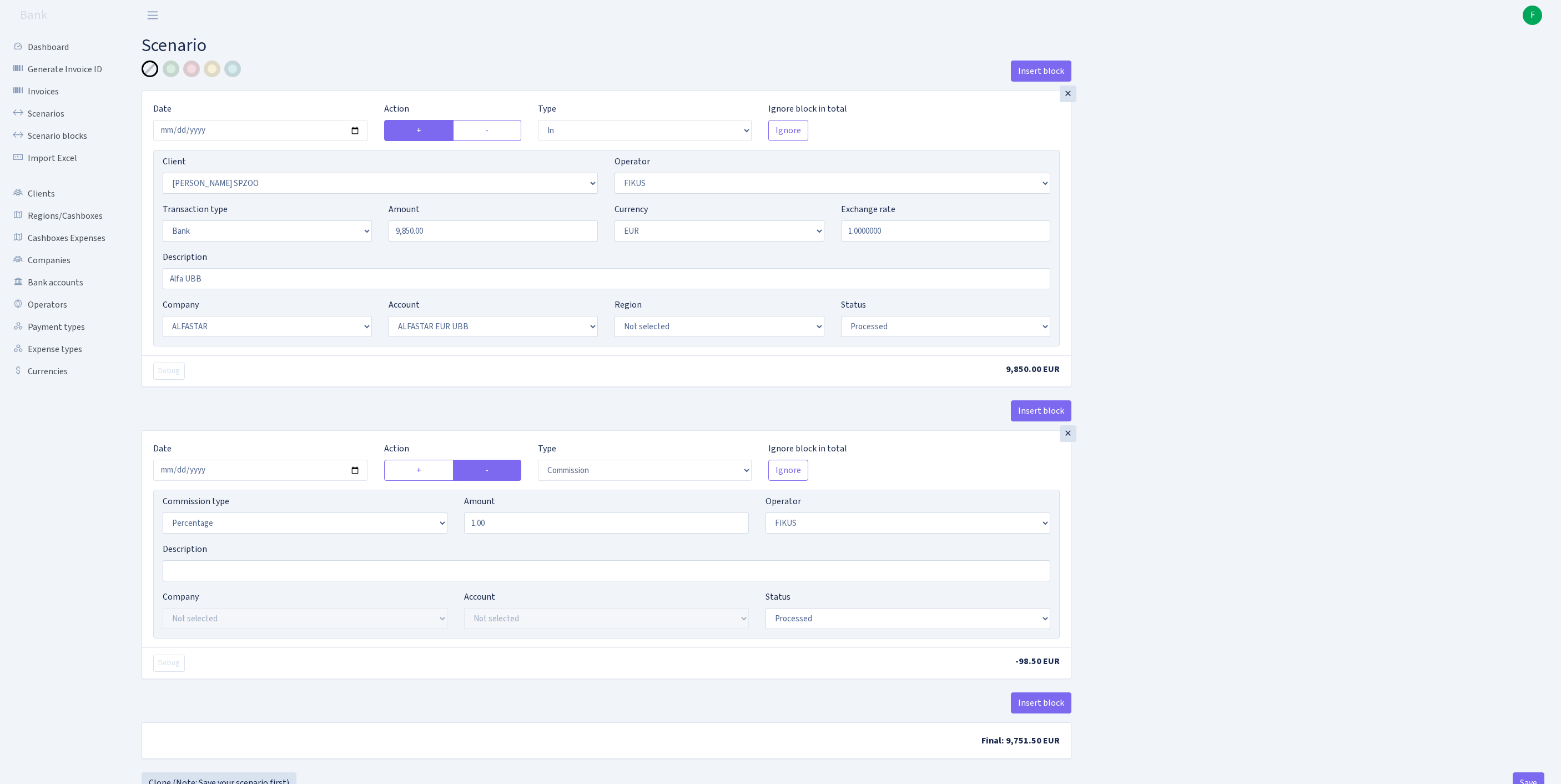
select select "14"
select select "42"
select select "processed"
select select "commission"
select select "388"
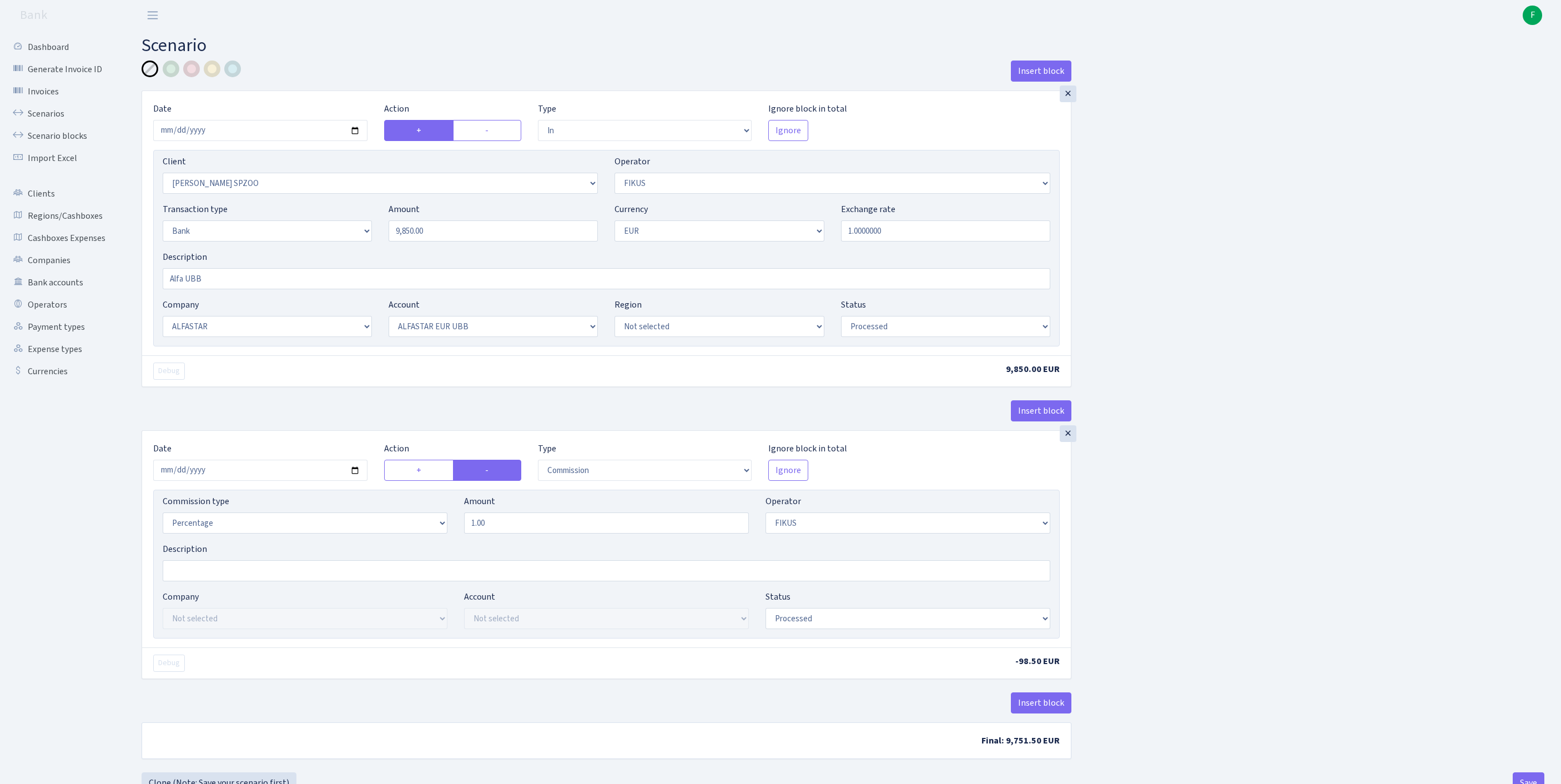
select select "processed"
drag, startPoint x: 441, startPoint y: 250, endPoint x: 341, endPoint y: 234, distance: 101.3
click at [341, 231] on div "Transaction type Not selected 981 ELF FISH crypto GIRT IVO dekl MM-BALTIC eur U…" at bounding box center [607, 226] width 904 height 48
drag, startPoint x: 441, startPoint y: 252, endPoint x: 345, endPoint y: 241, distance: 96.6
click at [345, 241] on div "Transaction type Not selected 981 ELF FISH crypto GIRT IVO dekl MM-BALTIC eur U…" at bounding box center [607, 226] width 904 height 48
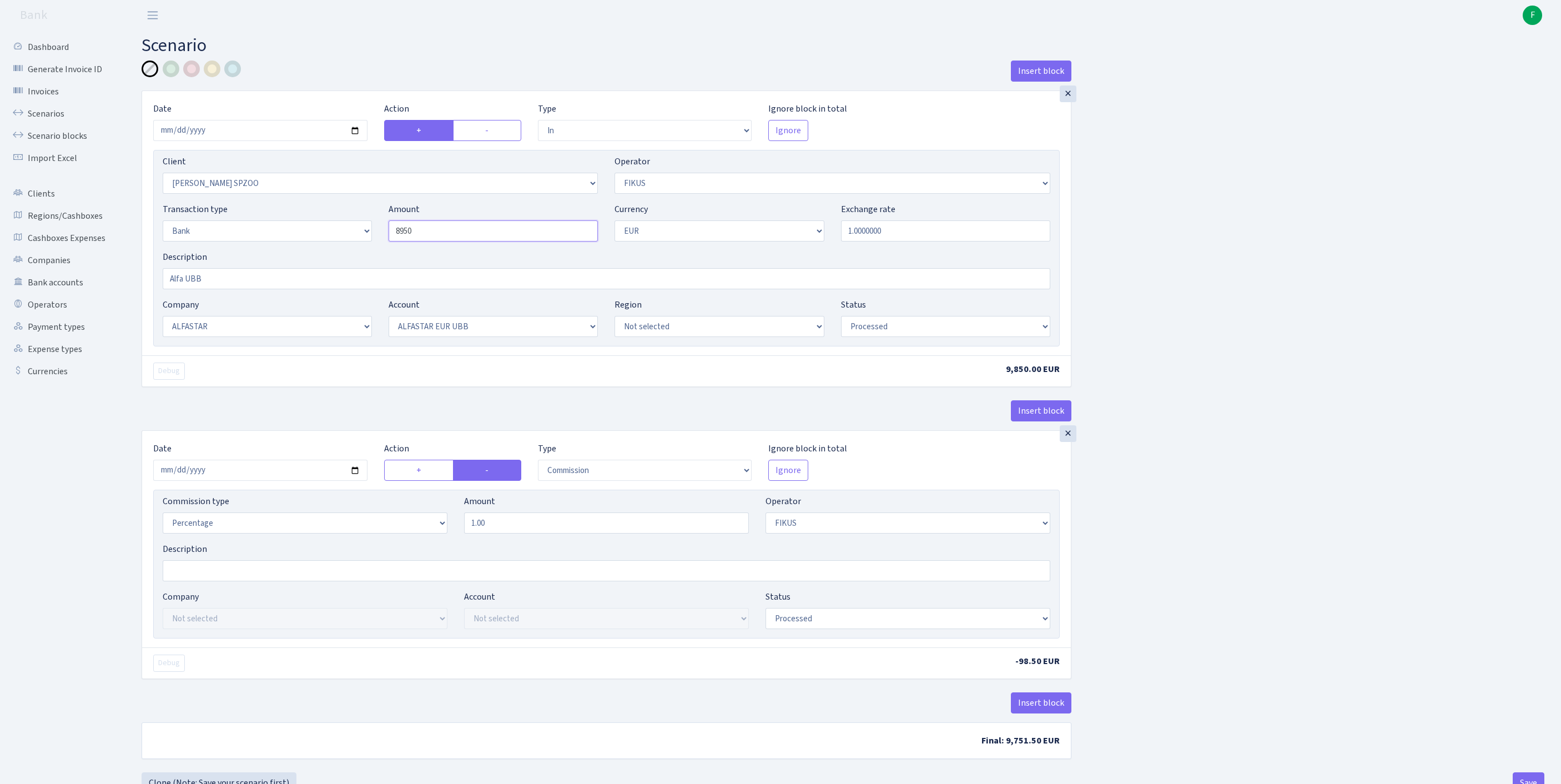
scroll to position [138, 0]
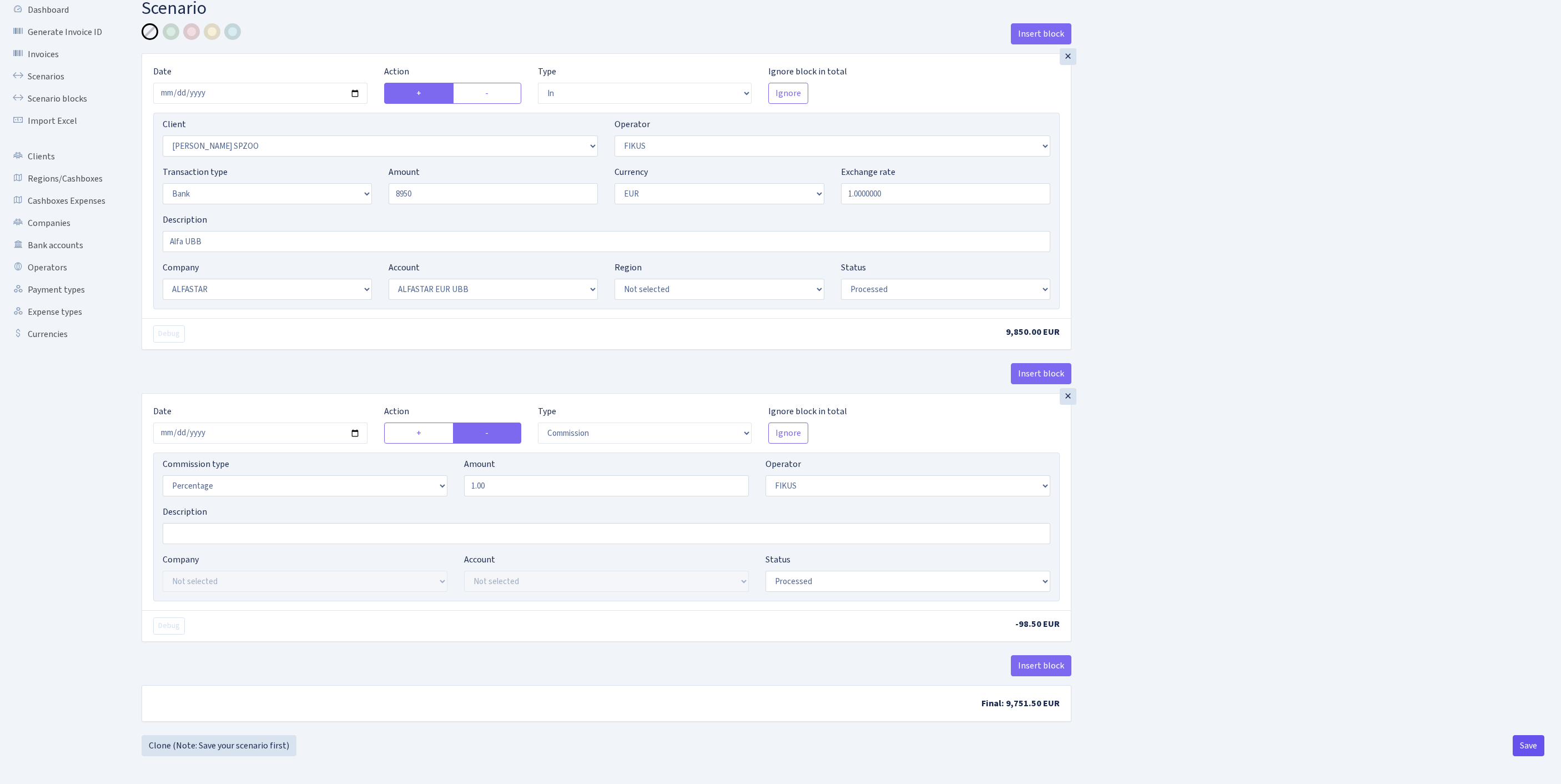
type input "8,950.00"
click at [1526, 745] on button "Save" at bounding box center [1528, 746] width 32 height 21
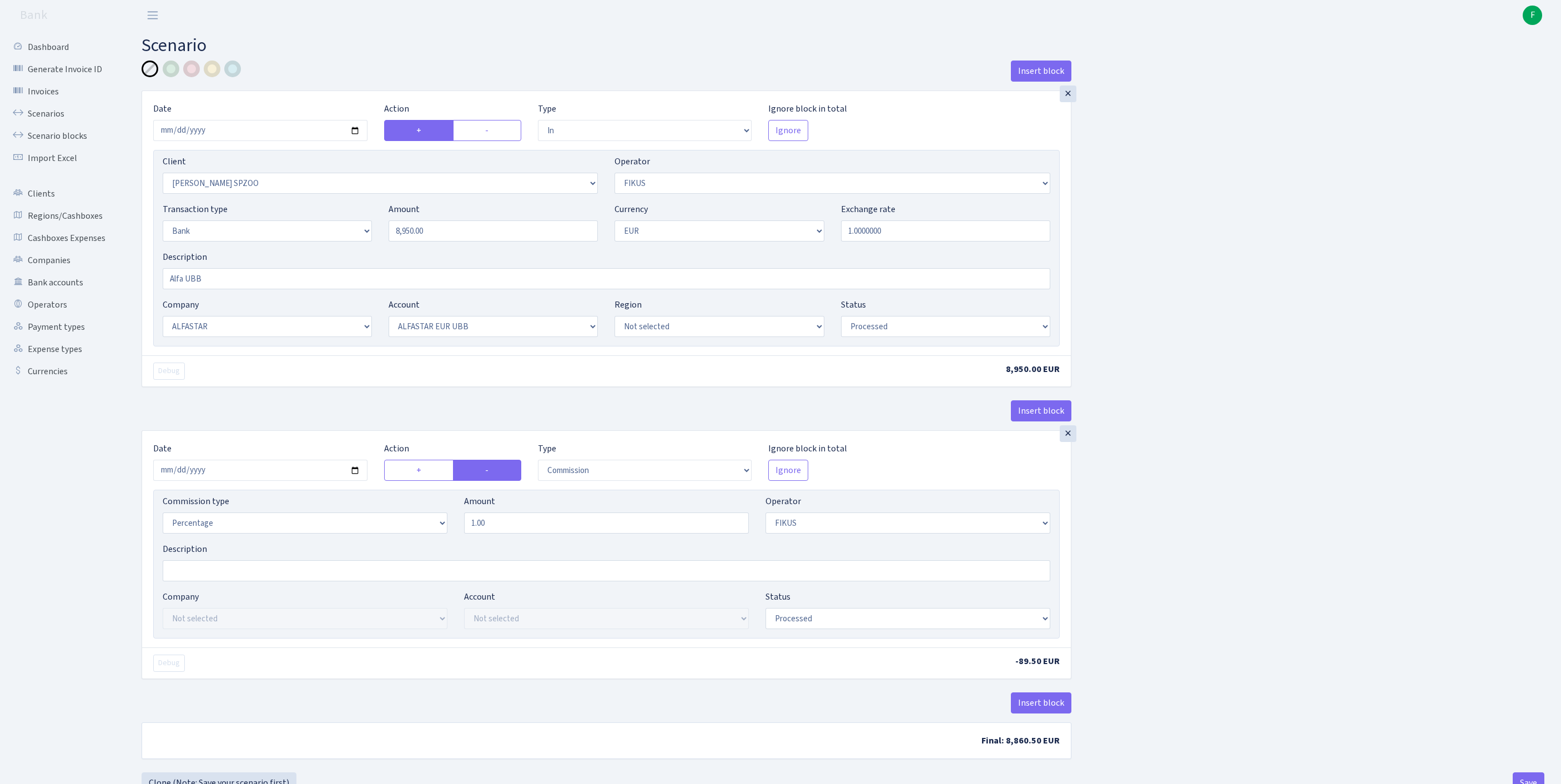
select select "in"
select select "3328"
select select "388"
select select "2"
select select "1"
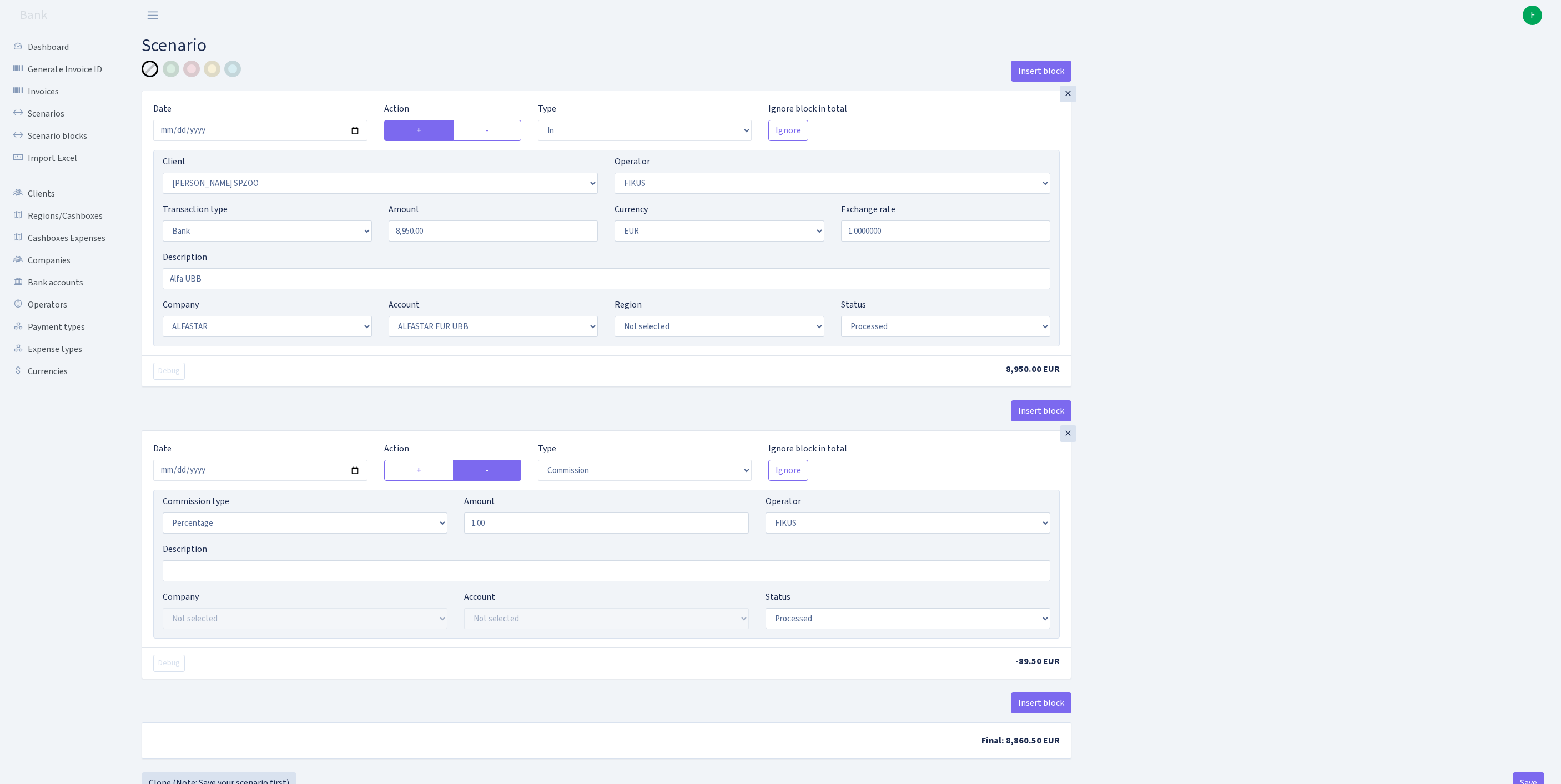
select select "14"
select select "42"
select select "processed"
select select "commission"
select select "388"
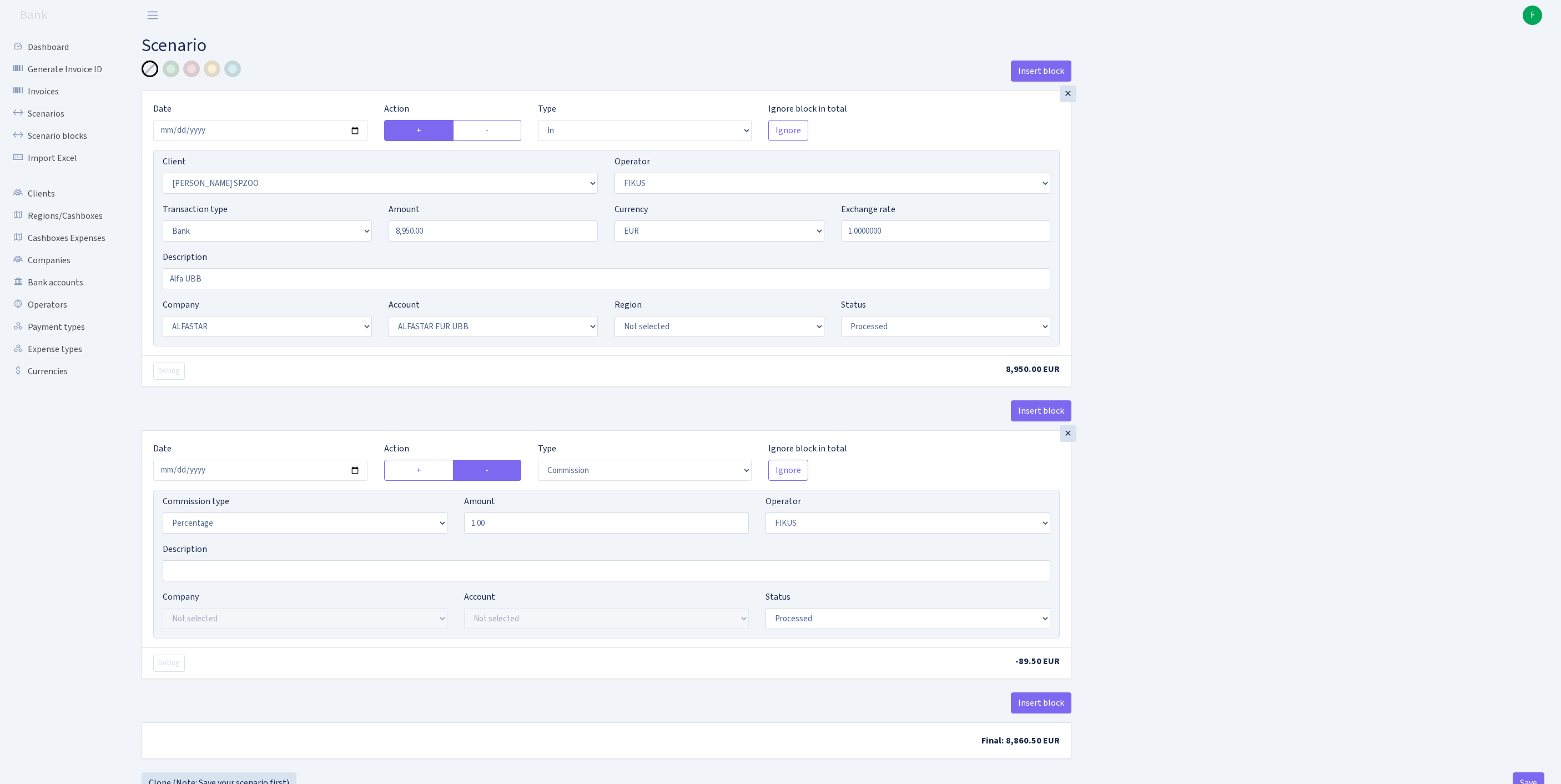
select select "processed"
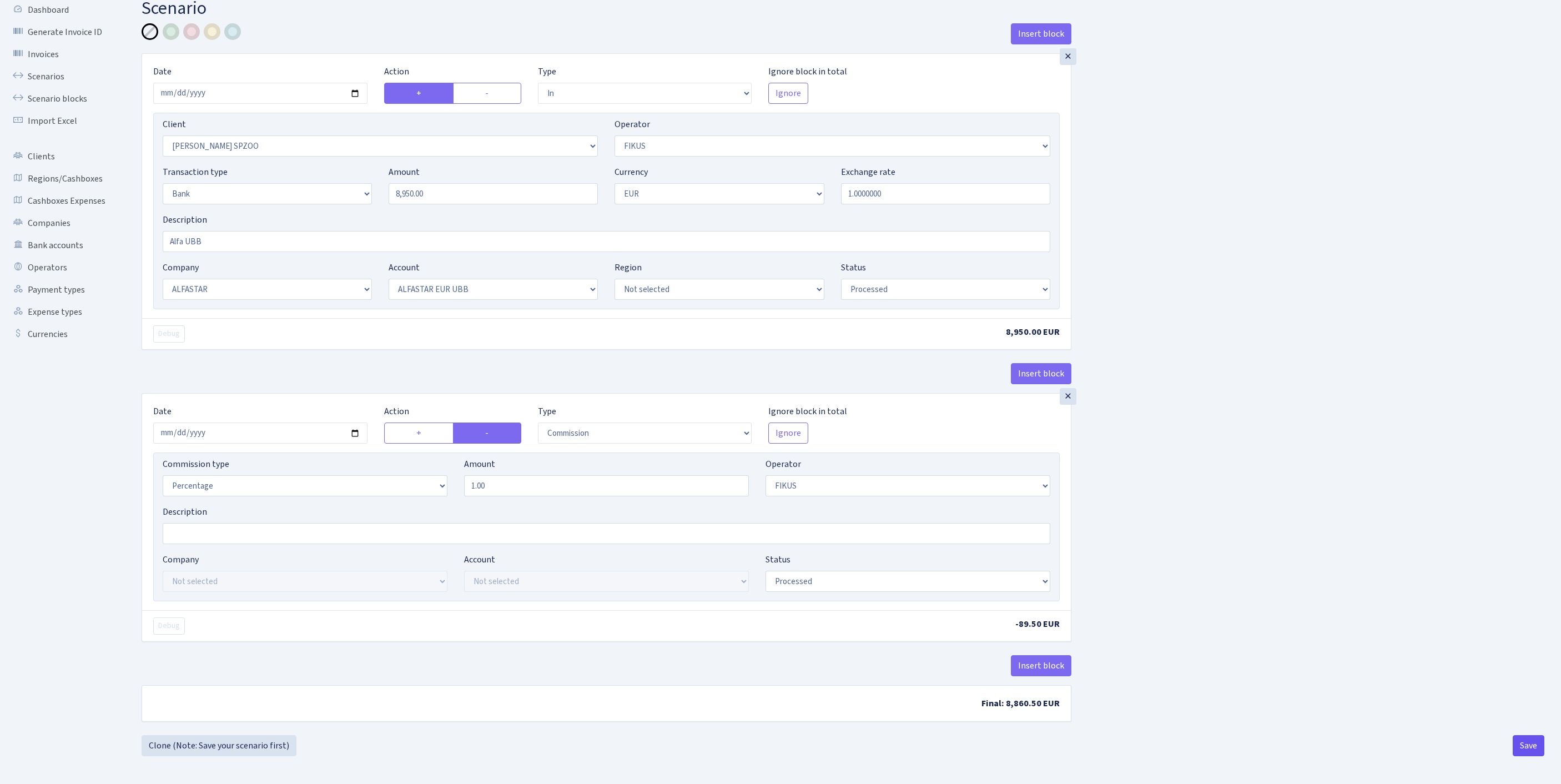
click at [1519, 744] on button "Save" at bounding box center [1528, 746] width 32 height 21
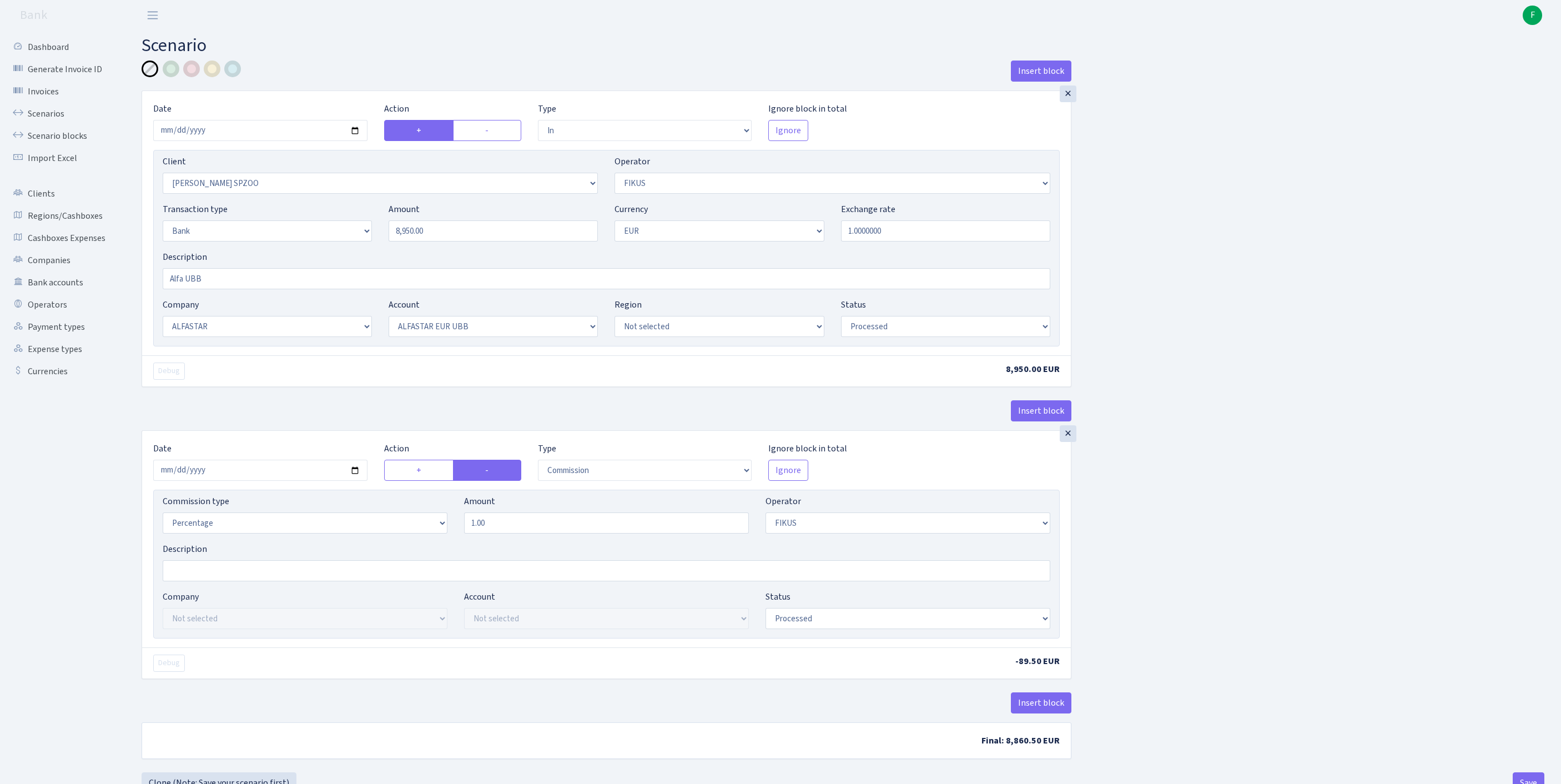
select select "in"
select select "3328"
select select "388"
select select "2"
select select "1"
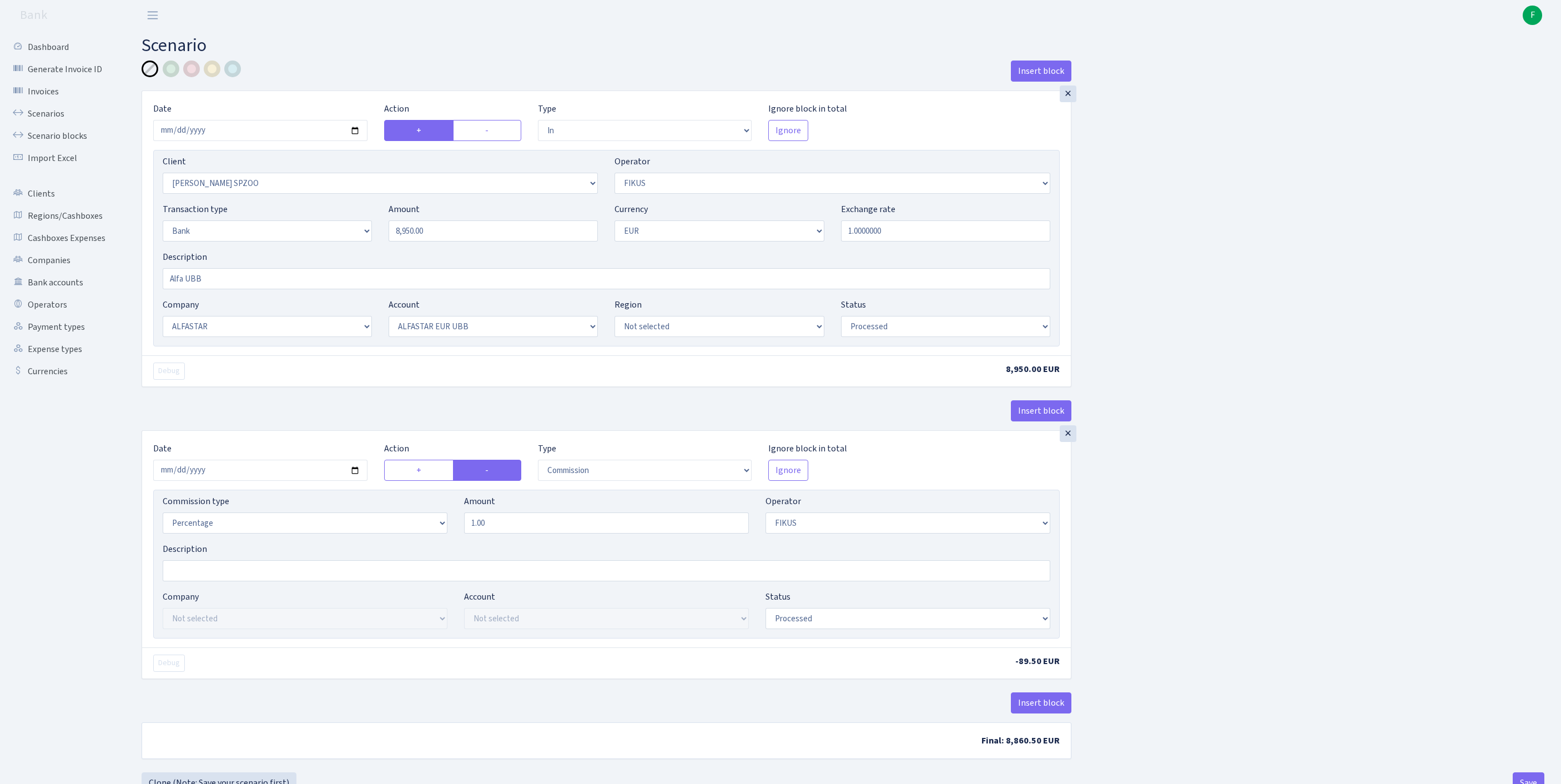
select select "14"
select select "42"
select select "processed"
select select "commission"
select select "388"
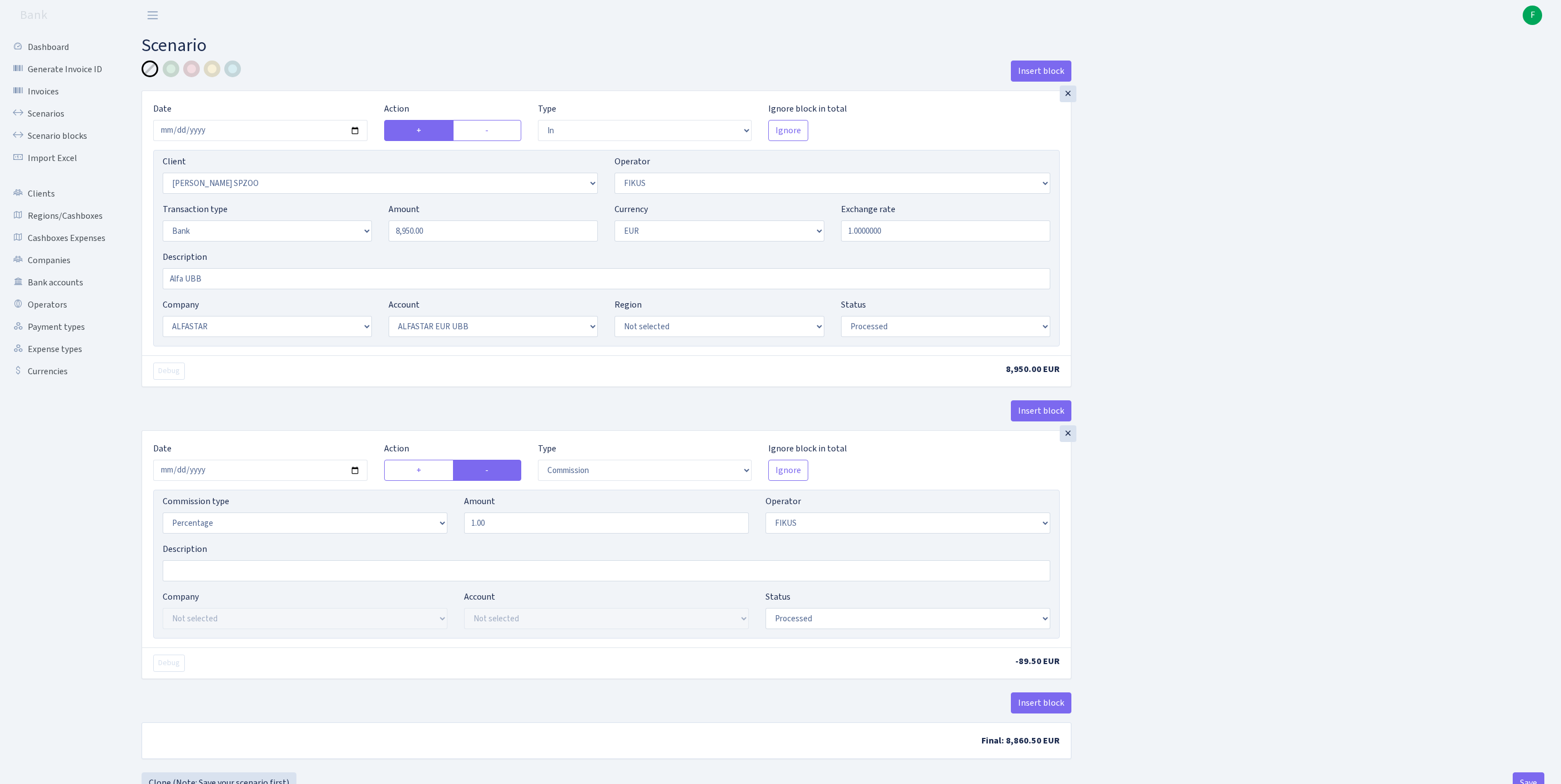
select select "processed"
